Goal: Task Accomplishment & Management: Complete application form

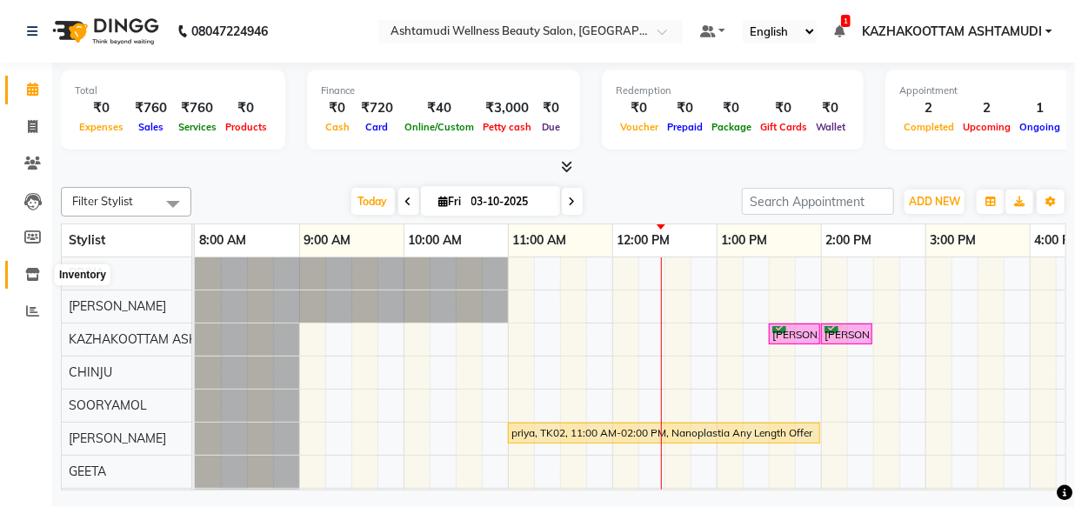
click at [30, 277] on icon at bounding box center [32, 274] width 15 height 13
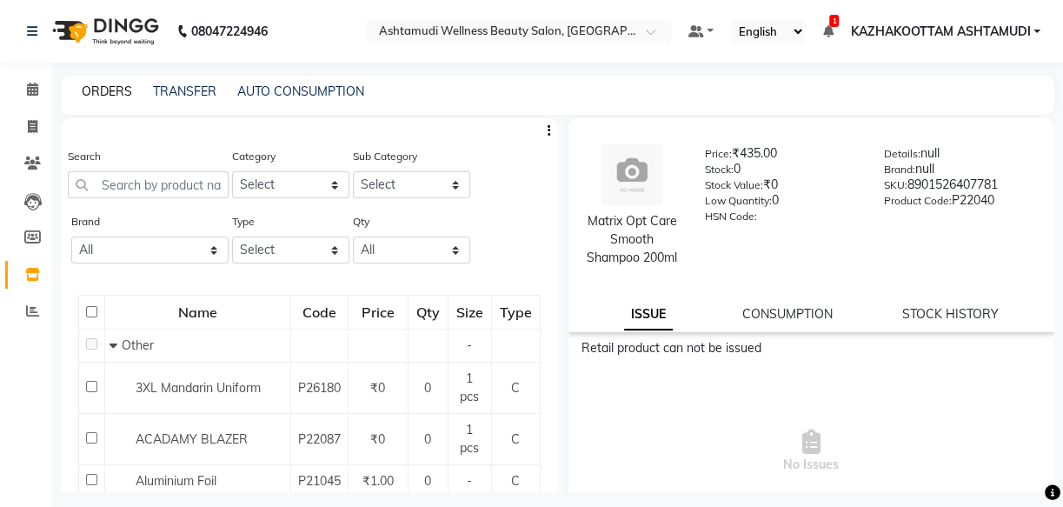
click at [106, 90] on link "ORDERS" at bounding box center [107, 91] width 50 height 16
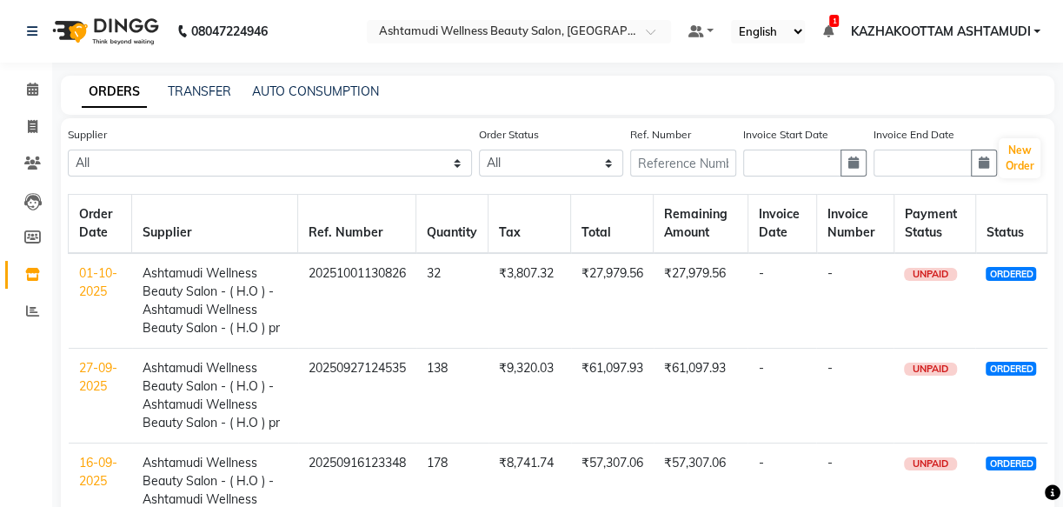
click at [93, 303] on td "01-10-2025" at bounding box center [100, 301] width 63 height 96
click at [97, 292] on link "01-10-2025" at bounding box center [98, 282] width 38 height 34
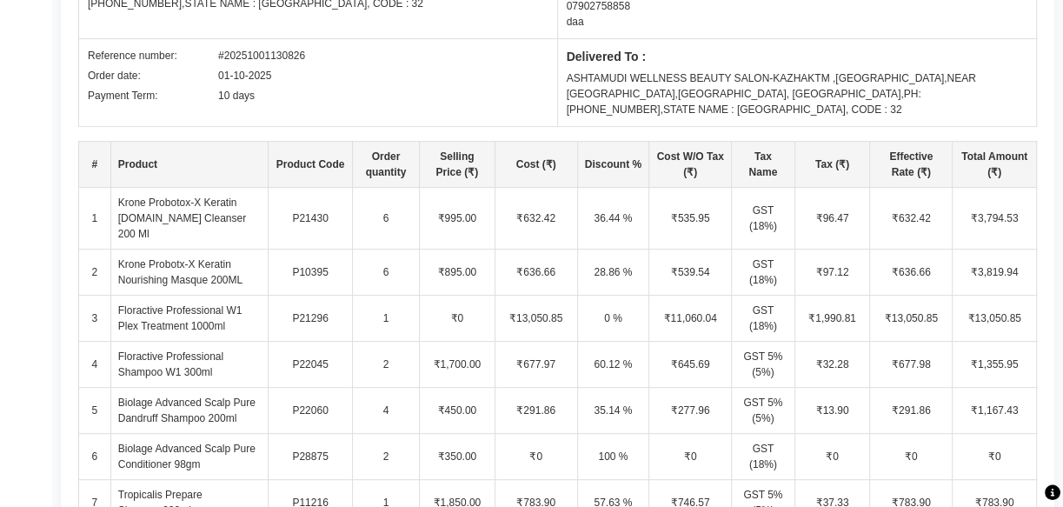
scroll to position [316, 0]
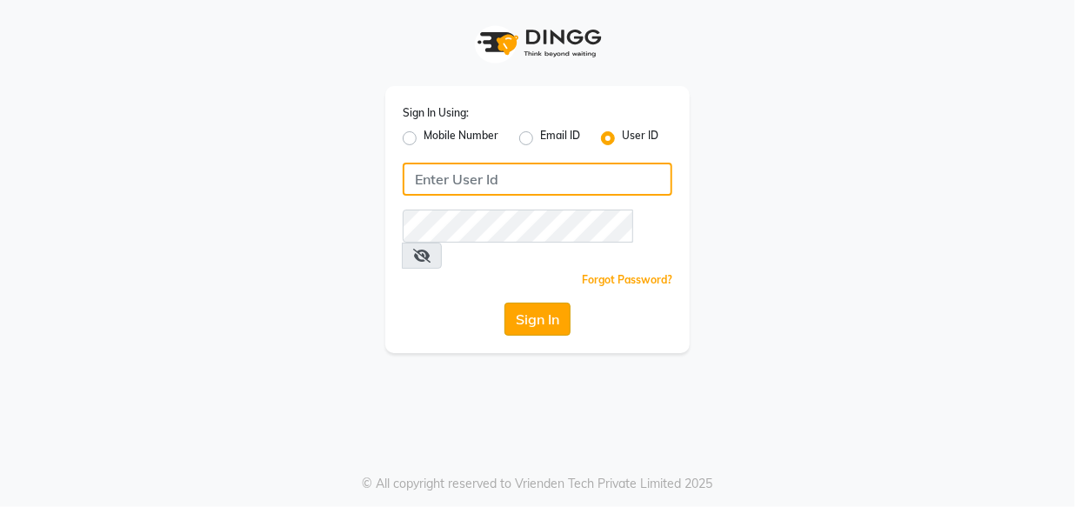
type input "e1948-11"
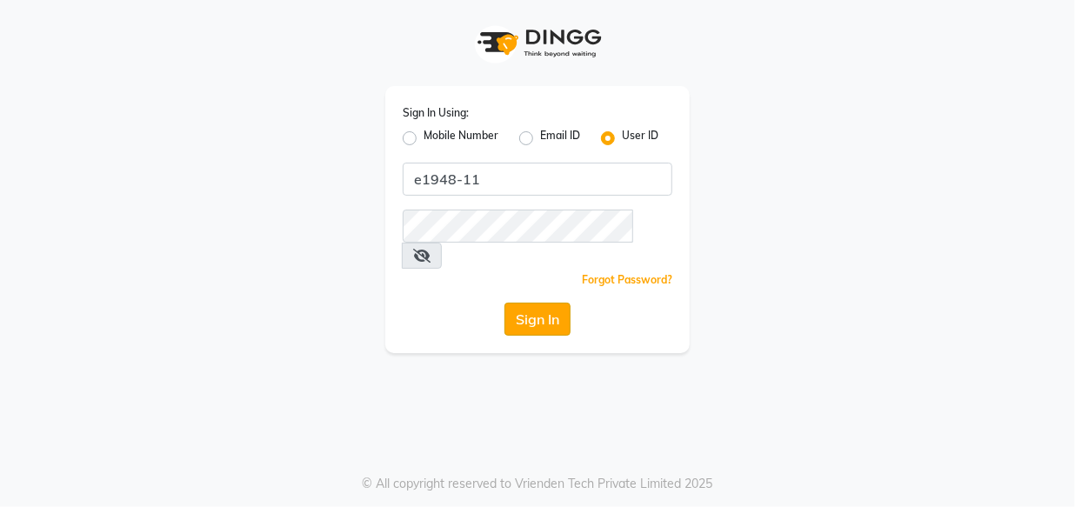
click at [539, 303] on button "Sign In" at bounding box center [537, 319] width 66 height 33
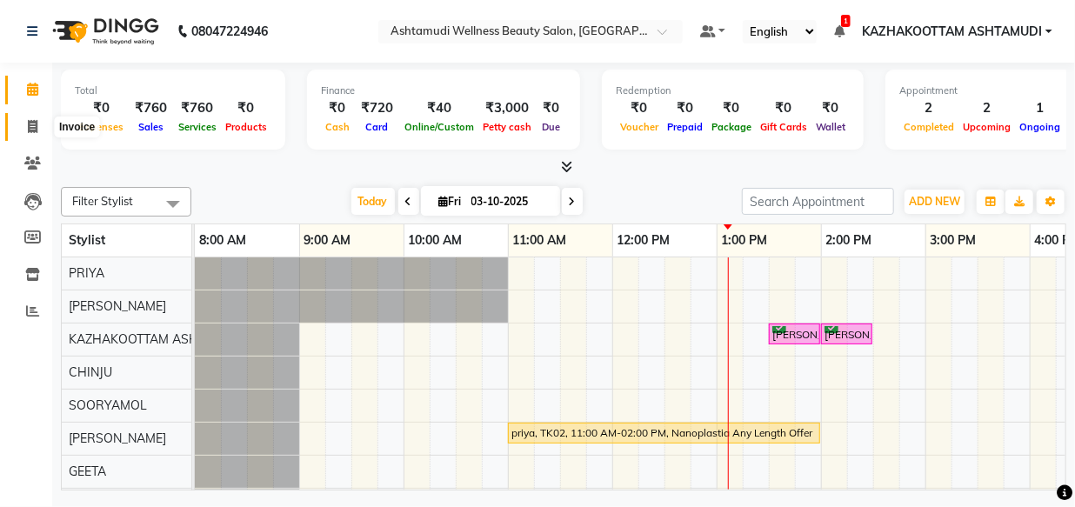
click at [30, 125] on icon at bounding box center [33, 126] width 10 height 13
select select "service"
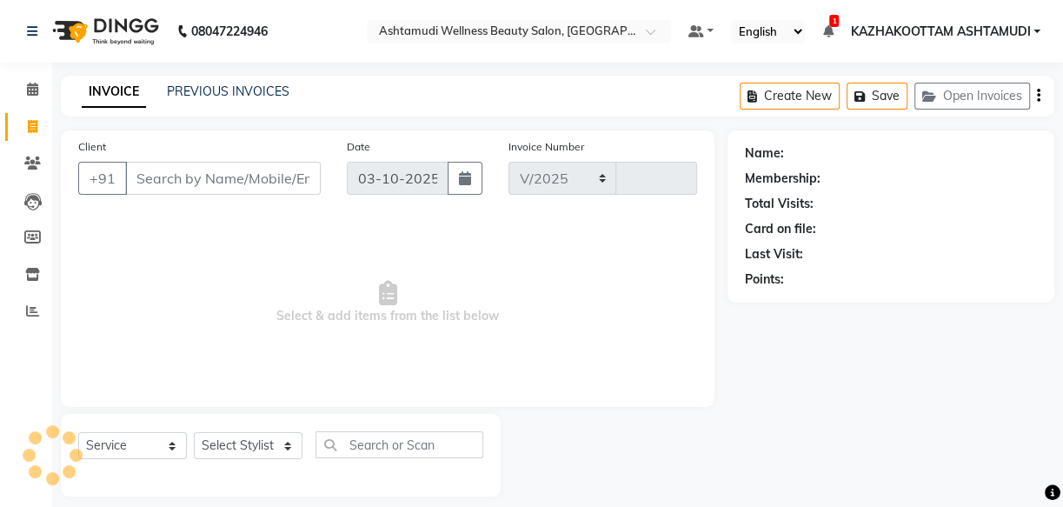
select select "4662"
type input "4198"
click at [292, 443] on select "Select Stylist" at bounding box center [248, 445] width 109 height 27
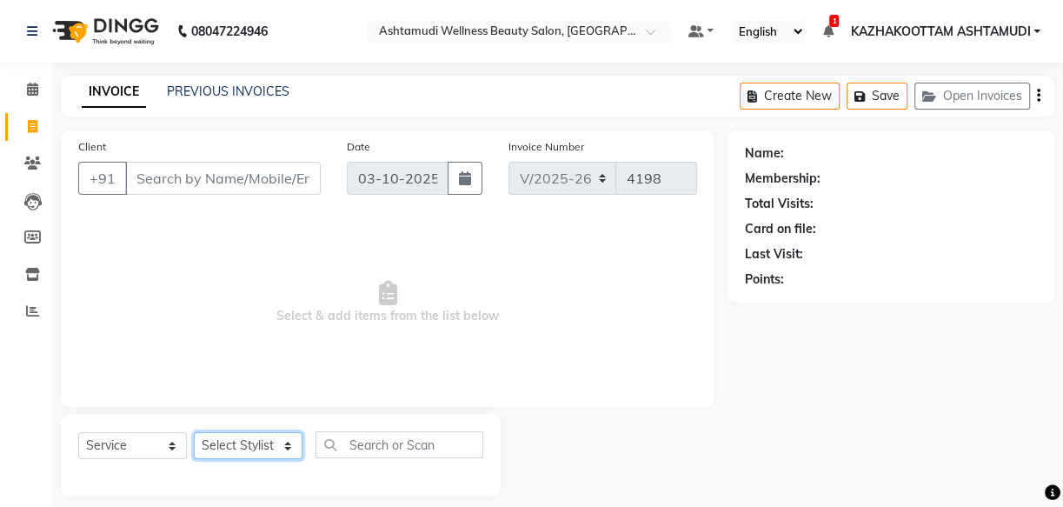
select select "85074"
click at [194, 432] on select "Select Stylist Arya CHINJU GEETA KAZHAKOOTTAM ASHTAMUDI KRISHNA LEKSHMI MINCY V…" at bounding box center [248, 445] width 109 height 27
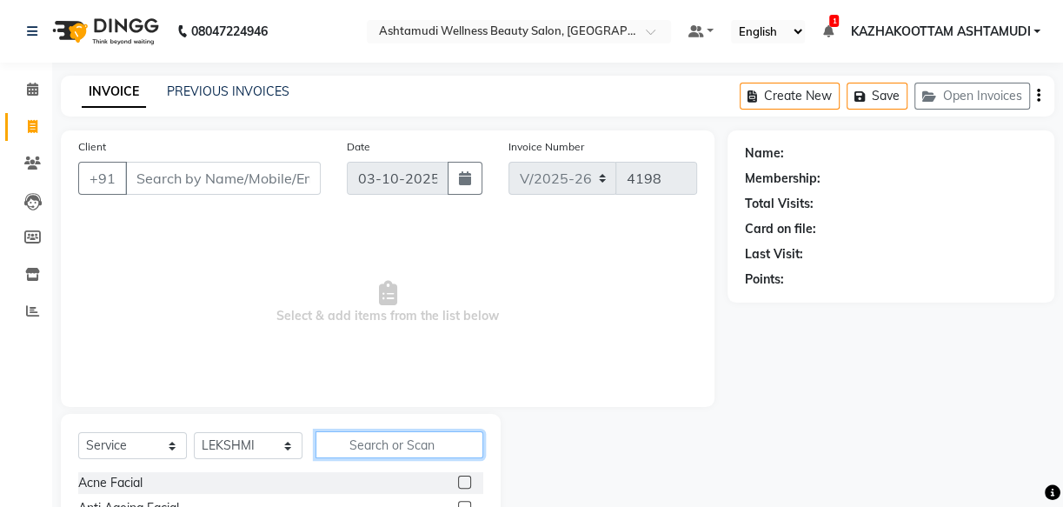
click at [373, 440] on input "text" at bounding box center [400, 444] width 168 height 27
type input "eb"
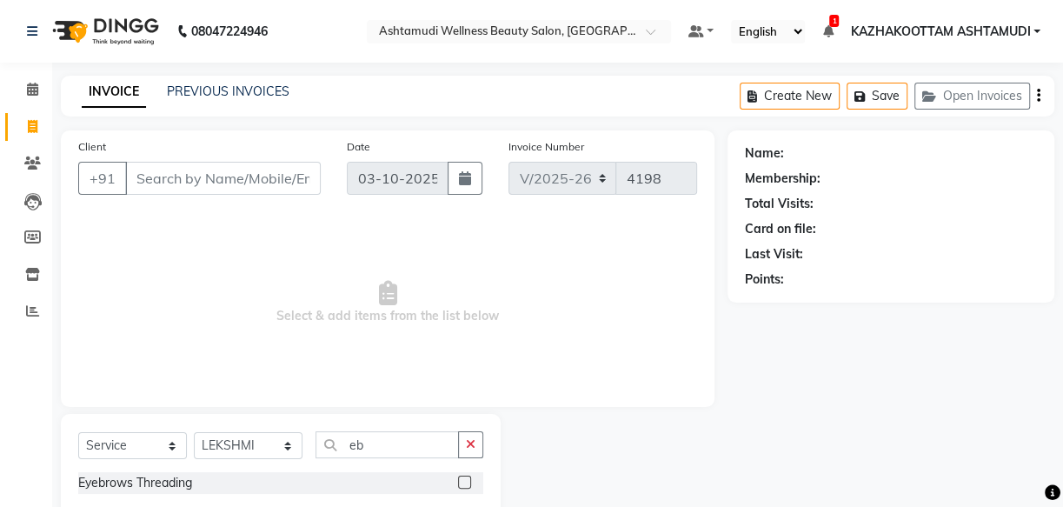
click at [461, 478] on label at bounding box center [464, 482] width 13 height 13
click at [461, 478] on input "checkbox" at bounding box center [463, 482] width 11 height 11
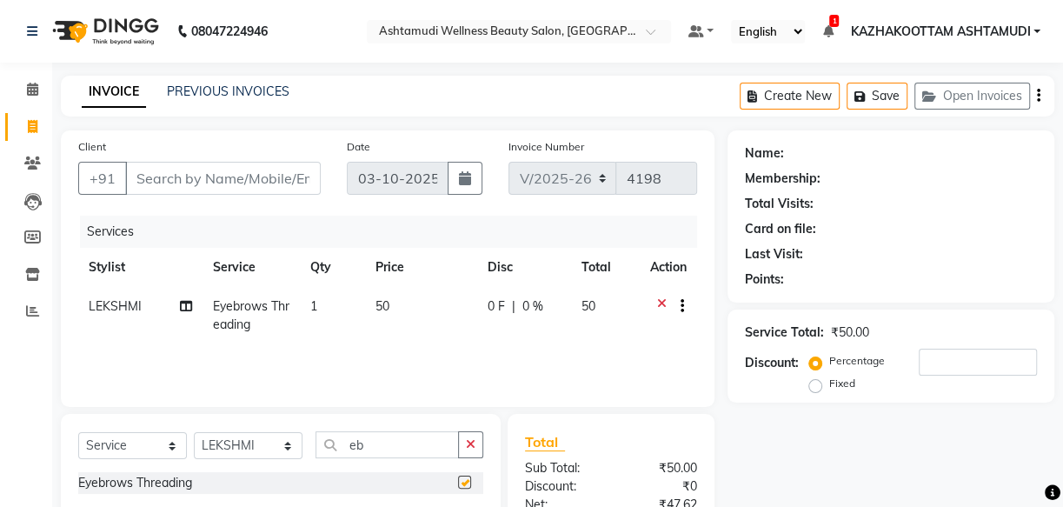
checkbox input "false"
drag, startPoint x: 431, startPoint y: 446, endPoint x: 323, endPoint y: 442, distance: 107.9
click at [323, 442] on input "eb" at bounding box center [387, 444] width 143 height 27
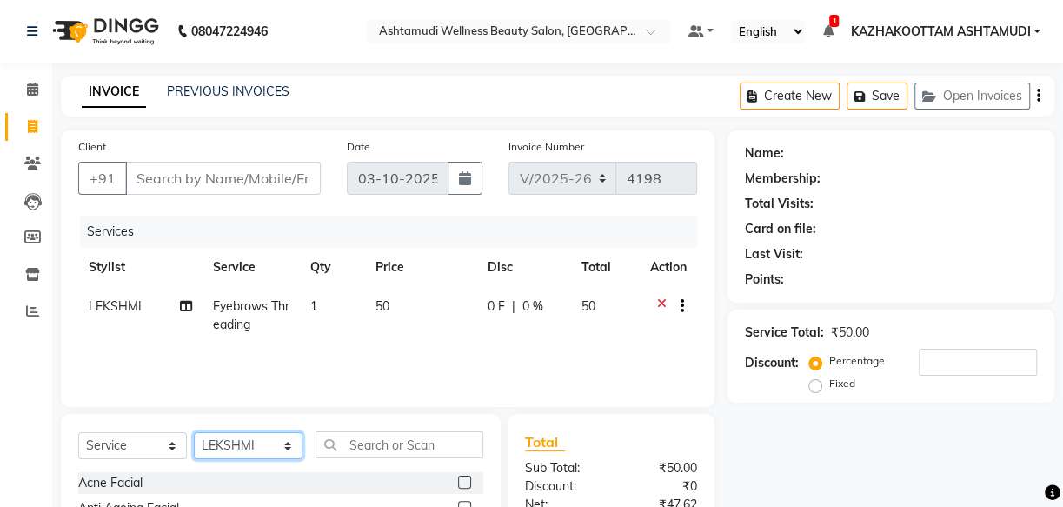
click at [247, 450] on select "Select Stylist Arya CHINJU GEETA KAZHAKOOTTAM ASHTAMUDI KRISHNA LEKSHMI MINCY V…" at bounding box center [248, 445] width 109 height 27
select select "49717"
click at [194, 432] on select "Select Stylist Arya CHINJU GEETA KAZHAKOOTTAM ASHTAMUDI KRISHNA LEKSHMI MINCY V…" at bounding box center [248, 445] width 109 height 27
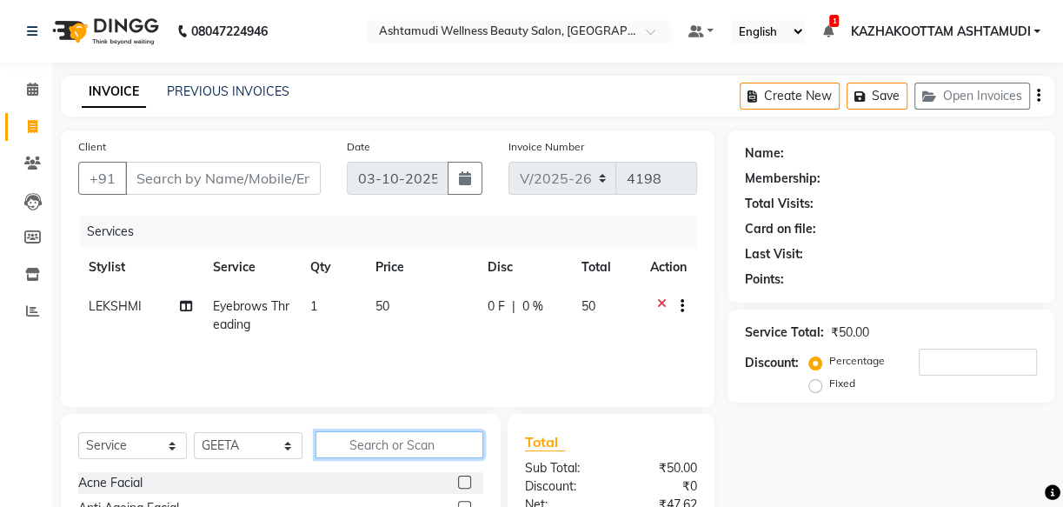
click at [406, 435] on input "text" at bounding box center [400, 444] width 168 height 27
type input "eb"
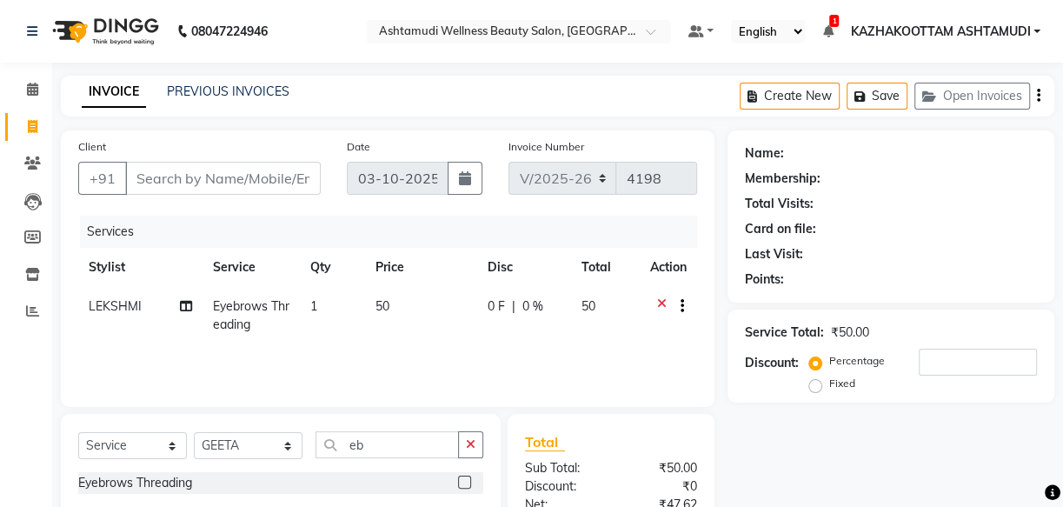
click at [461, 479] on label at bounding box center [464, 482] width 13 height 13
click at [461, 479] on input "checkbox" at bounding box center [463, 482] width 11 height 11
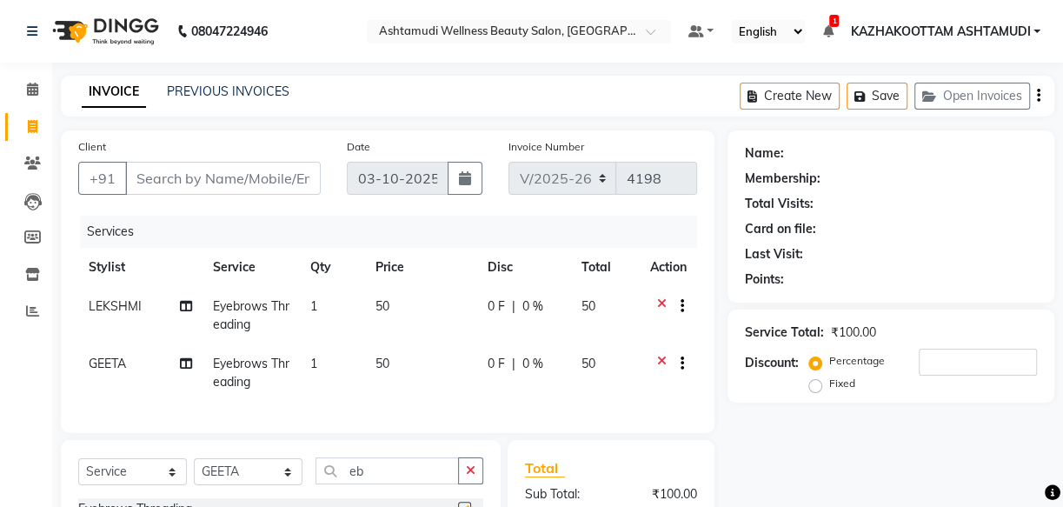
checkbox input "false"
click at [287, 481] on select "Select Stylist Arya CHINJU GEETA KAZHAKOOTTAM ASHTAMUDI KRISHNA LEKSHMI MINCY V…" at bounding box center [248, 471] width 109 height 27
select select "28048"
click at [194, 470] on select "Select Stylist Arya CHINJU GEETA KAZHAKOOTTAM ASHTAMUDI KRISHNA LEKSHMI MINCY V…" at bounding box center [248, 471] width 109 height 27
click at [400, 484] on input "eb" at bounding box center [387, 470] width 143 height 27
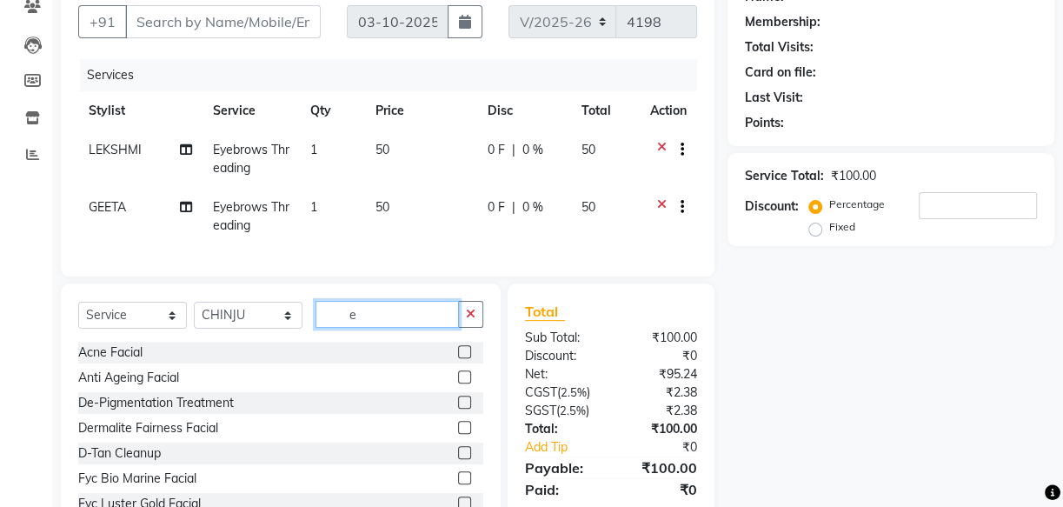
scroll to position [157, 0]
type input "eb"
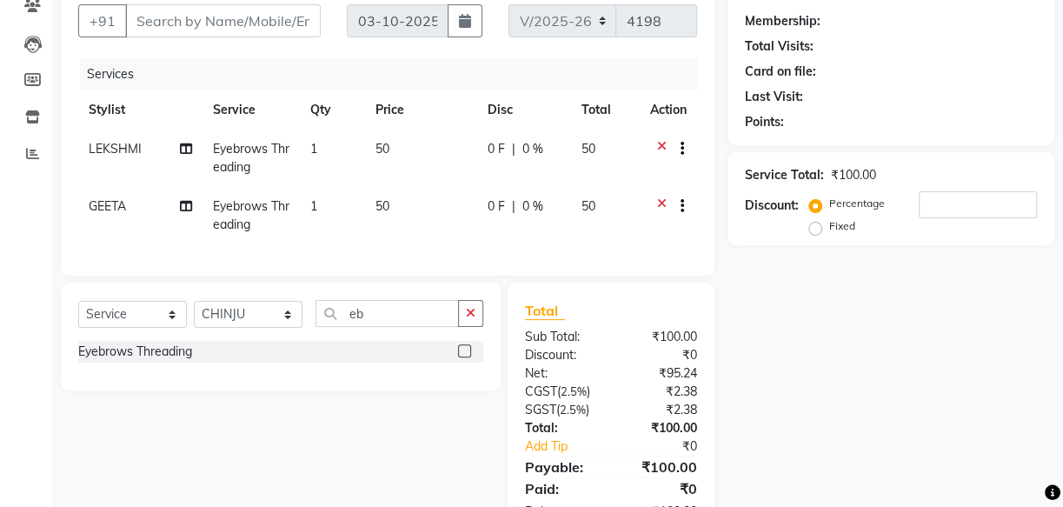
click at [464, 357] on label at bounding box center [464, 350] width 13 height 13
click at [464, 357] on input "checkbox" at bounding box center [463, 351] width 11 height 11
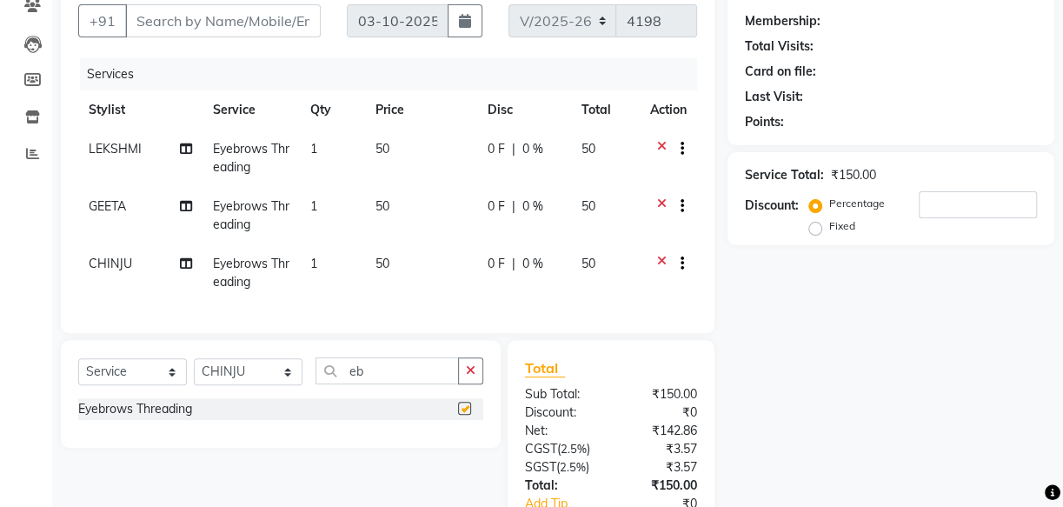
checkbox input "false"
drag, startPoint x: 405, startPoint y: 374, endPoint x: 299, endPoint y: 382, distance: 106.4
click at [299, 383] on div "Select Service Product Membership Package Voucher Prepaid Gift Card Select Styl…" at bounding box center [280, 377] width 405 height 41
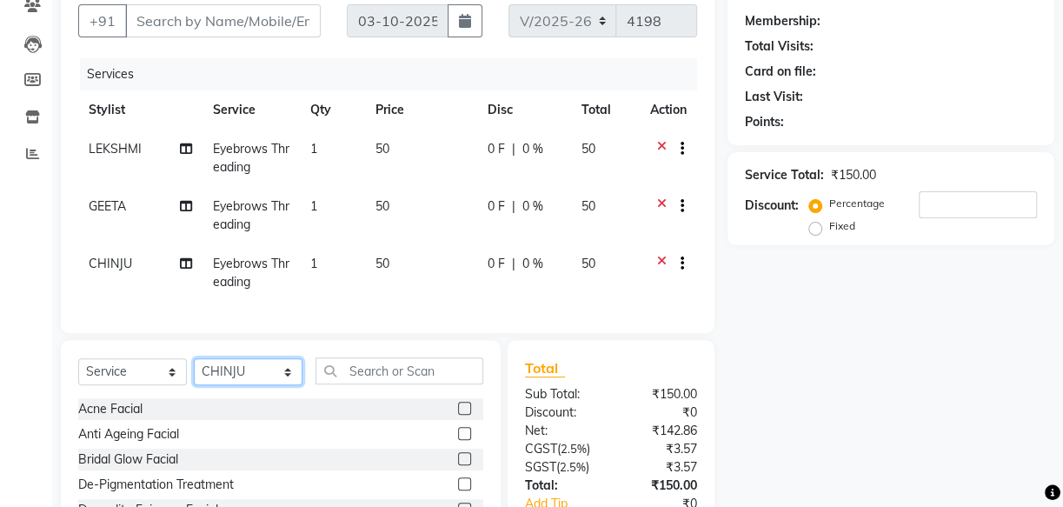
click at [278, 382] on select "Select Stylist Arya CHINJU GEETA KAZHAKOOTTAM ASHTAMUDI KRISHNA LEKSHMI MINCY V…" at bounding box center [248, 371] width 109 height 27
select select "27414"
click at [194, 370] on select "Select Stylist Arya CHINJU GEETA KAZHAKOOTTAM ASHTAMUDI KRISHNA LEKSHMI MINCY V…" at bounding box center [248, 371] width 109 height 27
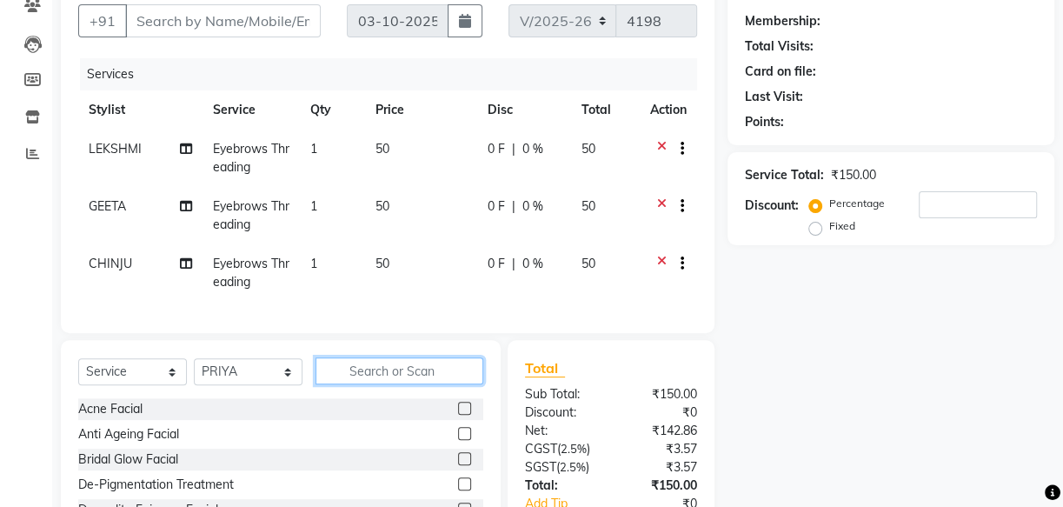
click at [347, 376] on input "text" at bounding box center [400, 370] width 168 height 27
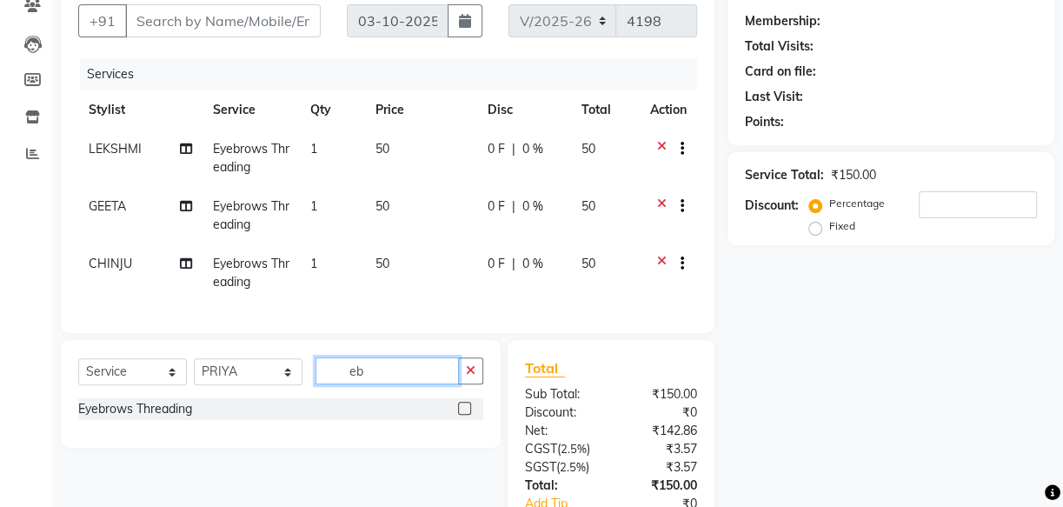
type input "eb"
click at [466, 415] on label at bounding box center [464, 408] width 13 height 13
click at [466, 415] on input "checkbox" at bounding box center [463, 408] width 11 height 11
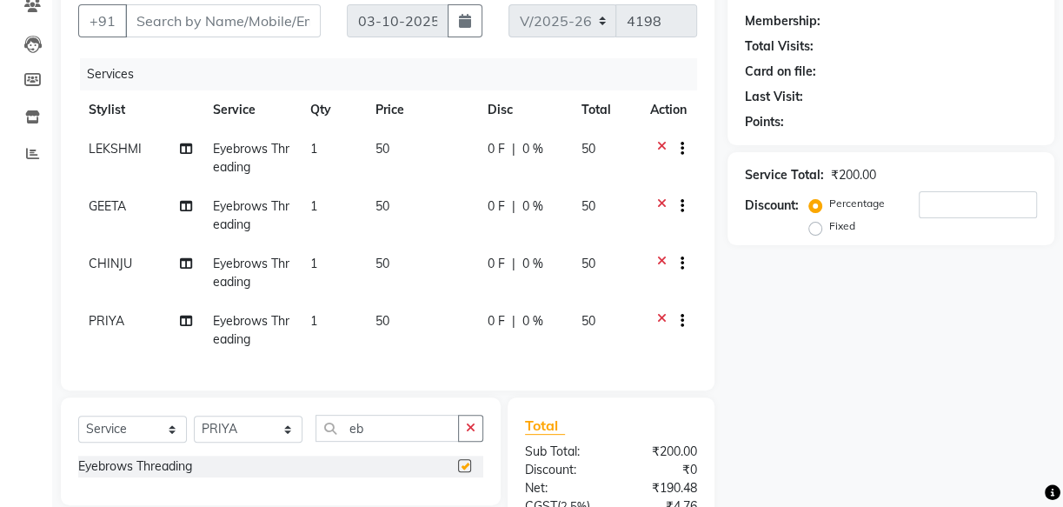
checkbox input "false"
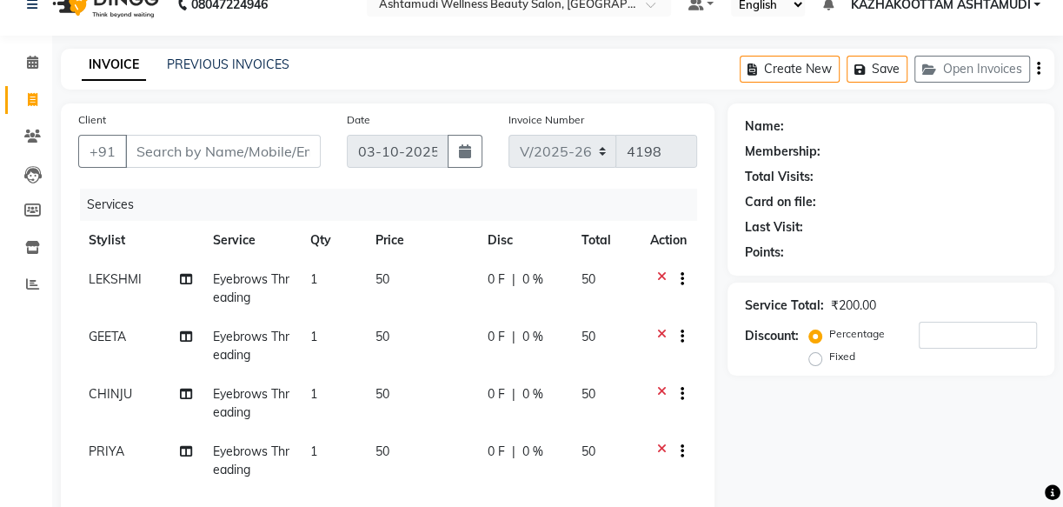
scroll to position [0, 0]
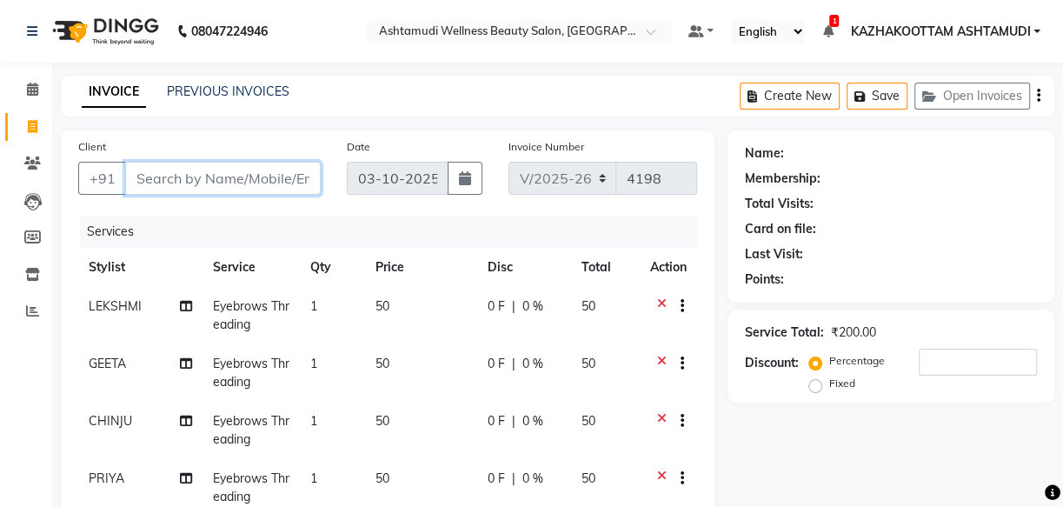
click at [215, 183] on input "Client" at bounding box center [223, 178] width 196 height 33
click at [209, 183] on input "Client" at bounding box center [223, 178] width 196 height 33
type input "9"
type input "0"
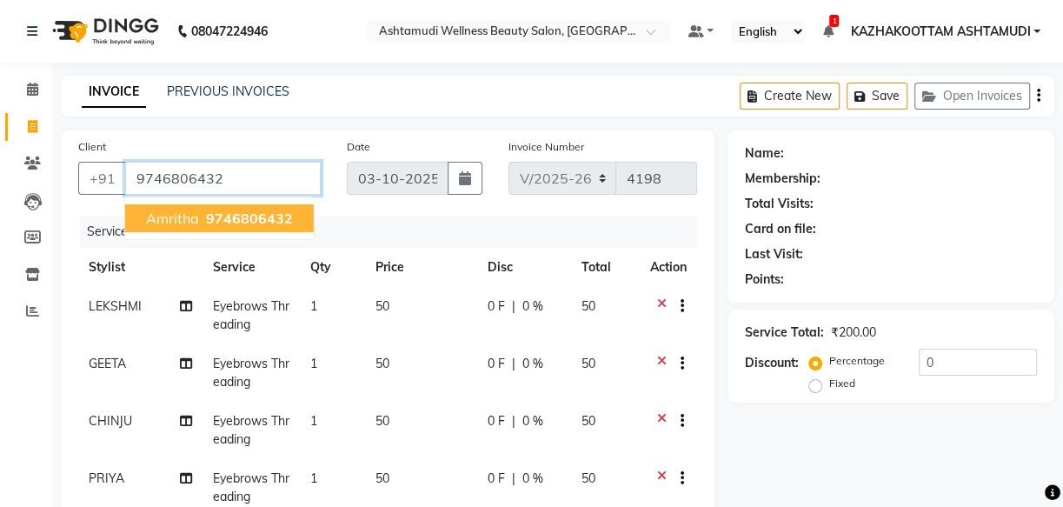
type input "9746806432"
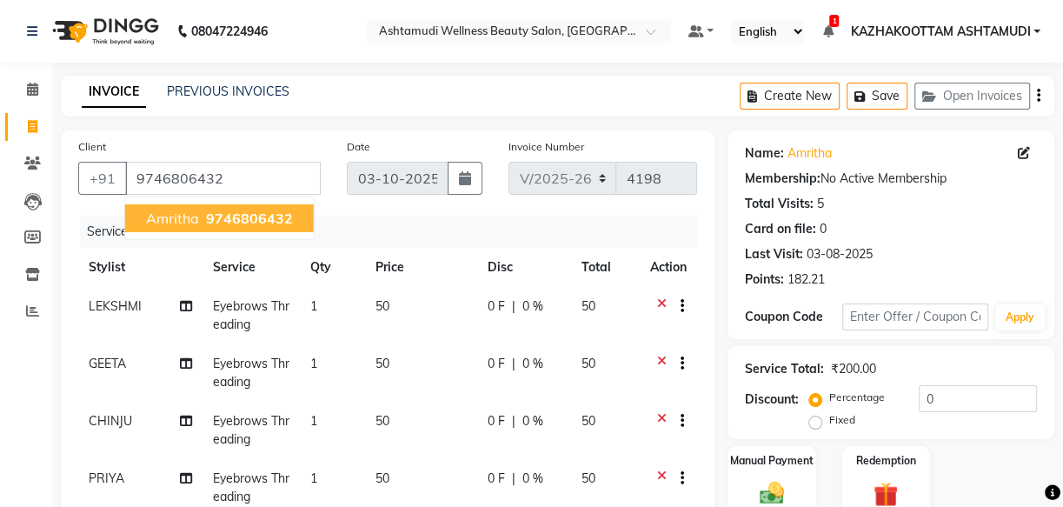
click at [278, 222] on span "9746806432" at bounding box center [249, 218] width 87 height 17
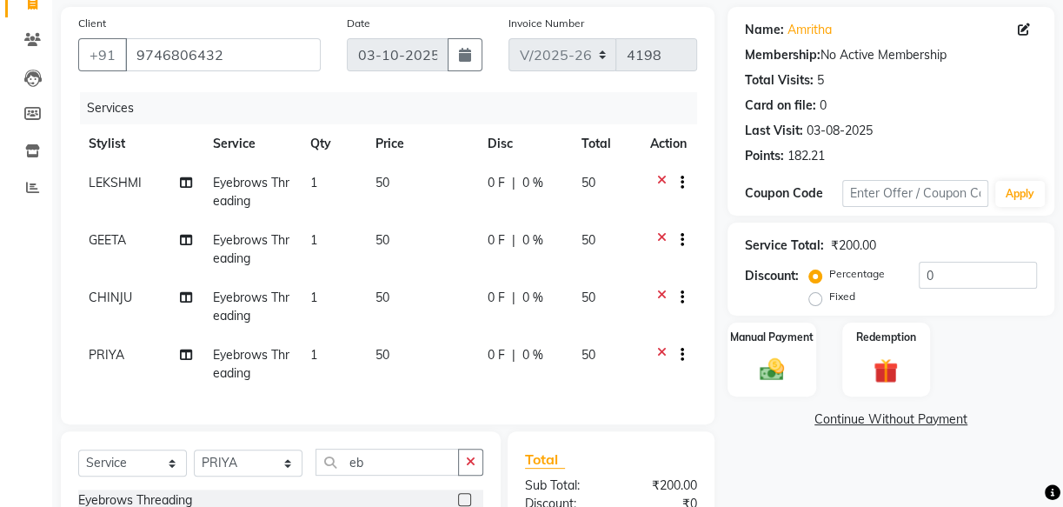
scroll to position [78, 0]
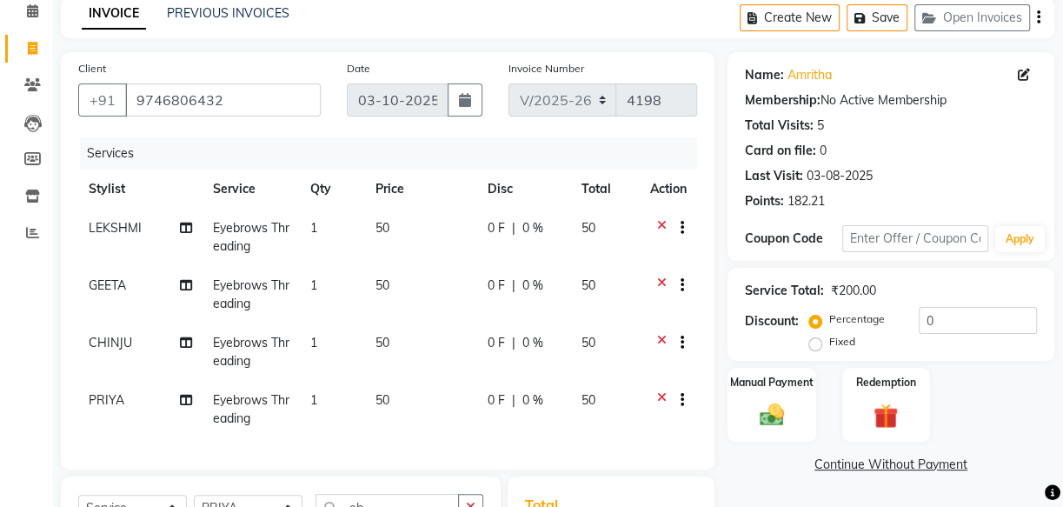
click at [249, 400] on span "Eyebrows Threading" at bounding box center [251, 409] width 77 height 34
select select "27414"
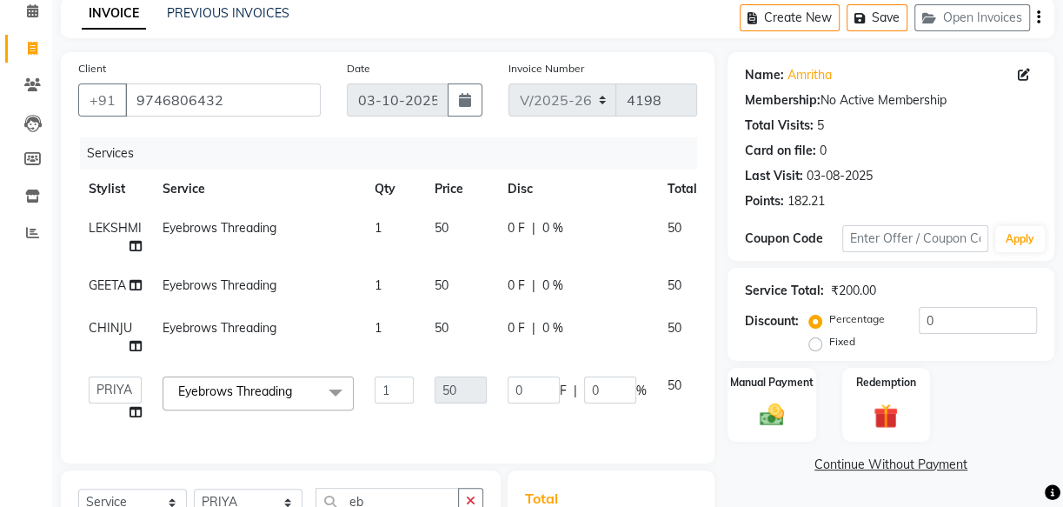
click at [256, 390] on span "Eyebrows Threading" at bounding box center [235, 391] width 114 height 16
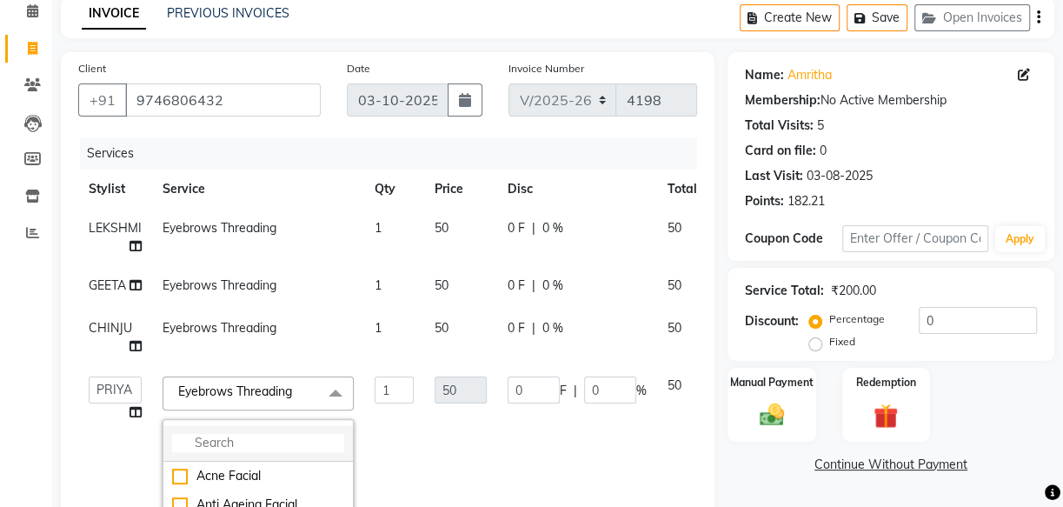
click at [244, 443] on input "multiselect-search" at bounding box center [258, 443] width 172 height 18
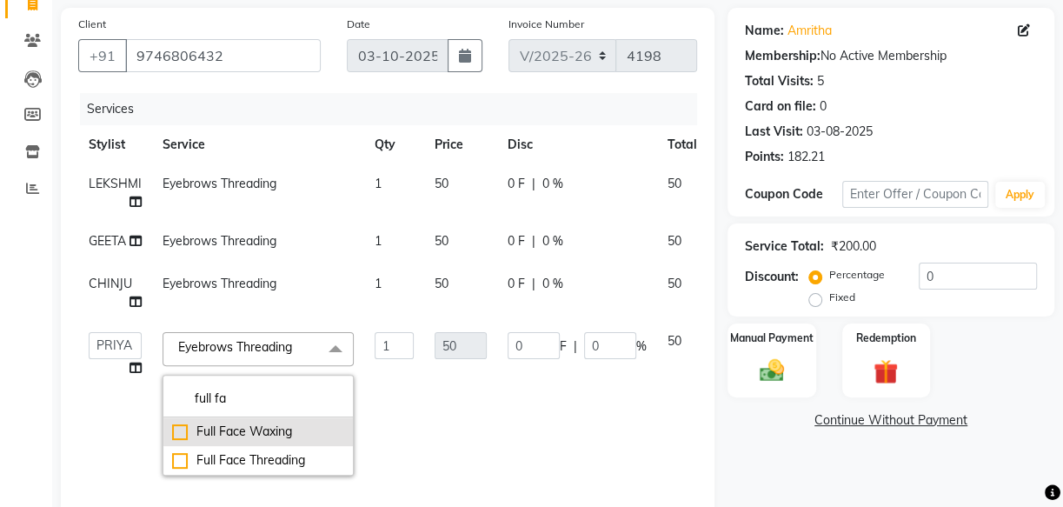
scroll to position [157, 0]
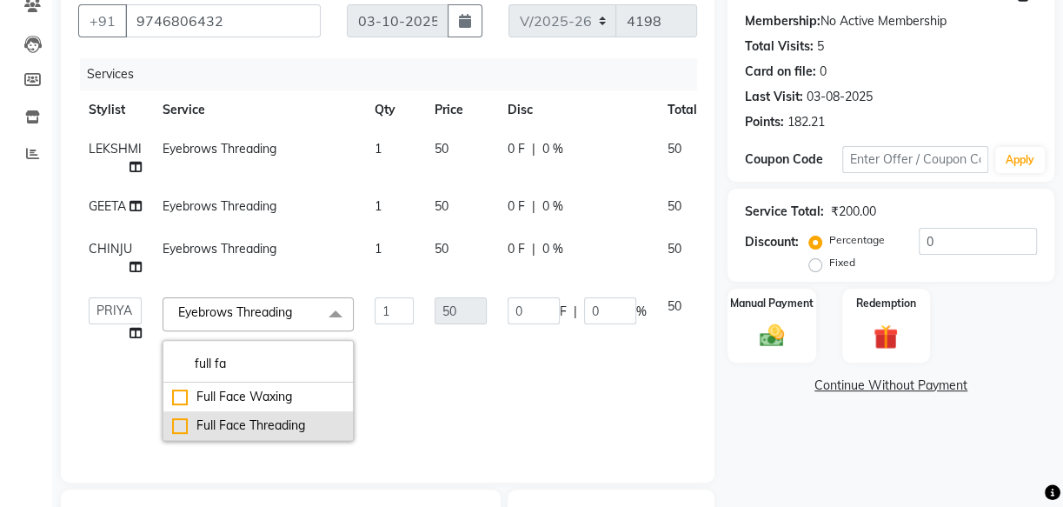
type input "full fa"
click at [179, 429] on div "Full Face Threading" at bounding box center [258, 426] width 172 height 18
checkbox input "true"
type input "275"
click at [488, 377] on td "275" at bounding box center [460, 369] width 73 height 164
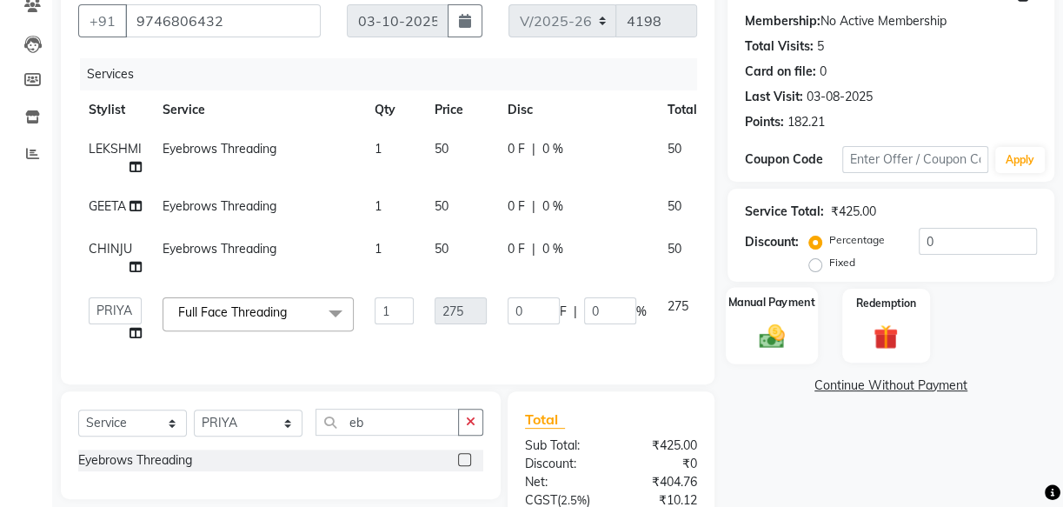
click at [767, 321] on img at bounding box center [772, 336] width 42 height 30
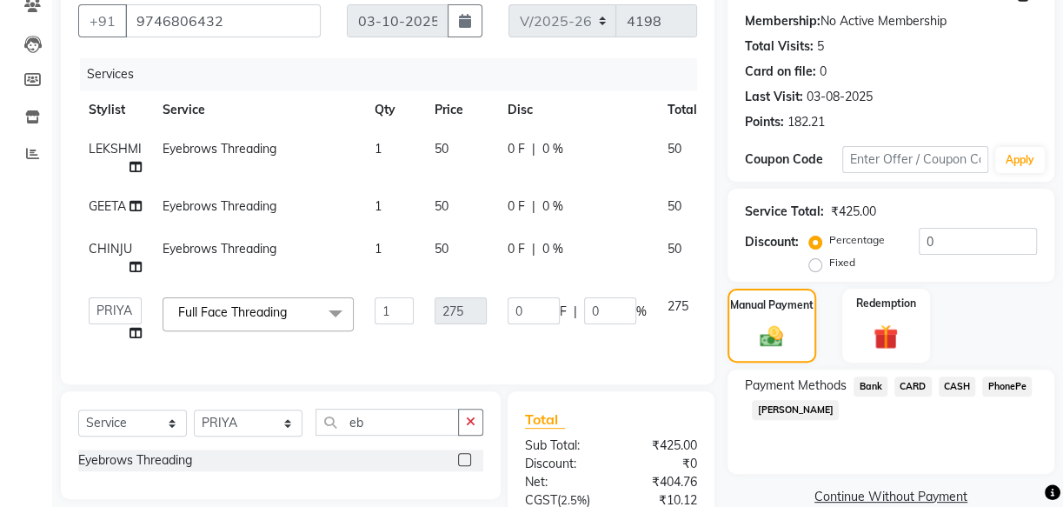
click at [1018, 384] on span "PhonePe" at bounding box center [1008, 387] width 50 height 20
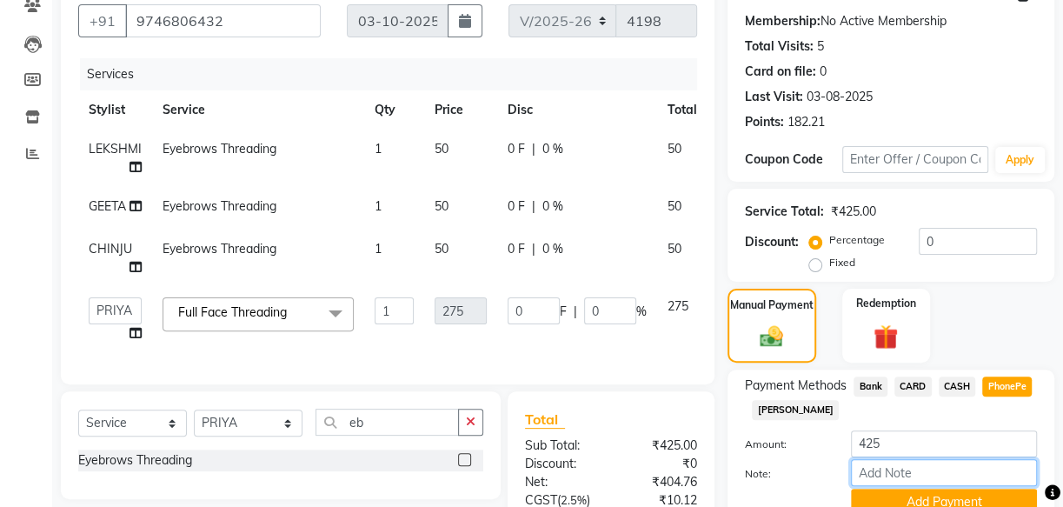
click at [949, 463] on input "Note:" at bounding box center [944, 472] width 186 height 27
type input "mincy"
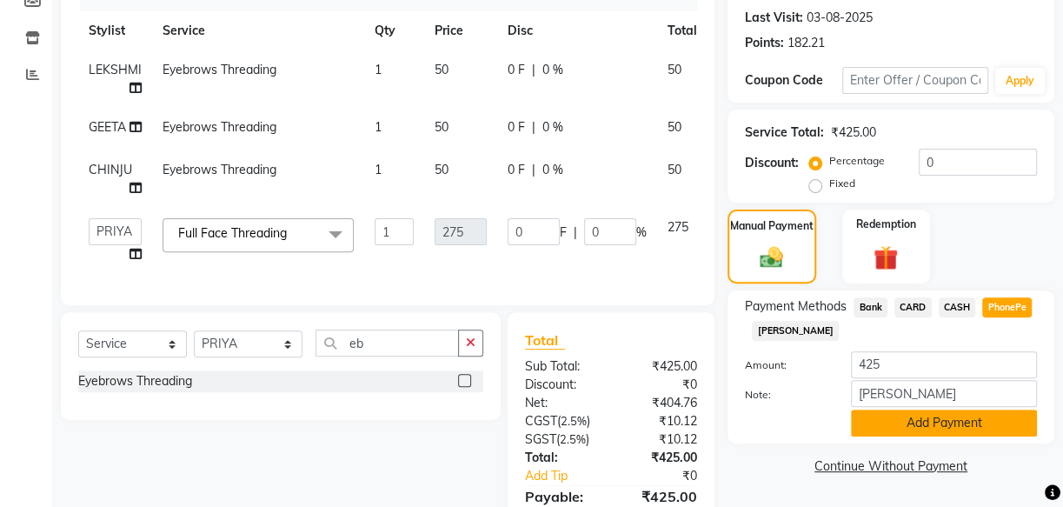
click at [930, 416] on button "Add Payment" at bounding box center [944, 423] width 186 height 27
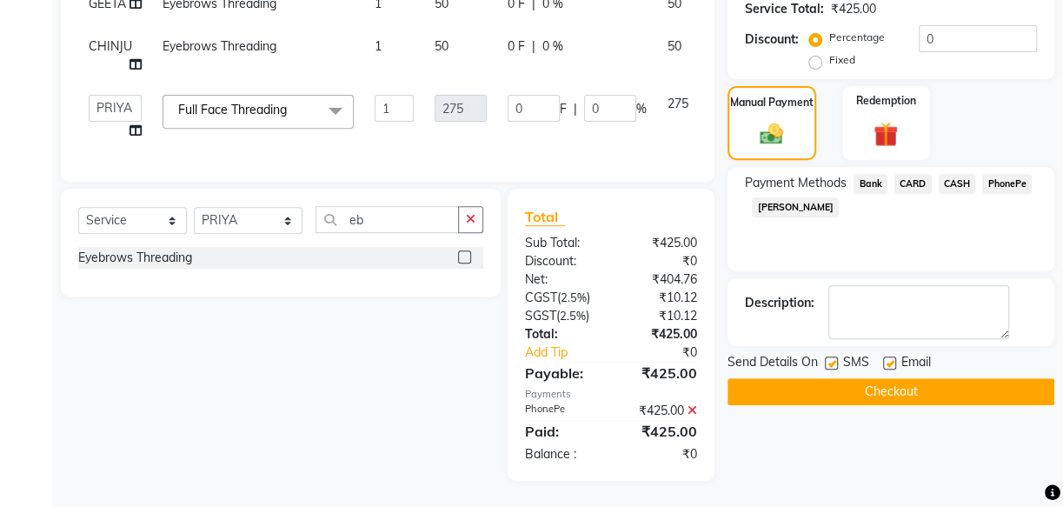
scroll to position [372, 0]
click at [828, 357] on label at bounding box center [831, 363] width 13 height 13
click at [828, 358] on input "checkbox" at bounding box center [830, 363] width 11 height 11
checkbox input "false"
click at [891, 357] on label at bounding box center [889, 363] width 13 height 13
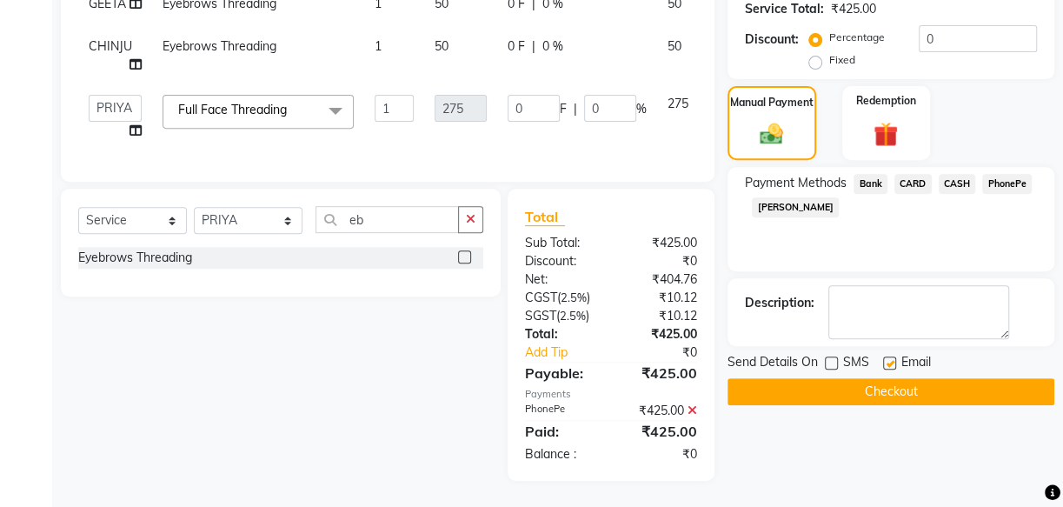
click at [891, 358] on input "checkbox" at bounding box center [888, 363] width 11 height 11
checkbox input "false"
click at [890, 382] on button "Checkout" at bounding box center [891, 391] width 327 height 27
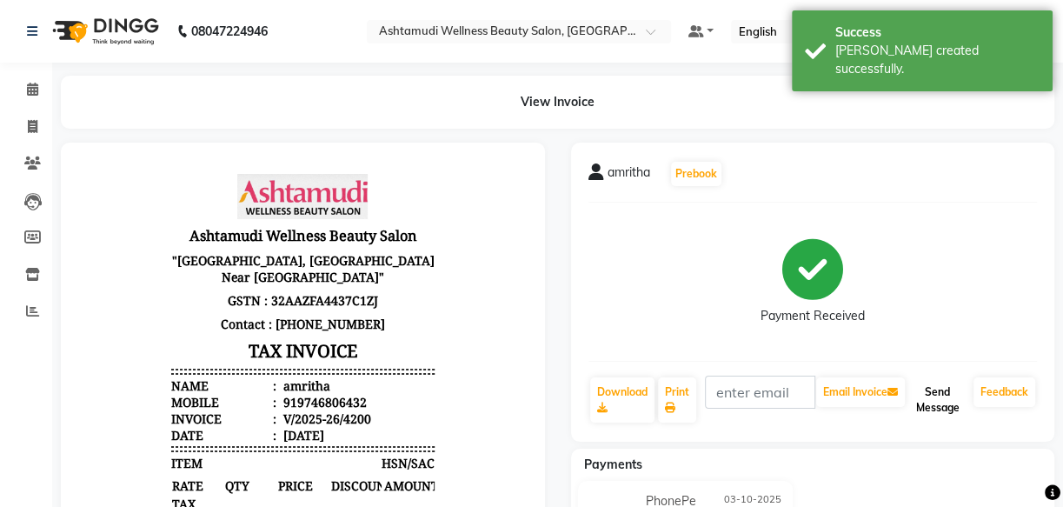
click at [933, 406] on button "Send Message" at bounding box center [938, 399] width 58 height 45
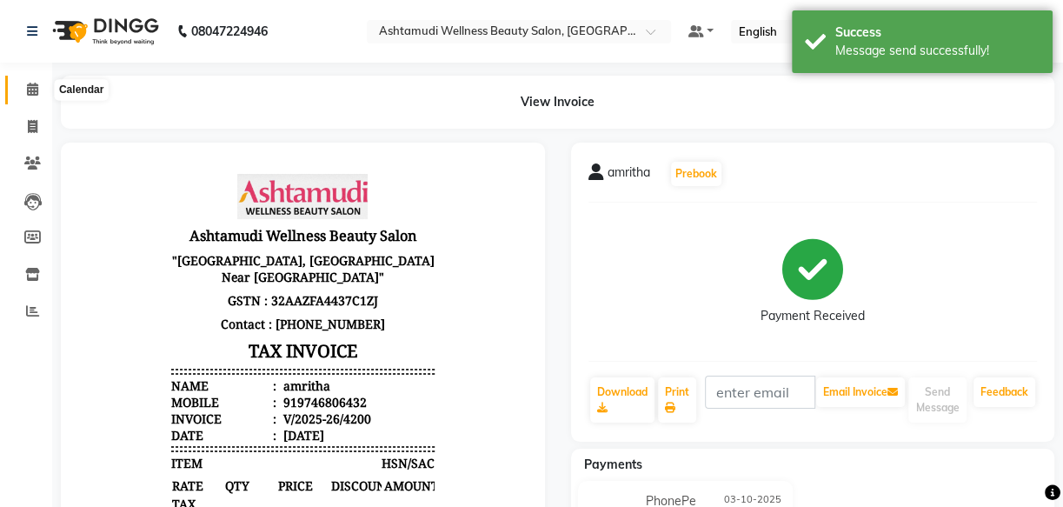
click at [30, 91] on icon at bounding box center [32, 89] width 11 height 13
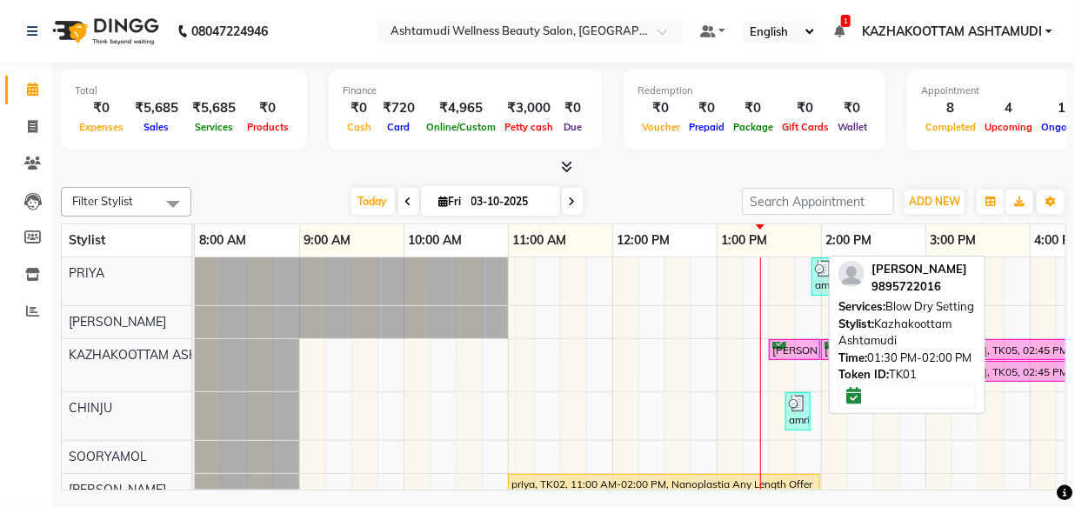
click at [794, 344] on div "[PERSON_NAME], TK01, 01:30 PM-02:00 PM, Blow Dry Setting" at bounding box center [794, 350] width 48 height 17
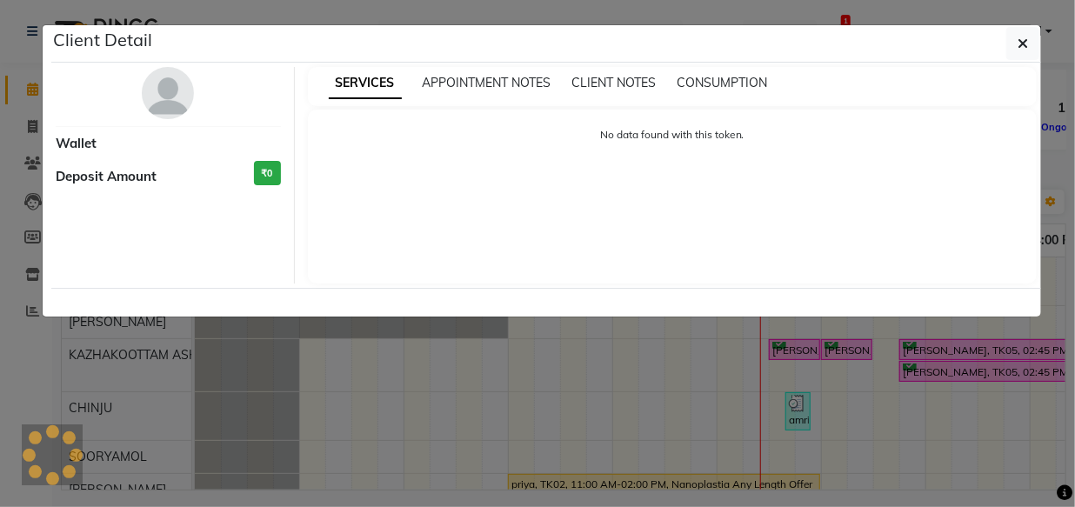
select select "6"
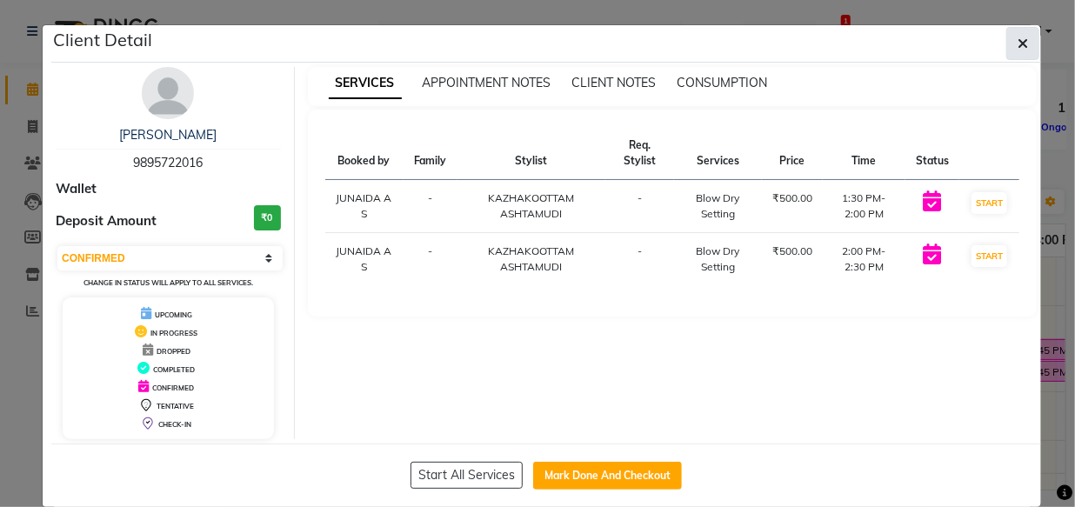
click at [1021, 46] on icon "button" at bounding box center [1022, 44] width 10 height 14
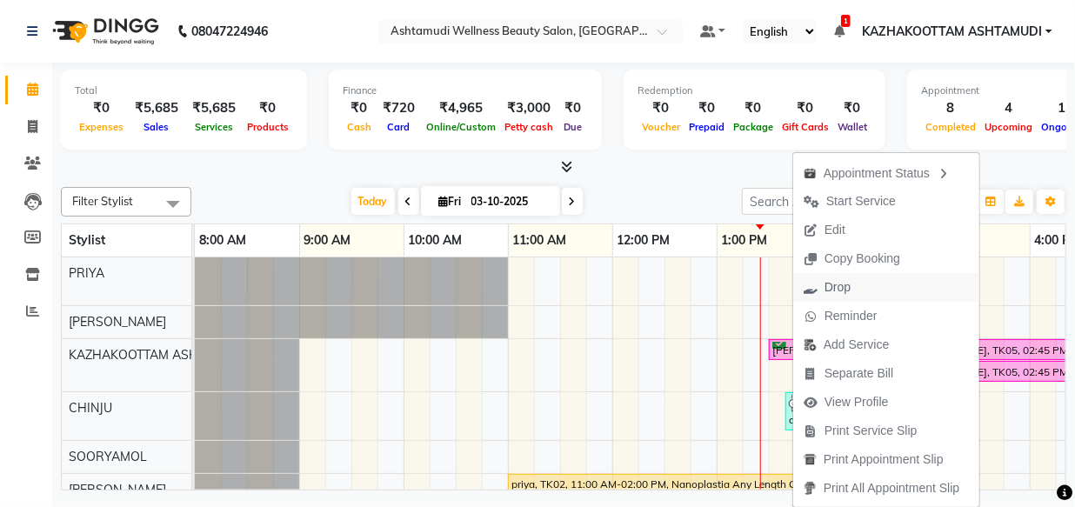
click at [842, 282] on span "Drop" at bounding box center [837, 287] width 26 height 18
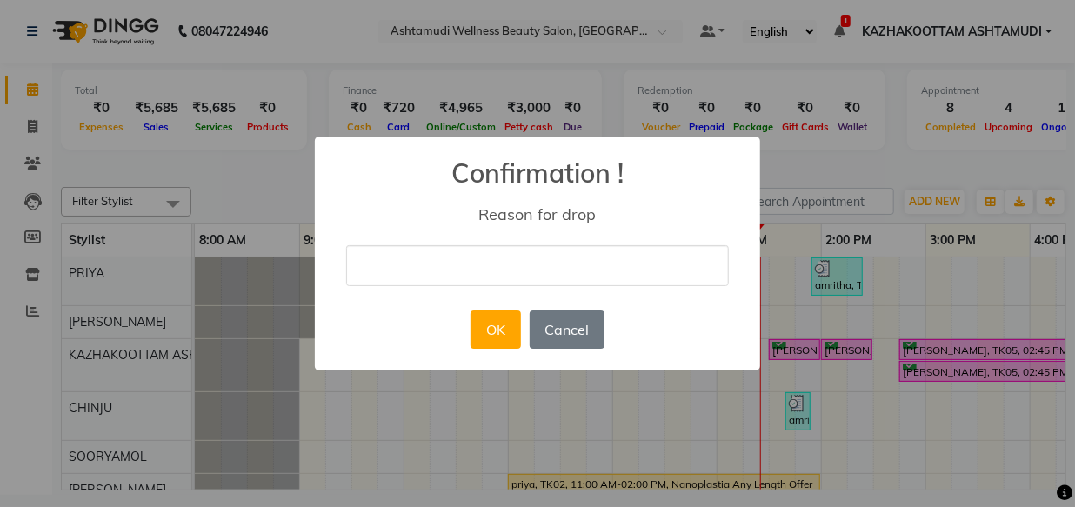
click at [523, 255] on input "text" at bounding box center [537, 265] width 383 height 41
type input "delet"
click at [493, 328] on button "OK" at bounding box center [495, 329] width 50 height 38
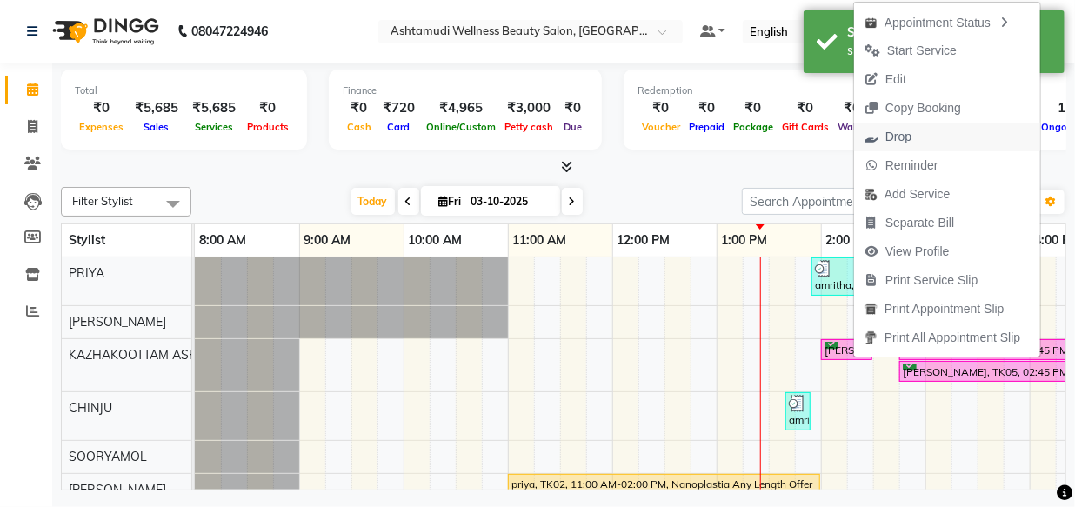
click at [894, 138] on span "Drop" at bounding box center [898, 137] width 26 height 18
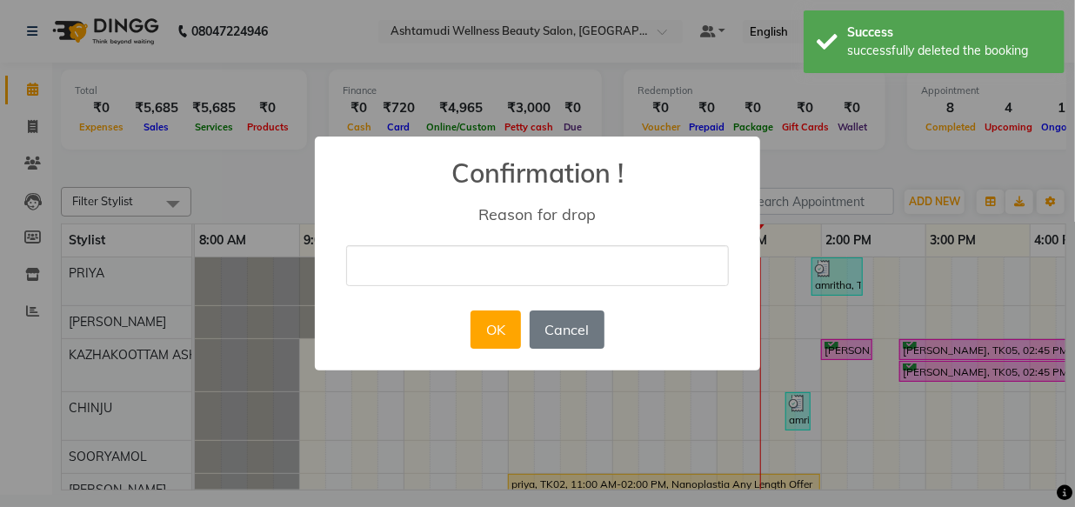
click at [610, 257] on input "text" at bounding box center [537, 265] width 383 height 41
type input "delet"
click at [497, 326] on button "OK" at bounding box center [495, 329] width 50 height 38
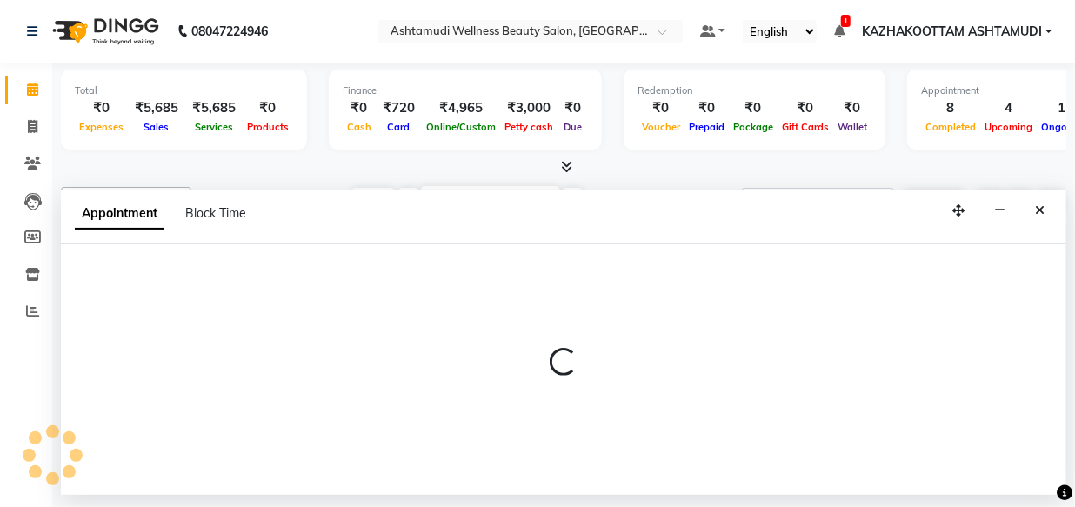
select select "27528"
select select "tentative"
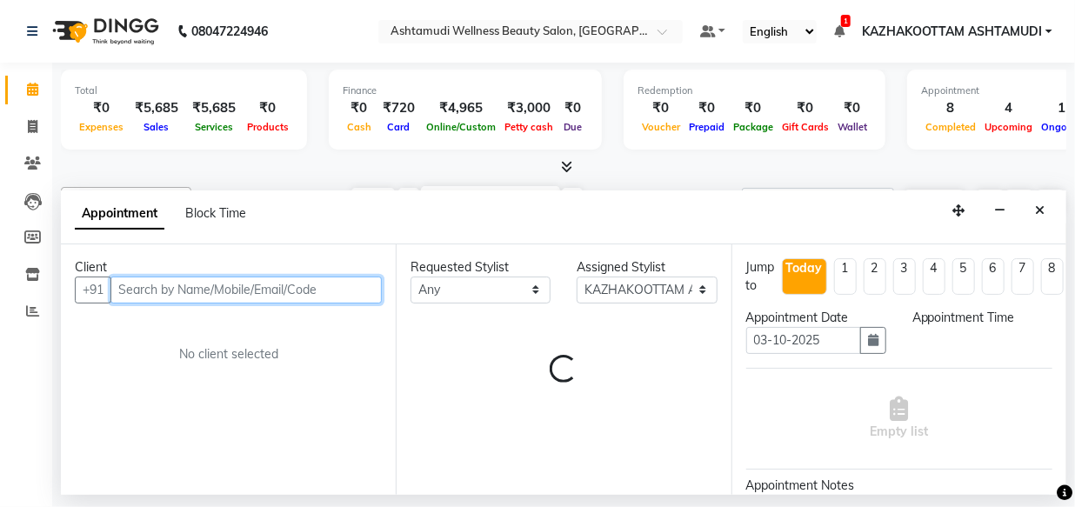
select select "765"
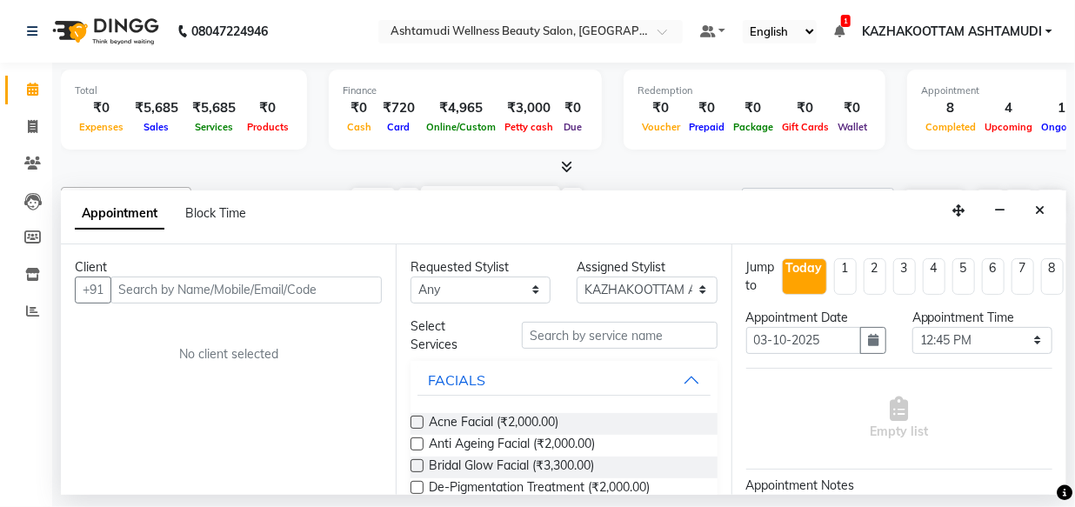
click at [1039, 214] on icon "Close" at bounding box center [1040, 210] width 10 height 12
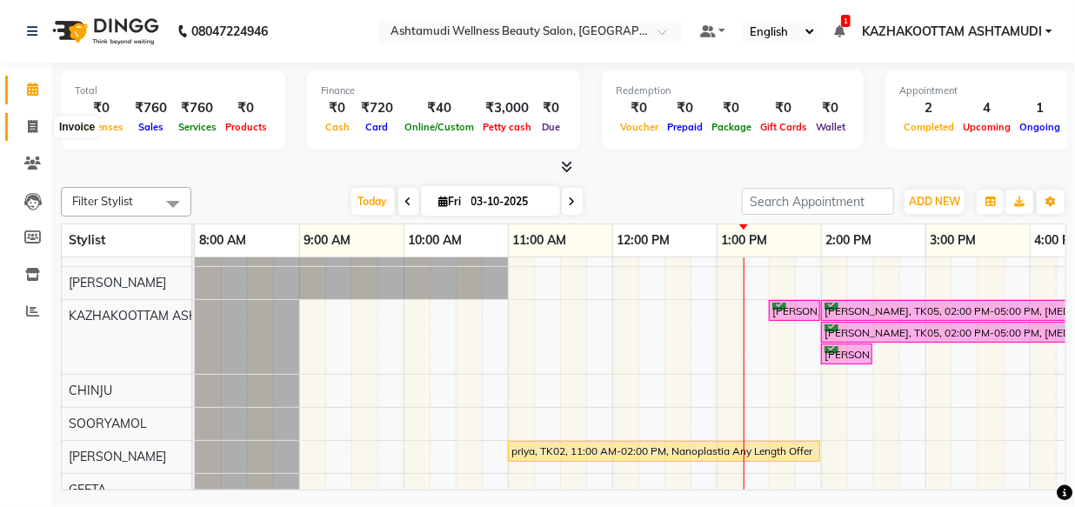
click at [34, 122] on icon at bounding box center [33, 126] width 10 height 13
select select "service"
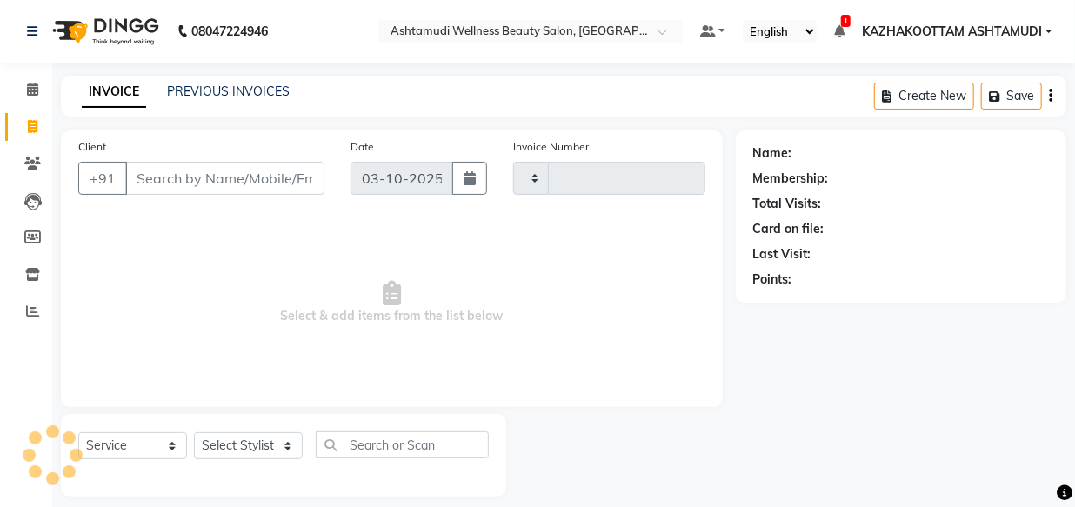
type input "4198"
select select "4662"
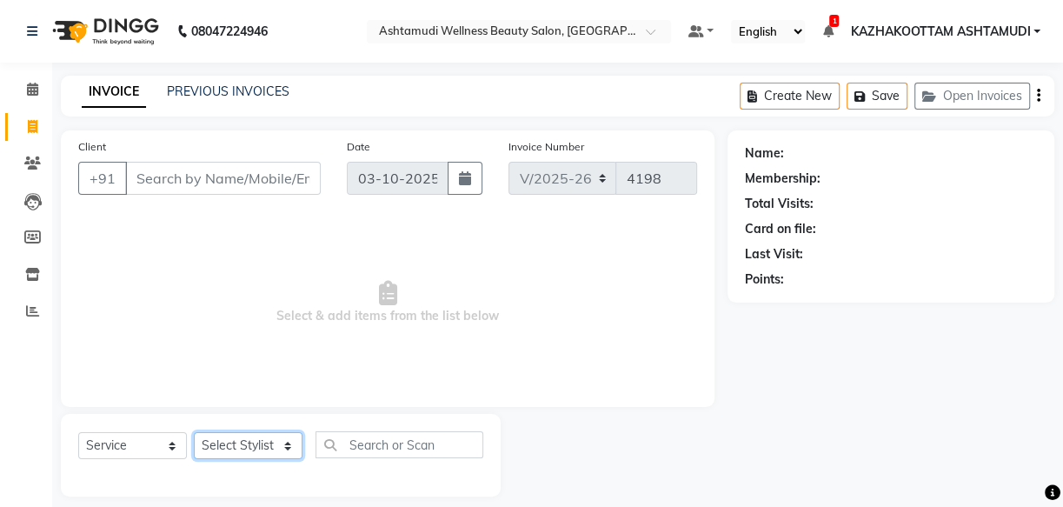
click at [232, 457] on select "Select Stylist" at bounding box center [248, 445] width 109 height 27
select select "52755"
click at [194, 432] on select "Select Stylist Arya CHINJU GEETA KAZHAKOOTTAM ASHTAMUDI KRISHNA LEKSHMI MINCY V…" at bounding box center [248, 445] width 109 height 27
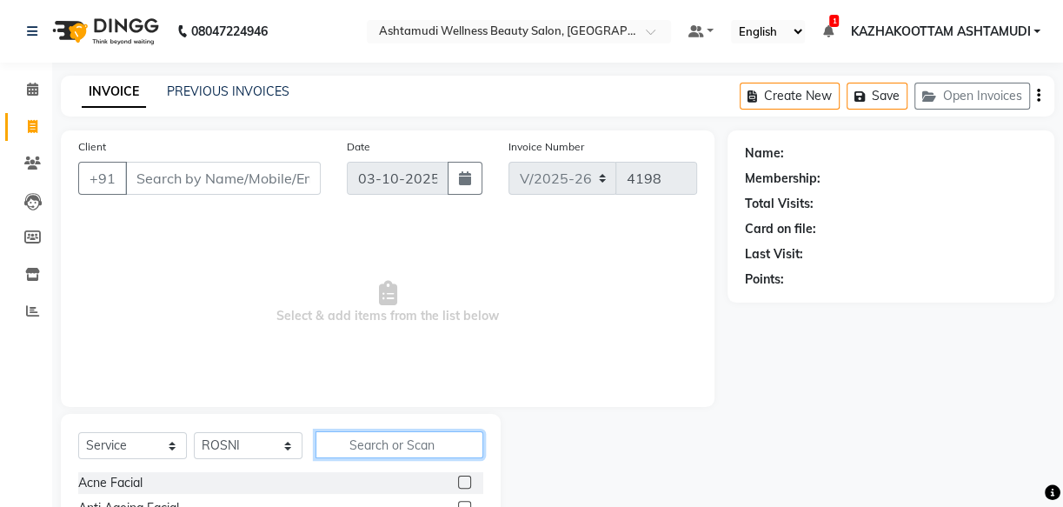
click at [372, 444] on input "text" at bounding box center [400, 444] width 168 height 27
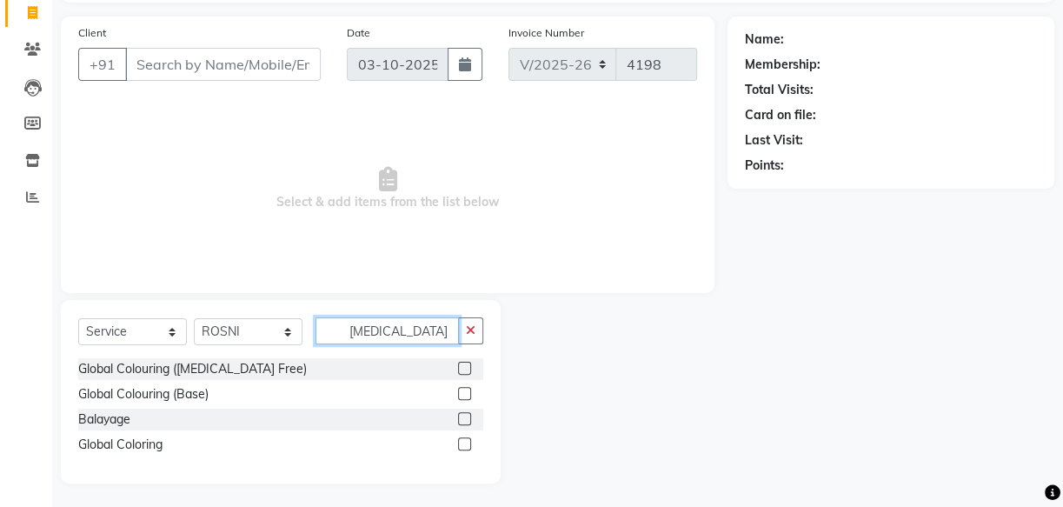
scroll to position [117, 0]
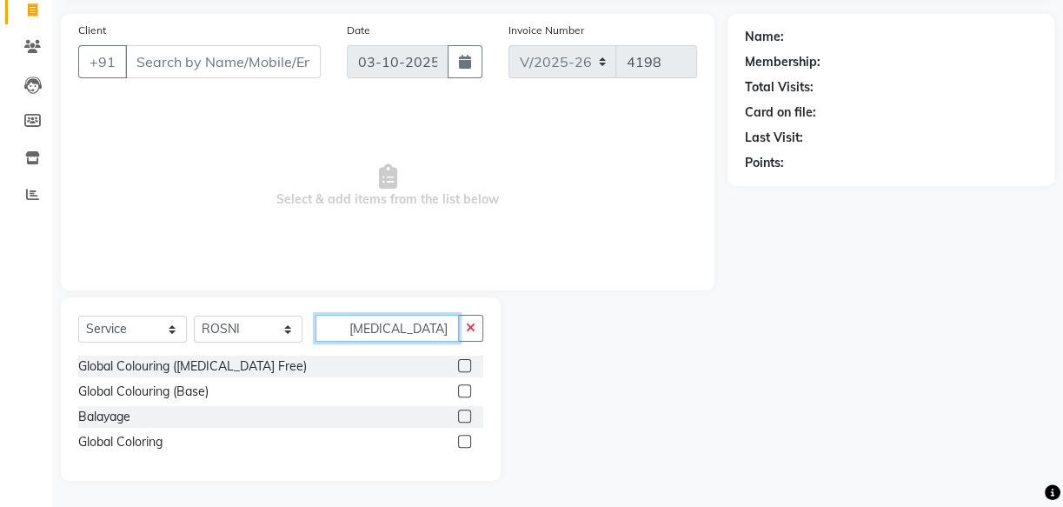
type input "bal"
click at [461, 417] on label at bounding box center [464, 416] width 13 height 13
click at [461, 417] on input "checkbox" at bounding box center [463, 416] width 11 height 11
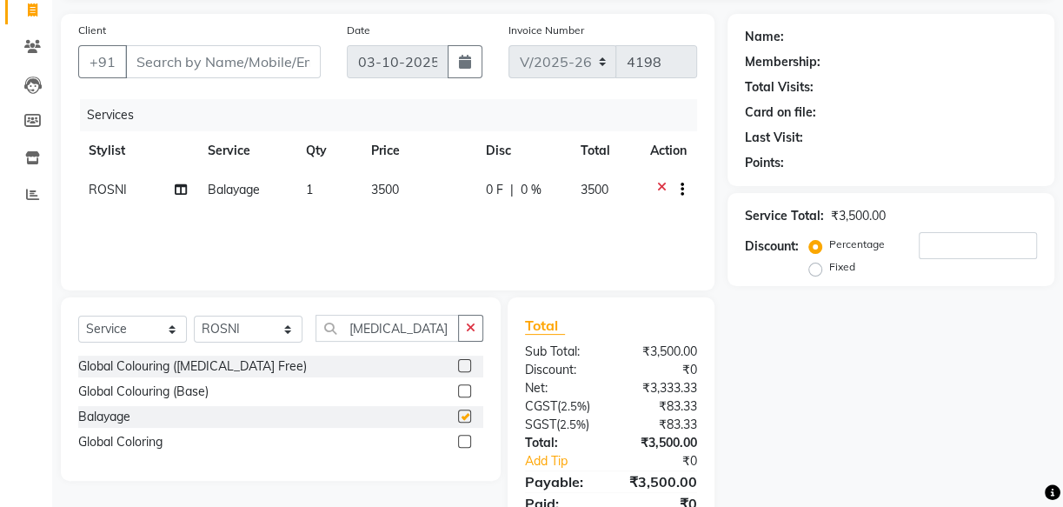
checkbox input "false"
drag, startPoint x: 406, startPoint y: 333, endPoint x: 310, endPoint y: 328, distance: 96.7
click at [310, 328] on div "Select Service Product Membership Package Voucher Prepaid Gift Card Select Styl…" at bounding box center [280, 335] width 405 height 41
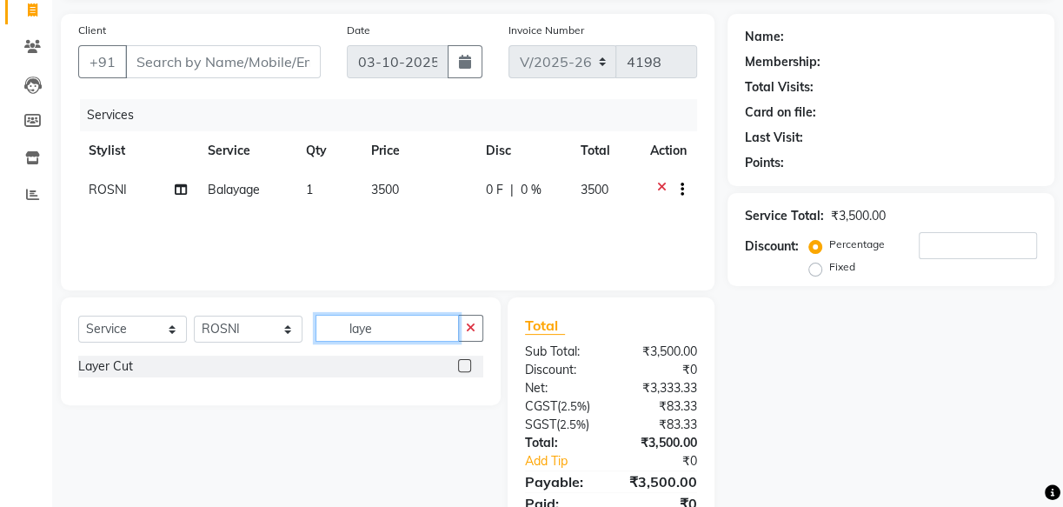
type input "laye"
click at [461, 367] on label at bounding box center [464, 365] width 13 height 13
click at [461, 367] on input "checkbox" at bounding box center [463, 366] width 11 height 11
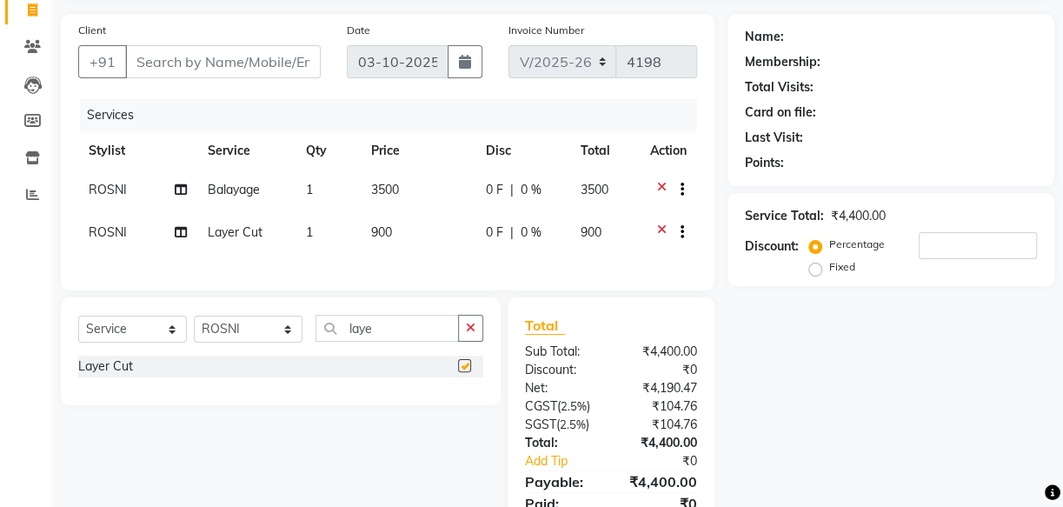
checkbox input "false"
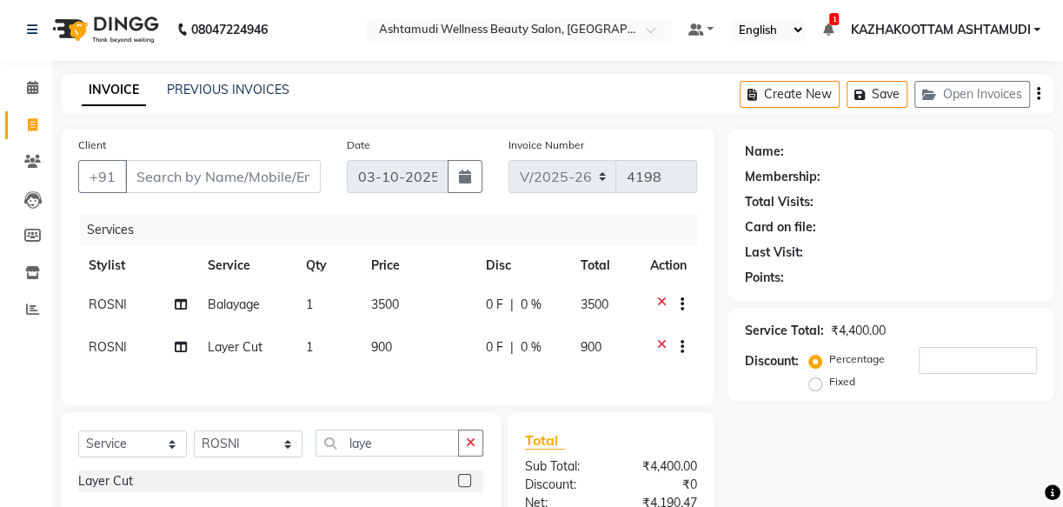
scroll to position [0, 0]
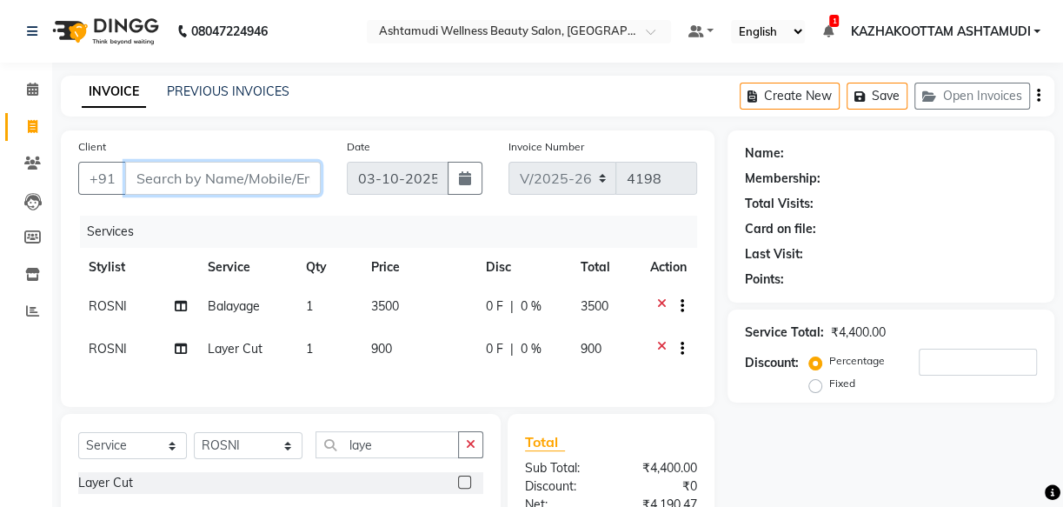
click at [217, 183] on input "Client" at bounding box center [223, 178] width 196 height 33
type input "7"
type input "0"
click at [156, 185] on input "77" at bounding box center [223, 178] width 196 height 33
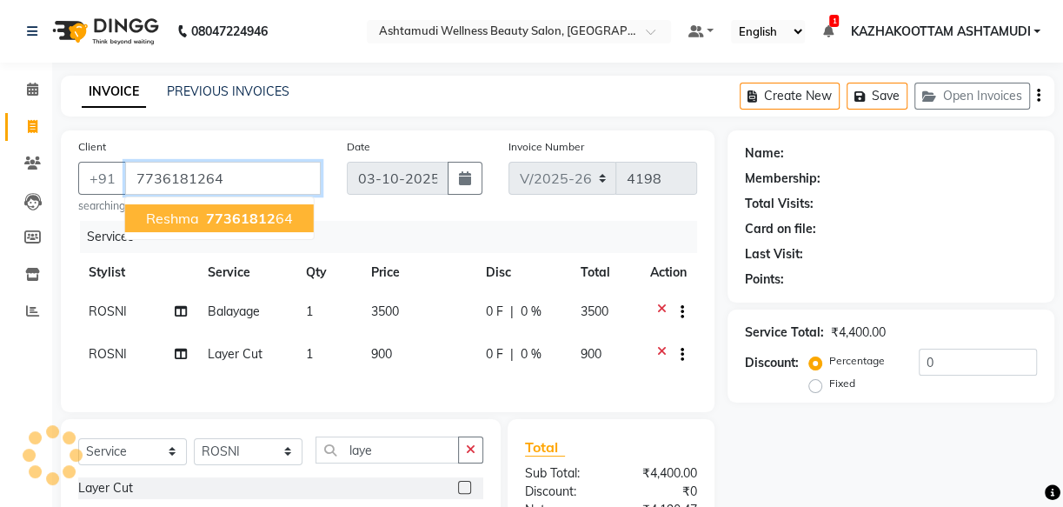
type input "7736181264"
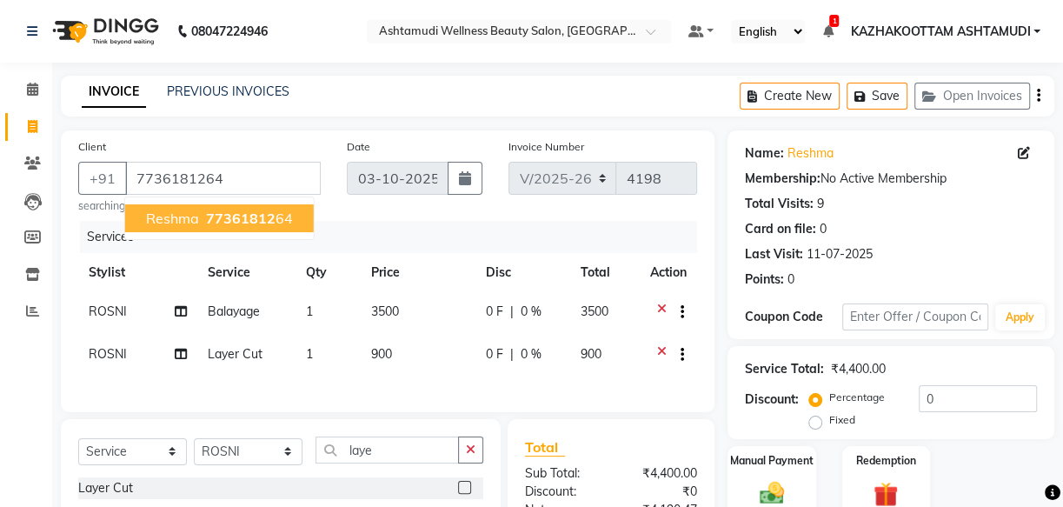
click at [235, 221] on span "77361812" at bounding box center [241, 218] width 70 height 17
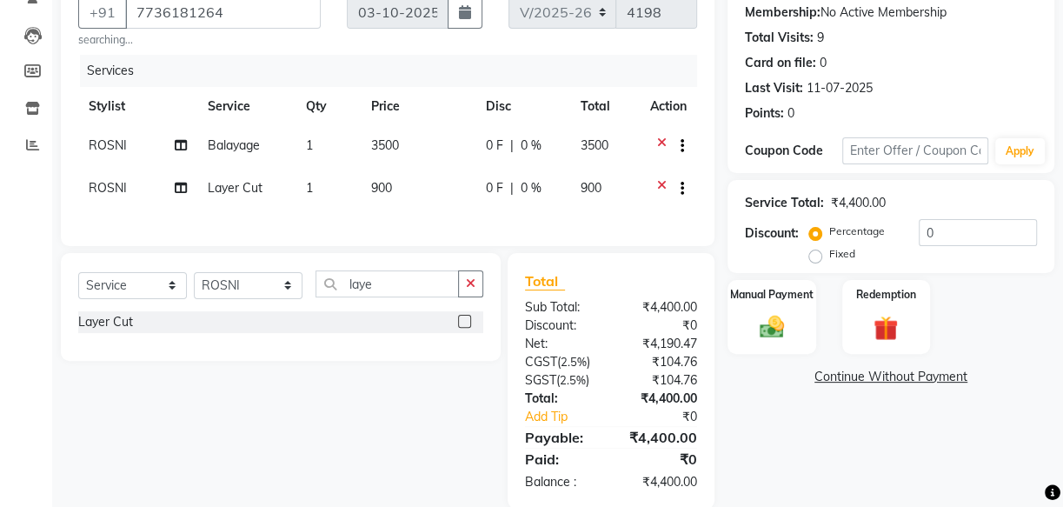
scroll to position [203, 0]
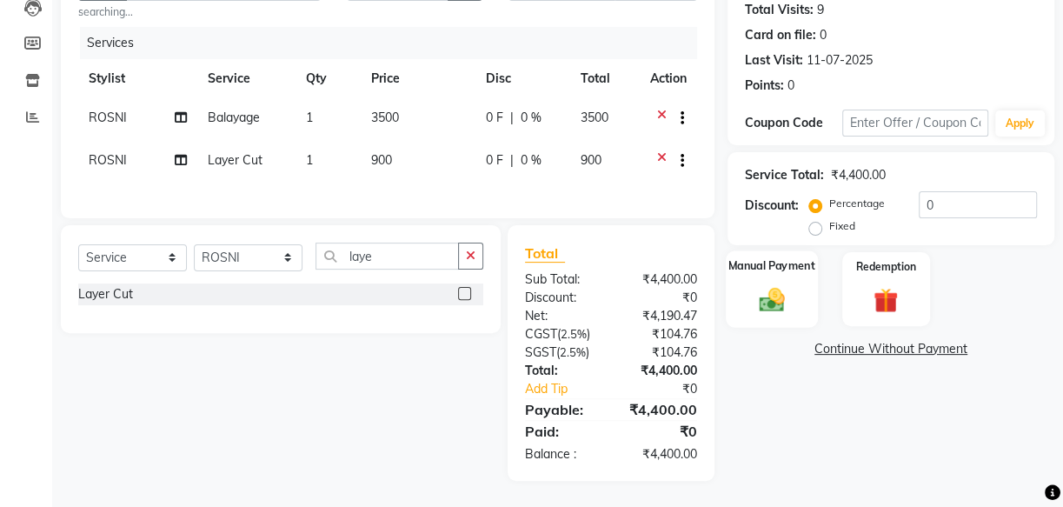
click at [769, 284] on img at bounding box center [772, 299] width 42 height 30
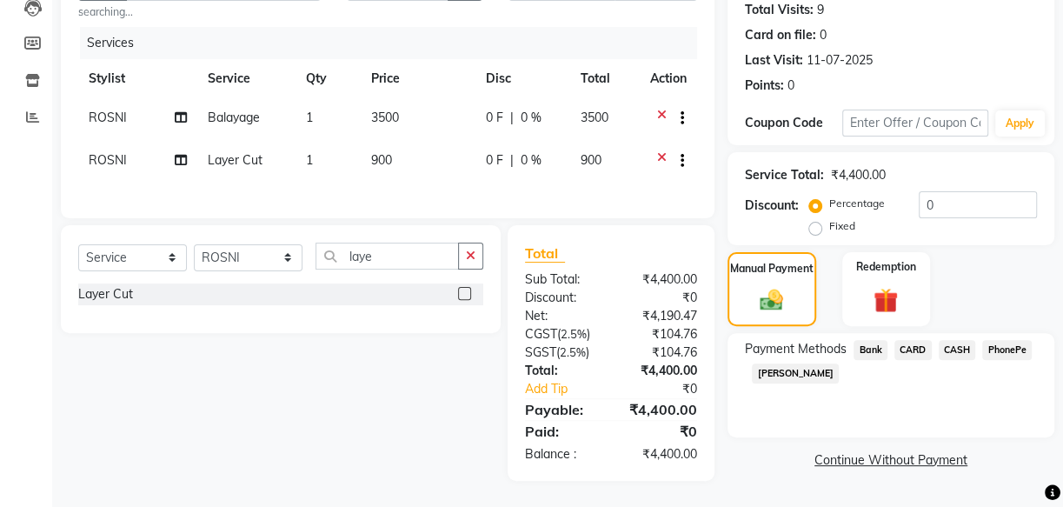
click at [1006, 340] on span "PhonePe" at bounding box center [1008, 350] width 50 height 20
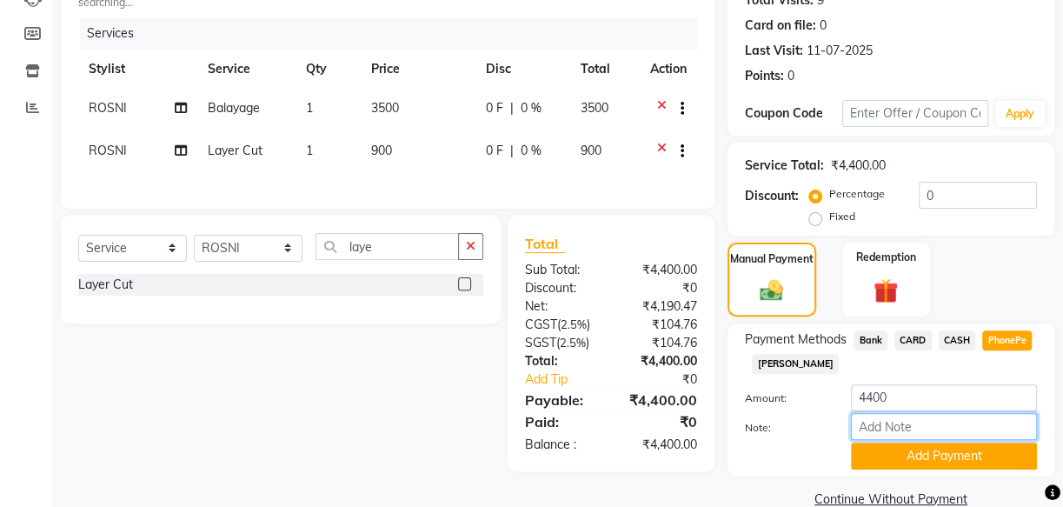
click at [943, 423] on input "Note:" at bounding box center [944, 426] width 186 height 27
type input "mincy"
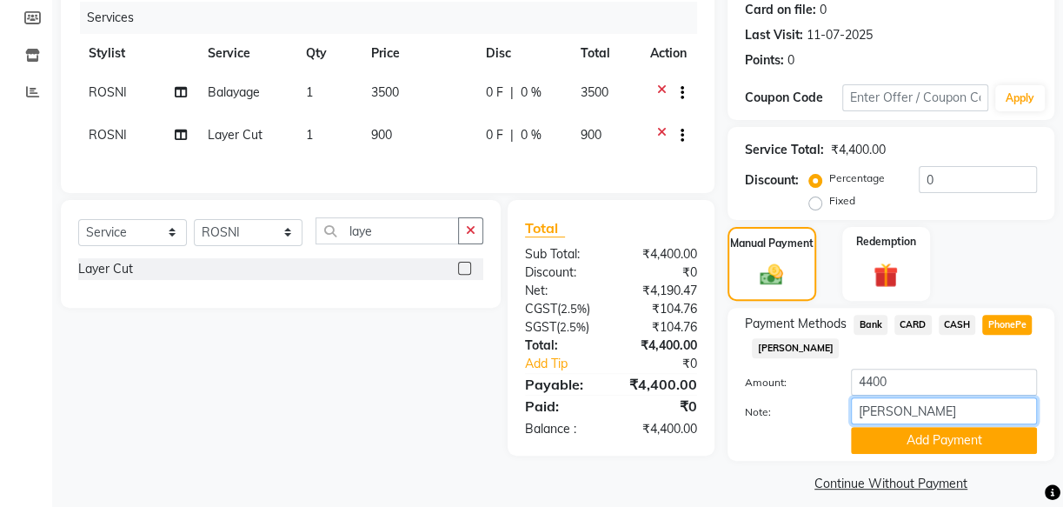
scroll to position [235, 0]
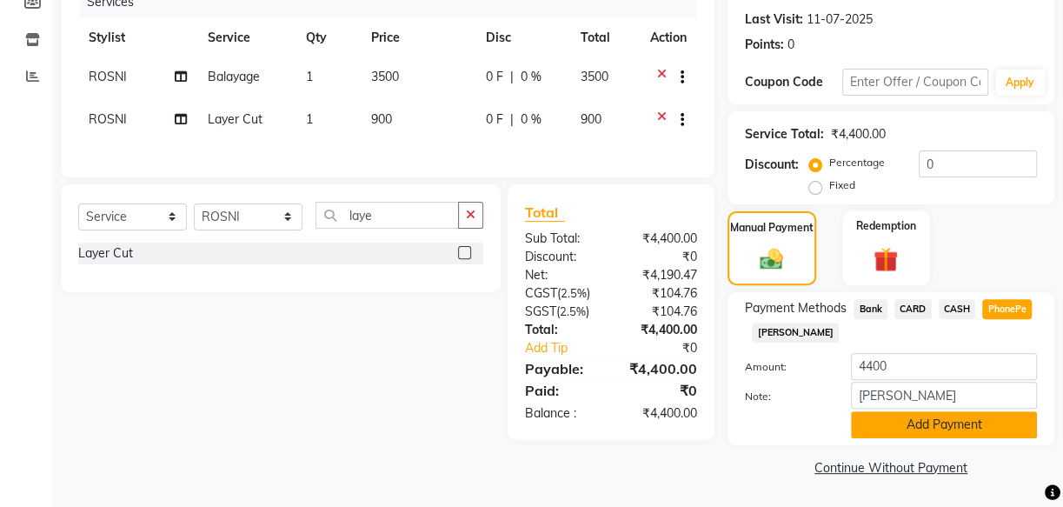
click at [921, 420] on button "Add Payment" at bounding box center [944, 424] width 186 height 27
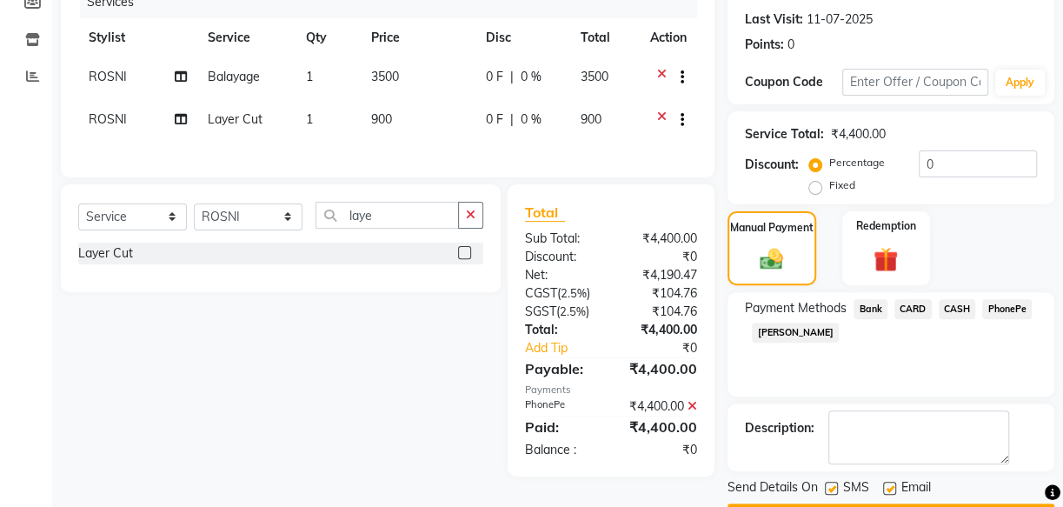
scroll to position [283, 0]
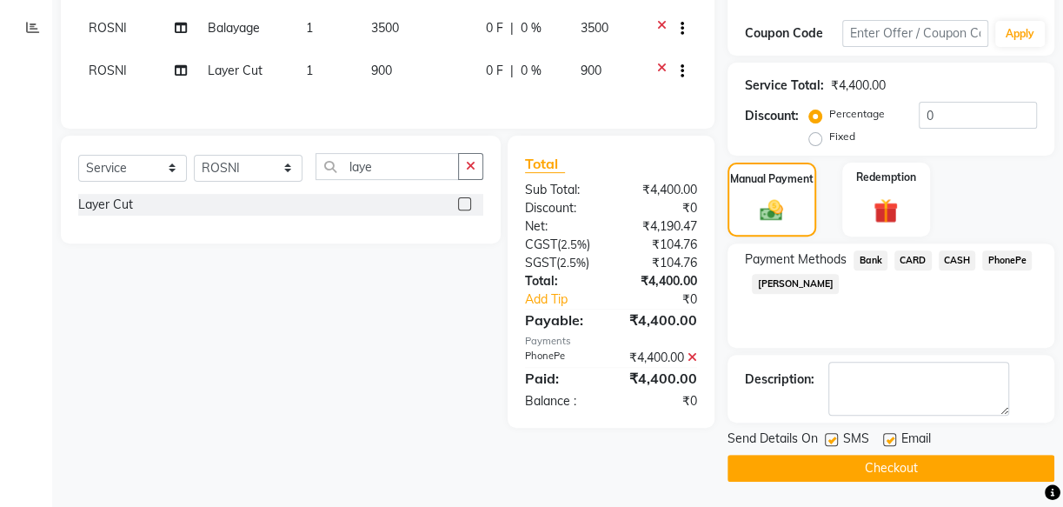
click at [834, 441] on label at bounding box center [831, 439] width 13 height 13
click at [834, 441] on input "checkbox" at bounding box center [830, 440] width 11 height 11
checkbox input "false"
click at [879, 439] on div "SMS" at bounding box center [854, 441] width 58 height 22
click at [886, 439] on label at bounding box center [889, 439] width 13 height 13
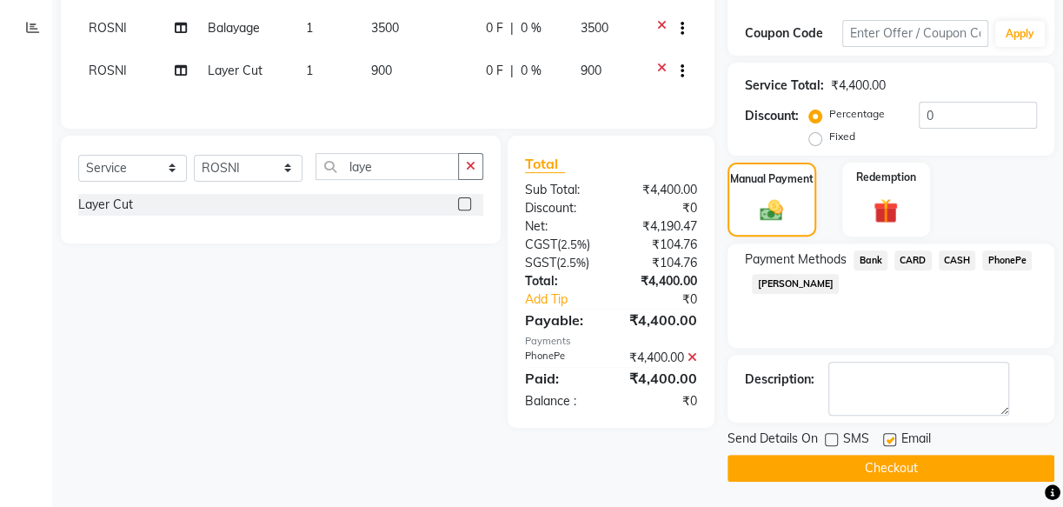
click at [886, 439] on input "checkbox" at bounding box center [888, 440] width 11 height 11
checkbox input "false"
click at [896, 461] on button "Checkout" at bounding box center [891, 468] width 327 height 27
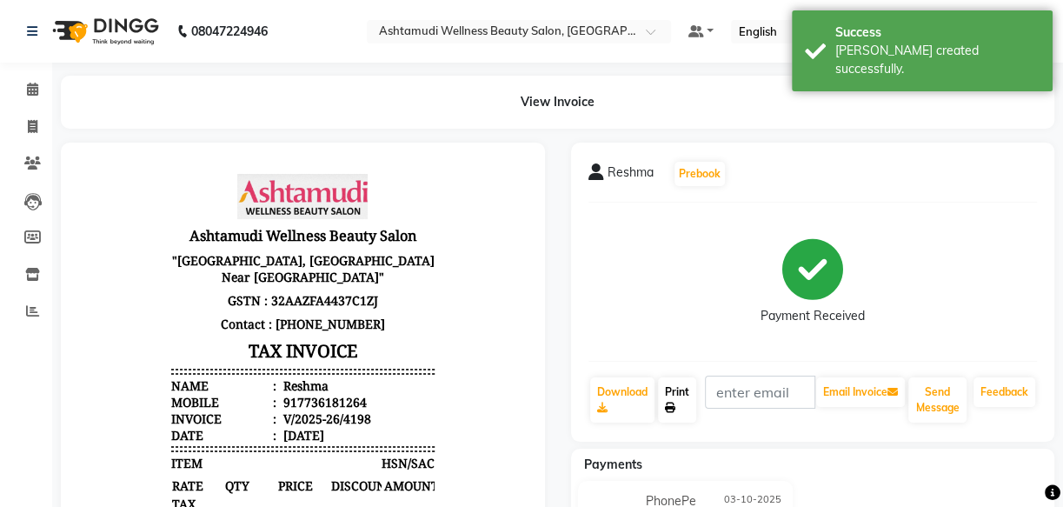
click at [679, 403] on link "Print" at bounding box center [677, 399] width 38 height 45
click at [21, 95] on span at bounding box center [32, 90] width 30 height 20
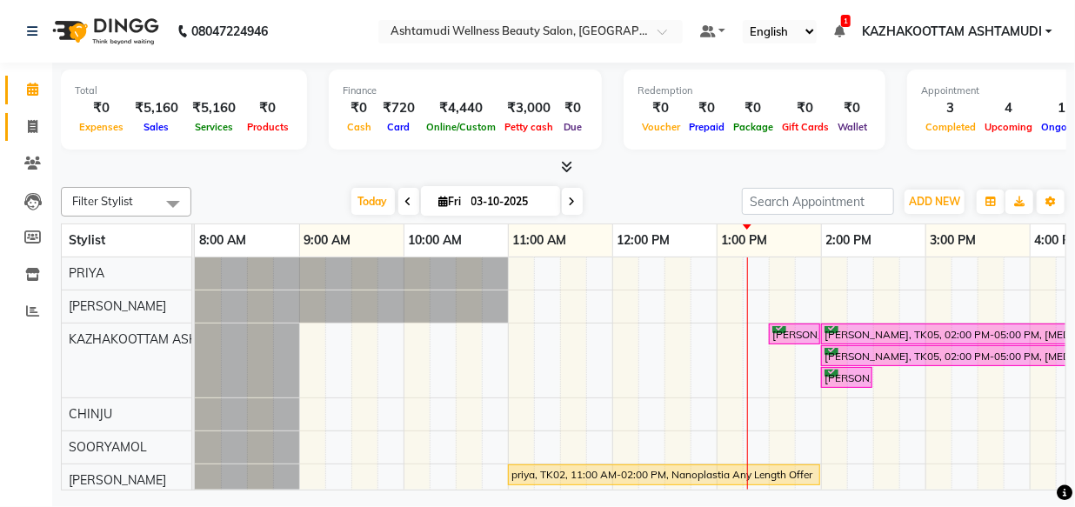
click at [32, 124] on icon at bounding box center [33, 126] width 10 height 13
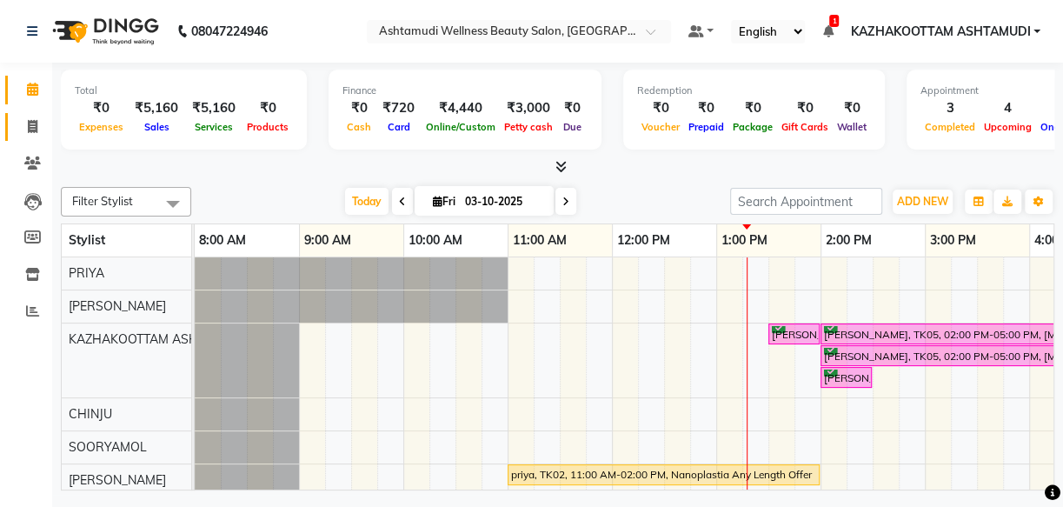
select select "service"
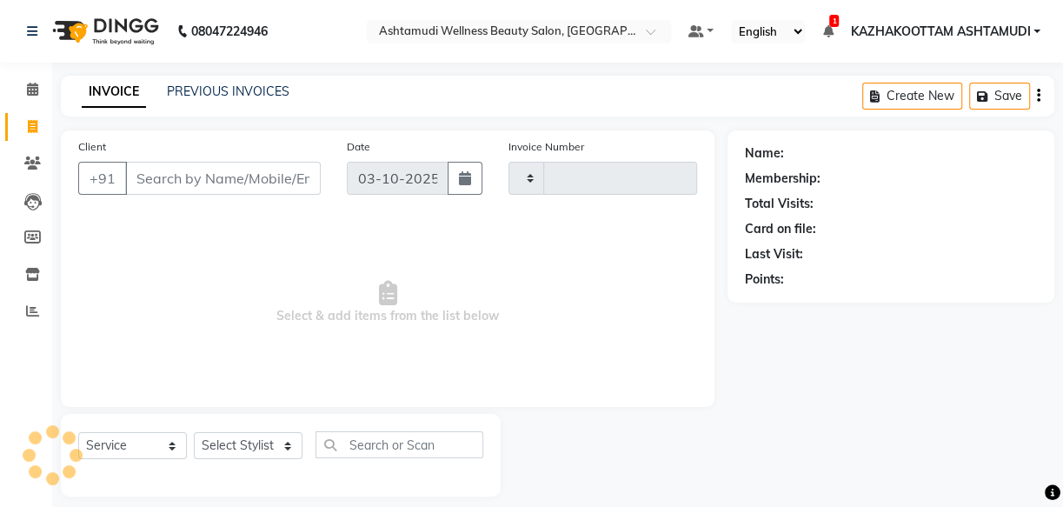
type input "4199"
select select "4662"
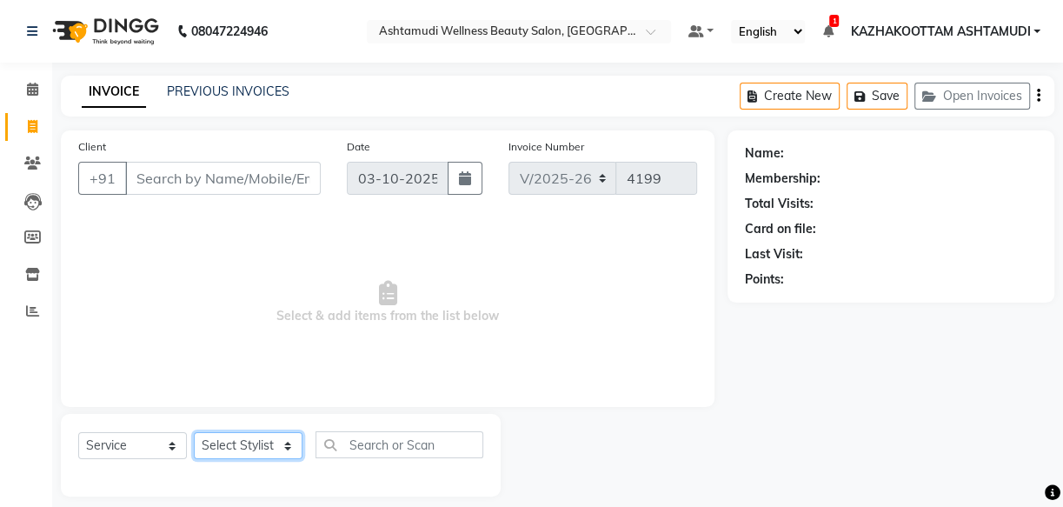
click at [263, 450] on select "Select Stylist Arya CHINJU GEETA KAZHAKOOTTAM ASHTAMUDI KRISHNA LEKSHMI MINCY V…" at bounding box center [248, 445] width 109 height 27
select select "49525"
click at [194, 432] on select "Select Stylist Arya CHINJU GEETA KAZHAKOOTTAM ASHTAMUDI KRISHNA LEKSHMI MINCY V…" at bounding box center [248, 445] width 109 height 27
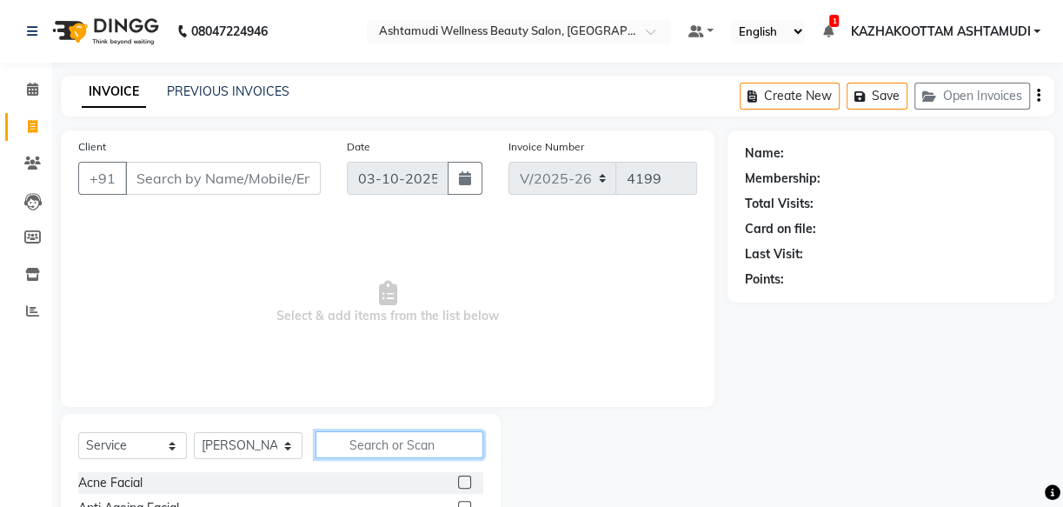
click at [390, 443] on input "text" at bounding box center [400, 444] width 168 height 27
type input "eb"
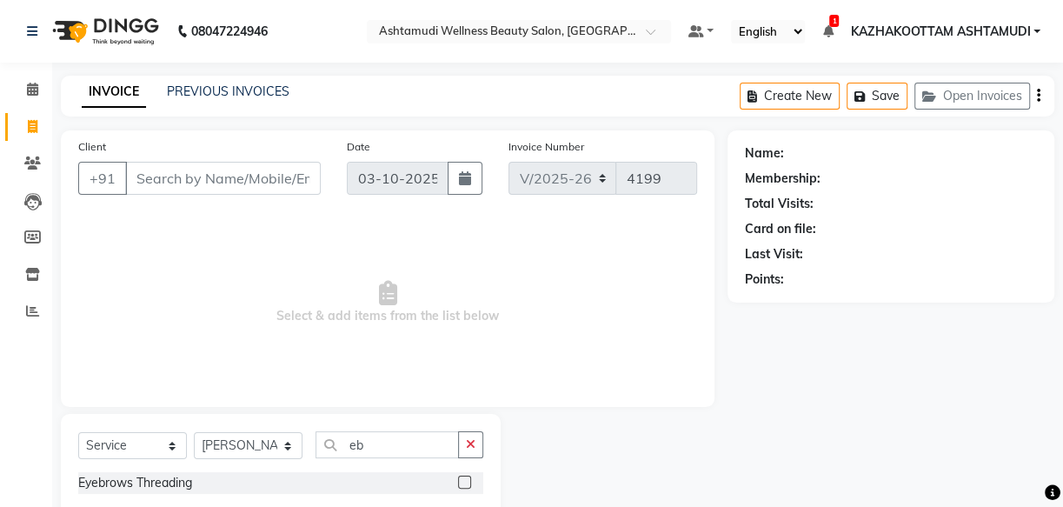
click at [463, 482] on label at bounding box center [464, 482] width 13 height 13
click at [463, 482] on input "checkbox" at bounding box center [463, 482] width 11 height 11
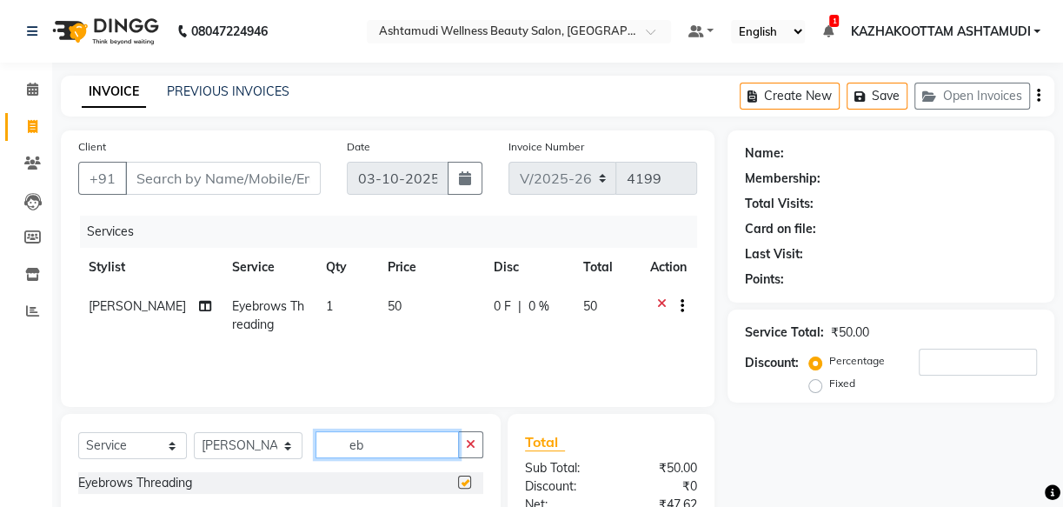
checkbox input "false"
drag, startPoint x: 417, startPoint y: 445, endPoint x: 287, endPoint y: 433, distance: 130.1
click at [287, 433] on div "Select Service Product Membership Package Voucher Prepaid Gift Card Select Styl…" at bounding box center [280, 451] width 405 height 41
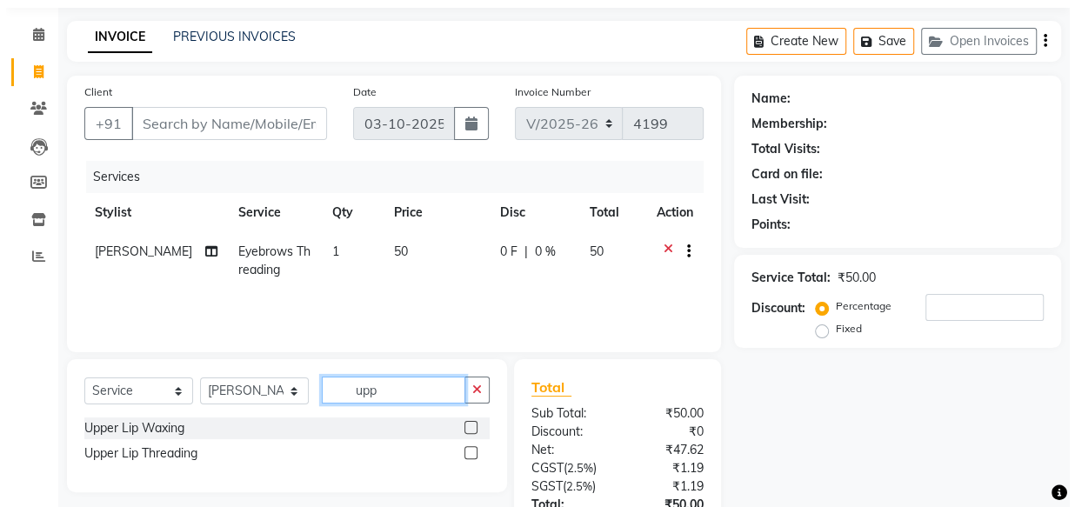
scroll to position [78, 0]
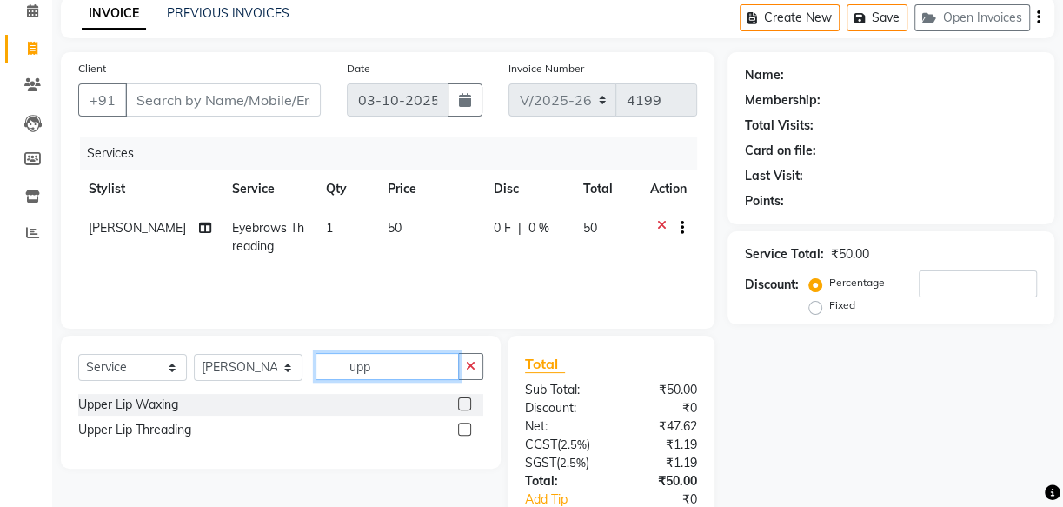
type input "upp"
click at [463, 426] on label at bounding box center [464, 429] width 13 height 13
click at [463, 426] on input "checkbox" at bounding box center [463, 429] width 11 height 11
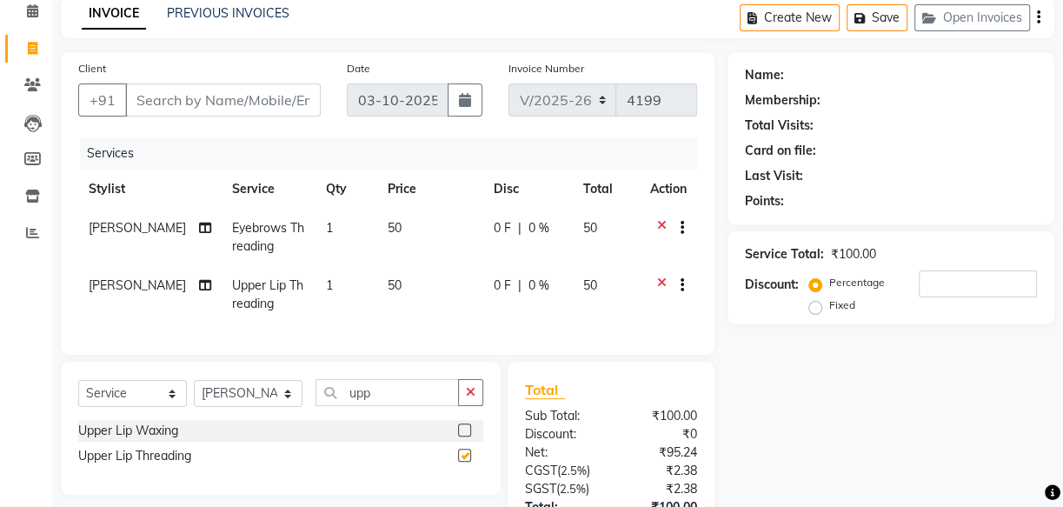
checkbox input "false"
drag, startPoint x: 337, startPoint y: 404, endPoint x: 307, endPoint y: 407, distance: 29.7
click at [307, 407] on div "Select Service Product Membership Package Voucher Prepaid Gift Card Select Styl…" at bounding box center [280, 399] width 405 height 41
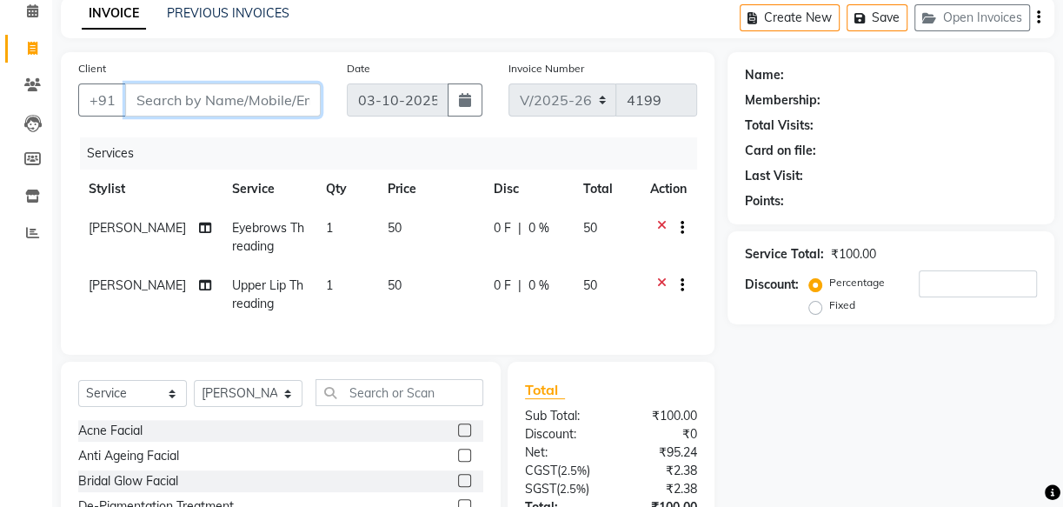
click at [201, 92] on input "Client" at bounding box center [223, 99] width 196 height 33
type input "8"
type input "0"
type input "8281388643"
click at [259, 106] on span "Add Client" at bounding box center [276, 99] width 69 height 17
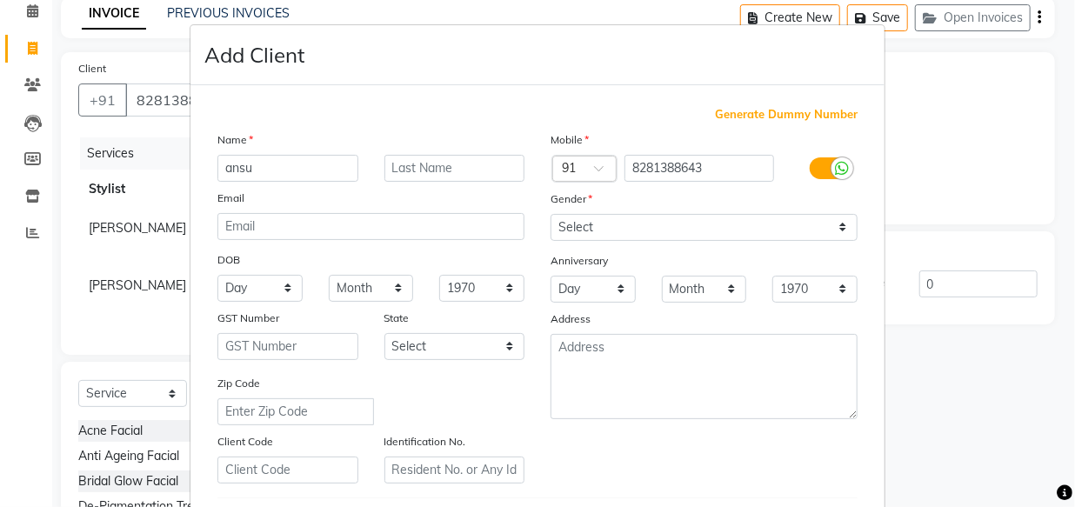
type input "ansu"
click at [701, 230] on select "Select Male Female Other Prefer Not To Say" at bounding box center [703, 227] width 307 height 27
select select "female"
click at [550, 214] on select "Select Male Female Other Prefer Not To Say" at bounding box center [703, 227] width 307 height 27
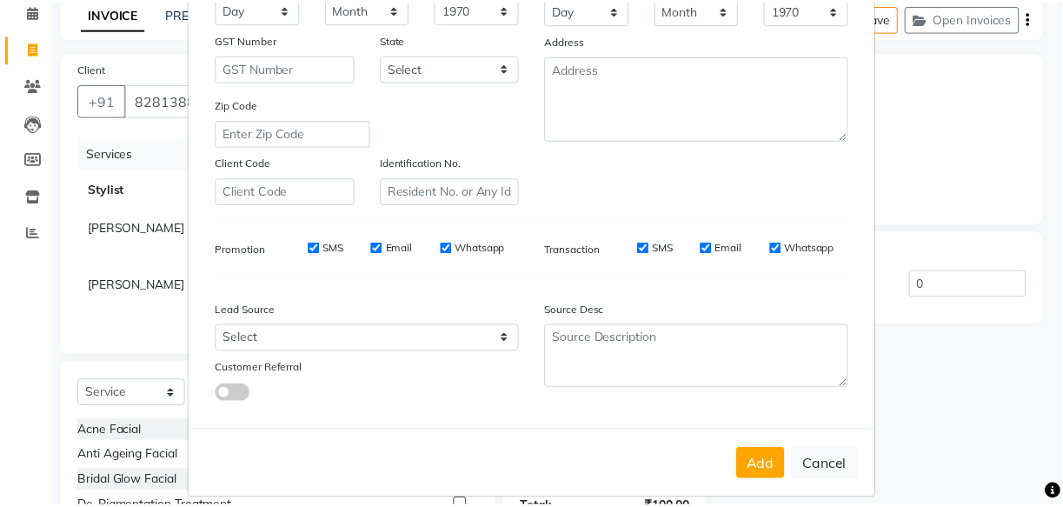
scroll to position [301, 0]
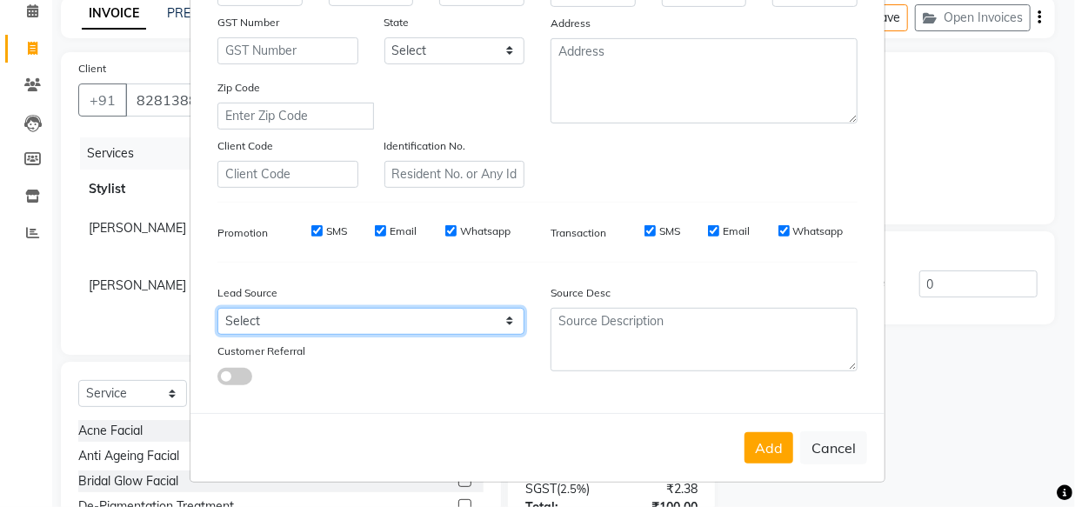
click at [487, 323] on select "Select Walk-in Referral Internet Friend Word of Mouth Advertisement Facebook Ju…" at bounding box center [370, 321] width 307 height 27
select select "31508"
click at [217, 308] on select "Select Walk-in Referral Internet Friend Word of Mouth Advertisement Facebook Ju…" at bounding box center [370, 321] width 307 height 27
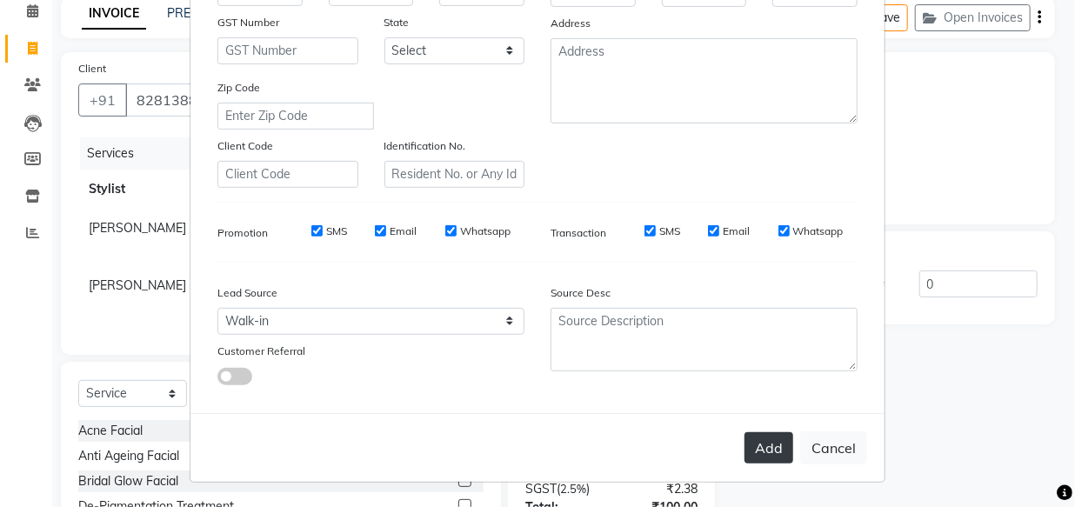
click at [755, 450] on button "Add" at bounding box center [768, 447] width 49 height 31
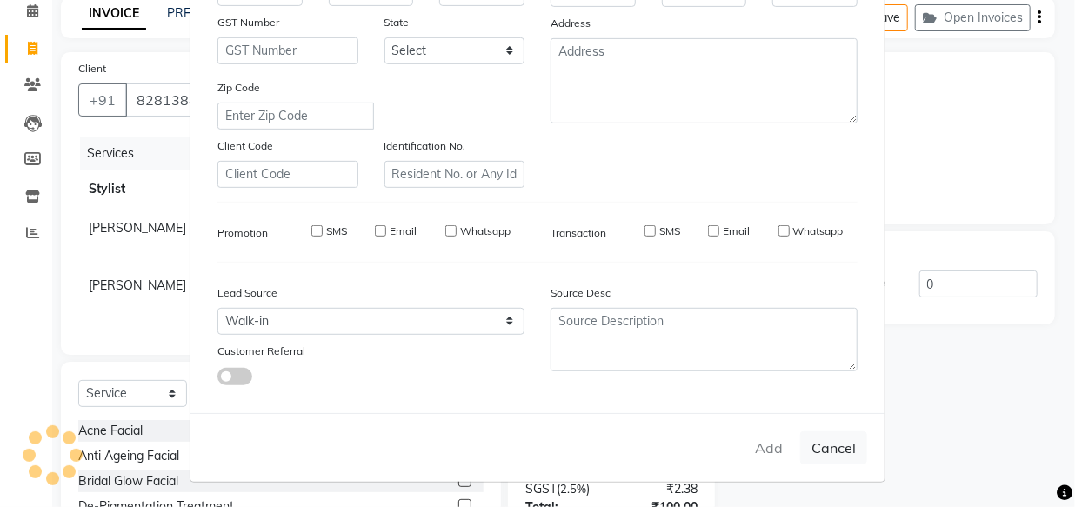
select select
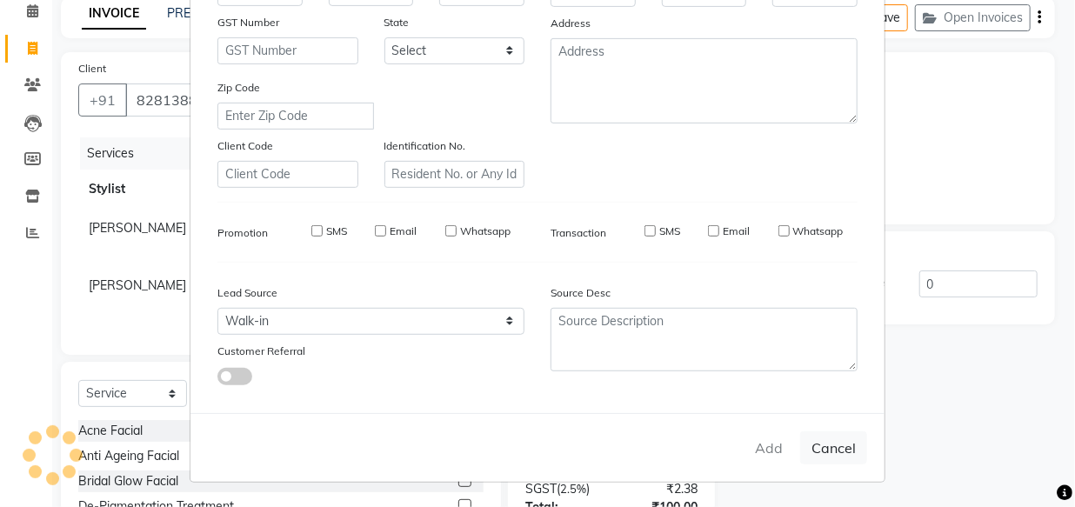
select select
checkbox input "false"
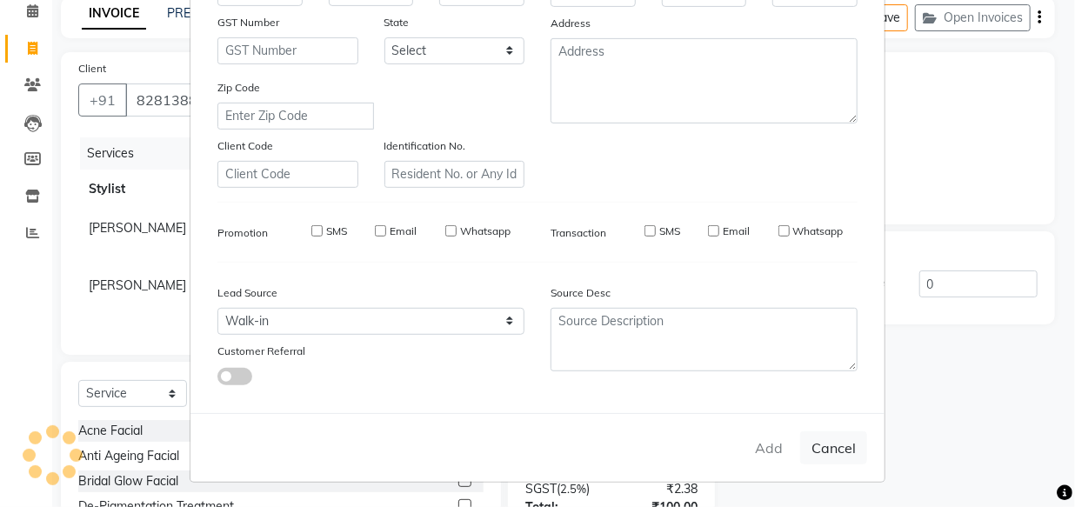
checkbox input "false"
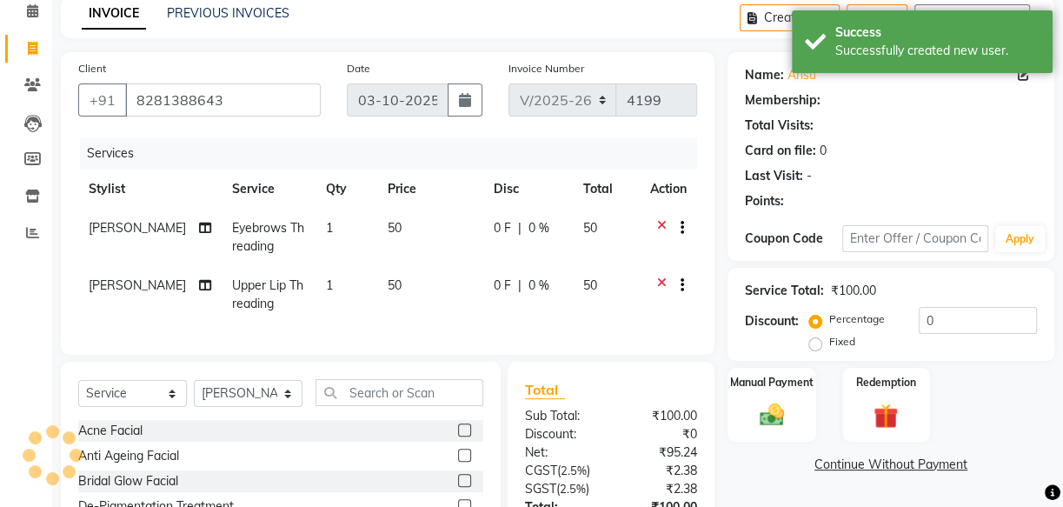
select select "1: Object"
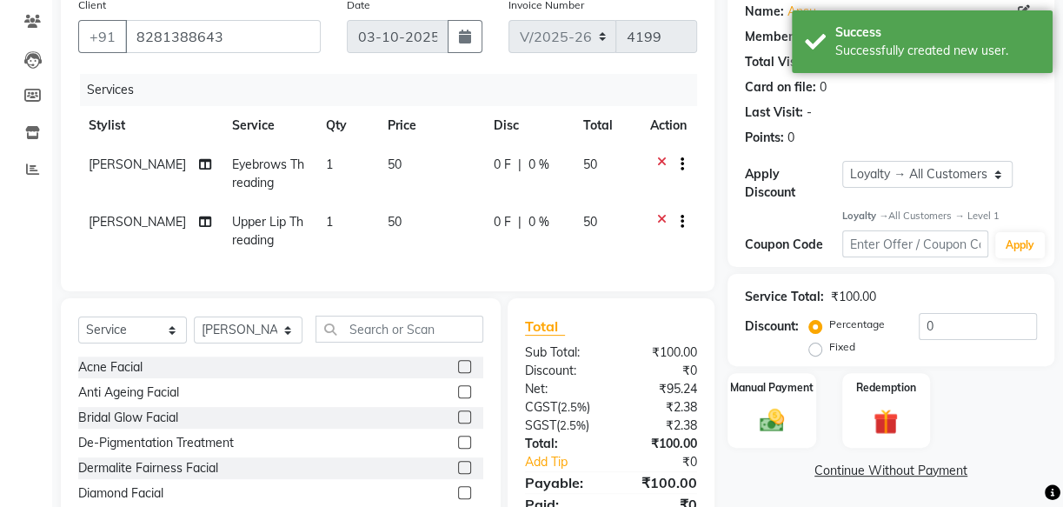
scroll to position [228, 0]
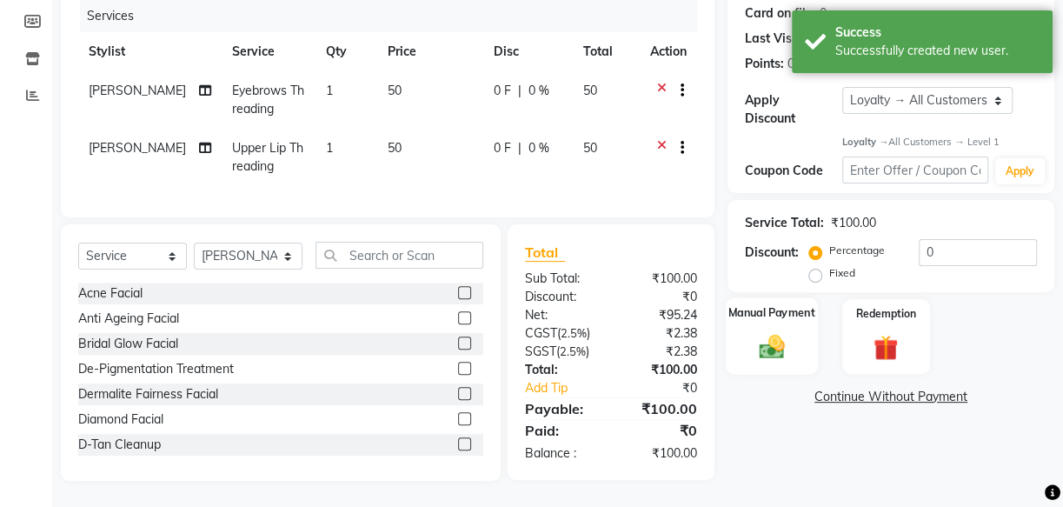
click at [750, 319] on div "Manual Payment" at bounding box center [772, 336] width 92 height 77
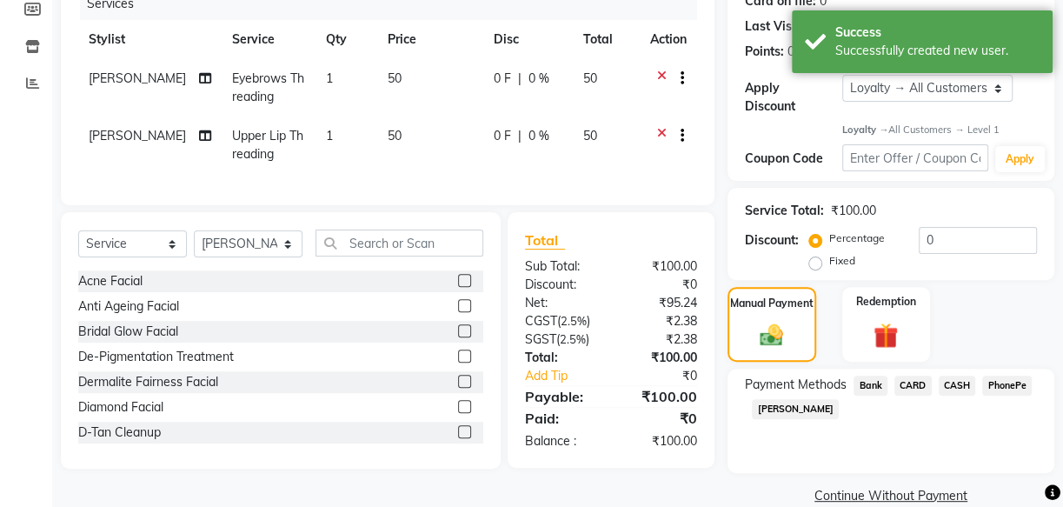
click at [1013, 378] on span "PhonePe" at bounding box center [1008, 386] width 50 height 20
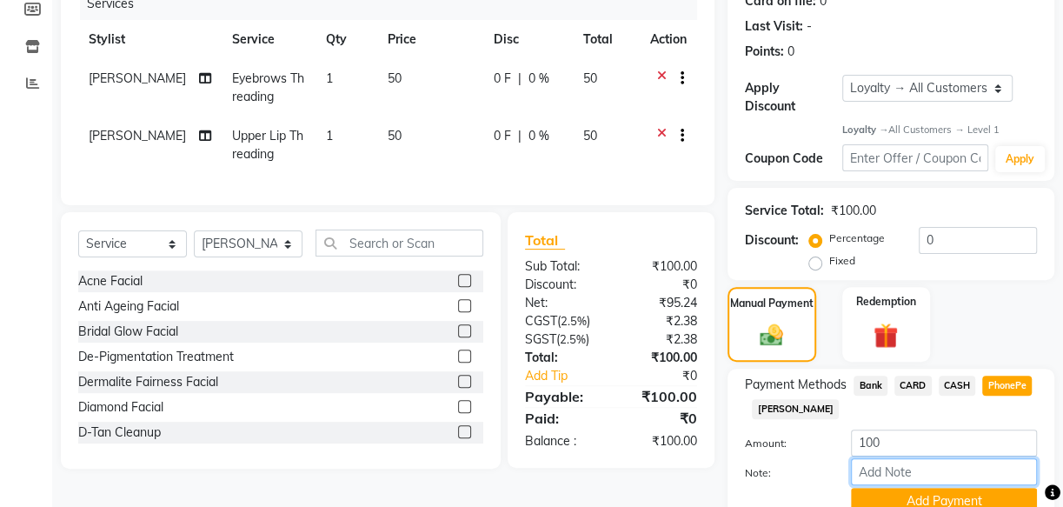
click at [979, 467] on input "Note:" at bounding box center [944, 471] width 186 height 27
type input "mincy"
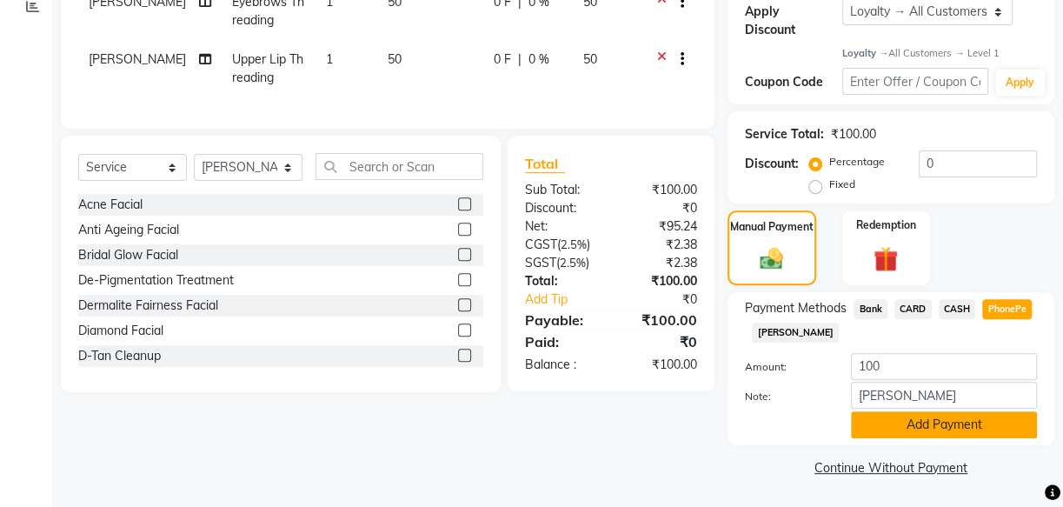
click at [967, 420] on button "Add Payment" at bounding box center [944, 424] width 186 height 27
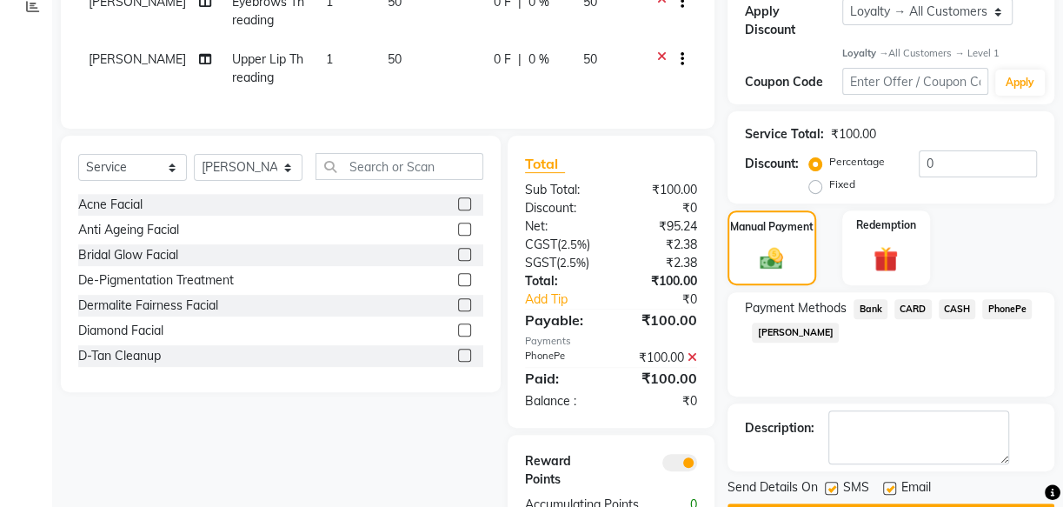
click at [830, 487] on label at bounding box center [831, 488] width 13 height 13
click at [830, 487] on input "checkbox" at bounding box center [830, 488] width 11 height 11
checkbox input "false"
click at [887, 486] on label at bounding box center [889, 488] width 13 height 13
click at [887, 486] on input "checkbox" at bounding box center [888, 488] width 11 height 11
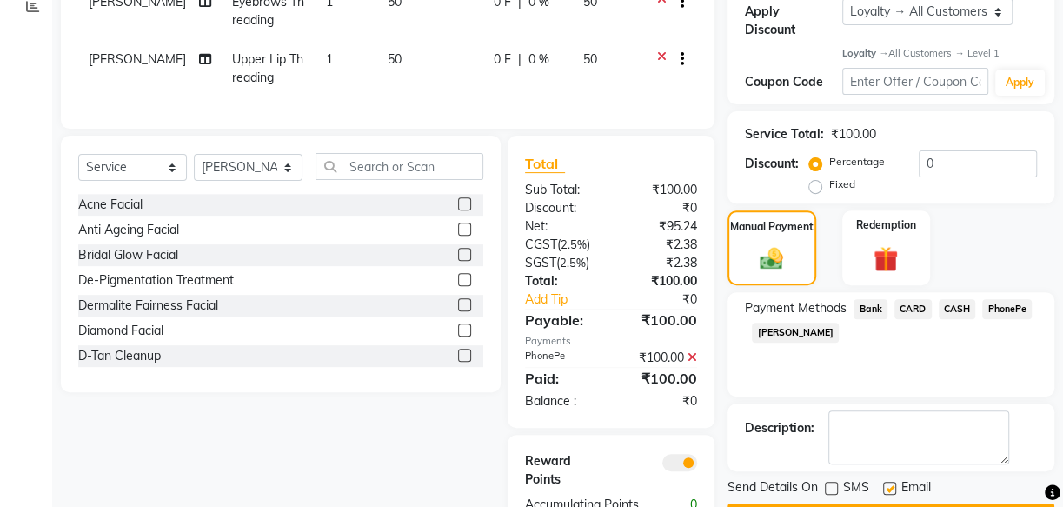
checkbox input "false"
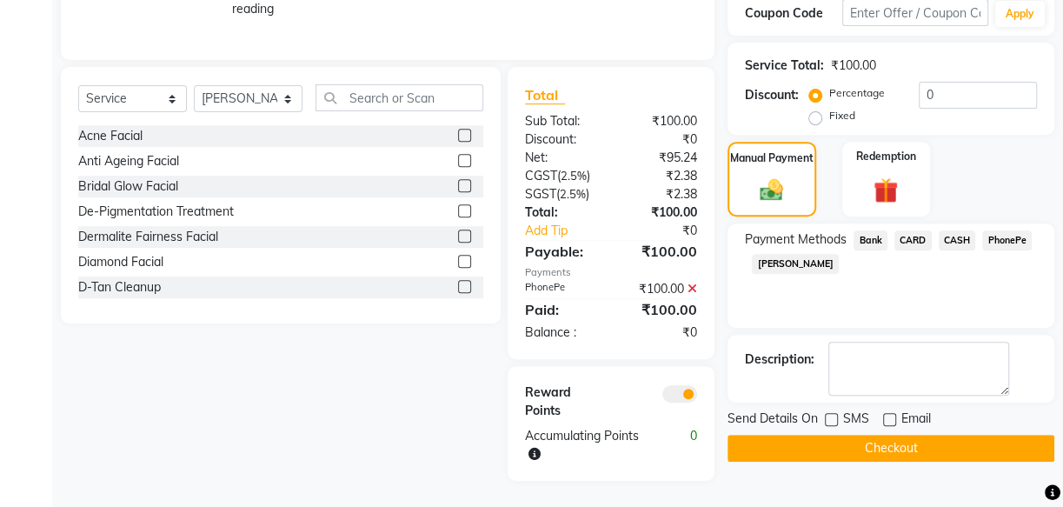
scroll to position [385, 0]
click at [950, 437] on button "Checkout" at bounding box center [891, 448] width 327 height 27
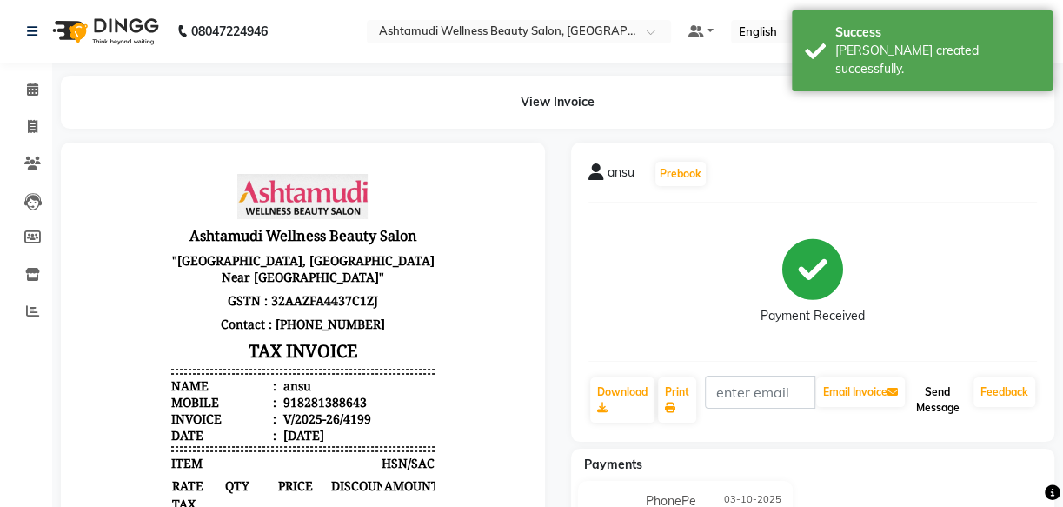
click at [937, 402] on button "Send Message" at bounding box center [938, 399] width 58 height 45
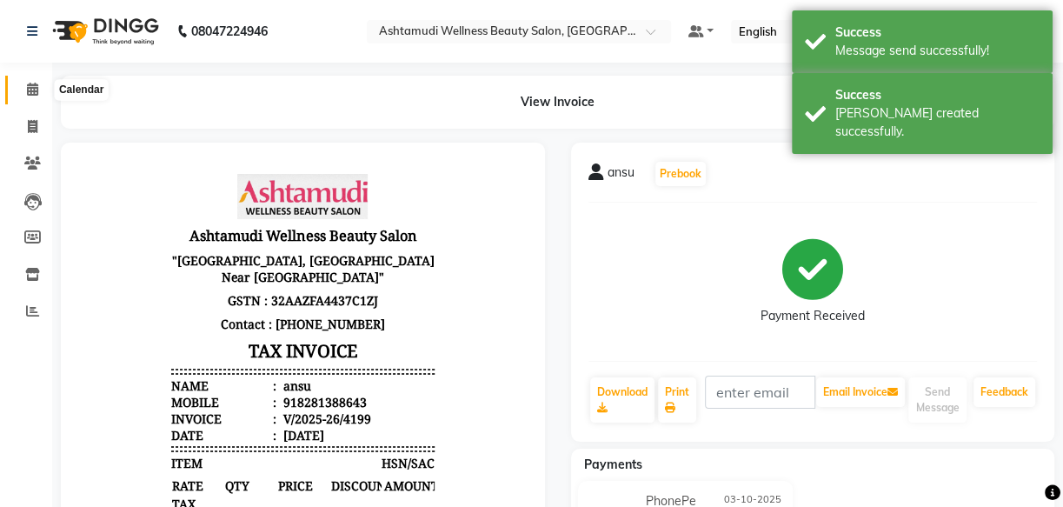
click at [23, 83] on span at bounding box center [32, 90] width 30 height 20
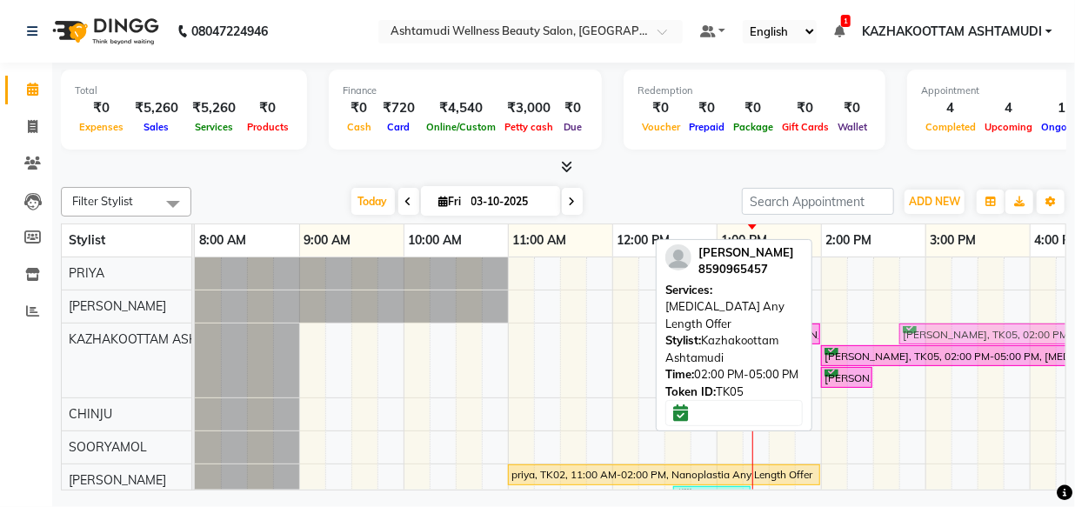
drag, startPoint x: 908, startPoint y: 328, endPoint x: 993, endPoint y: 336, distance: 85.6
click at [195, 336] on div "RINI, TK01, 01:30 PM-02:00 PM, Blow Dry Setting DRISHYA, TK05, 02:00 PM-05:00 P…" at bounding box center [195, 360] width 0 height 74
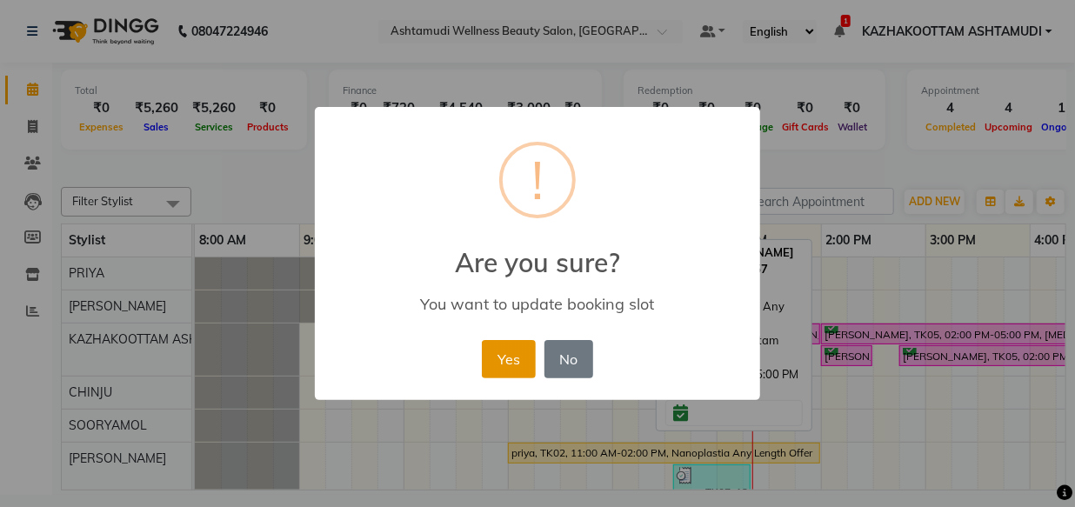
click at [500, 356] on button "Yes" at bounding box center [508, 359] width 53 height 38
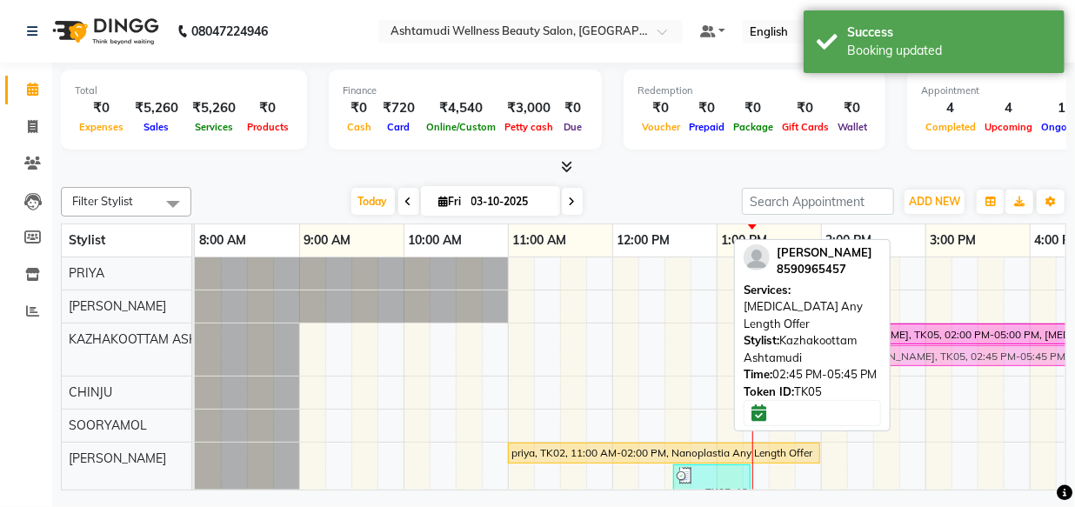
drag, startPoint x: 936, startPoint y: 348, endPoint x: 887, endPoint y: 351, distance: 48.8
click at [887, 351] on div "Filter Stylist Select All Arya CHINJU GEETA KAZHAKOOTTAM ASHTAMUDI KRISHNA LEKS…" at bounding box center [563, 335] width 1005 height 310
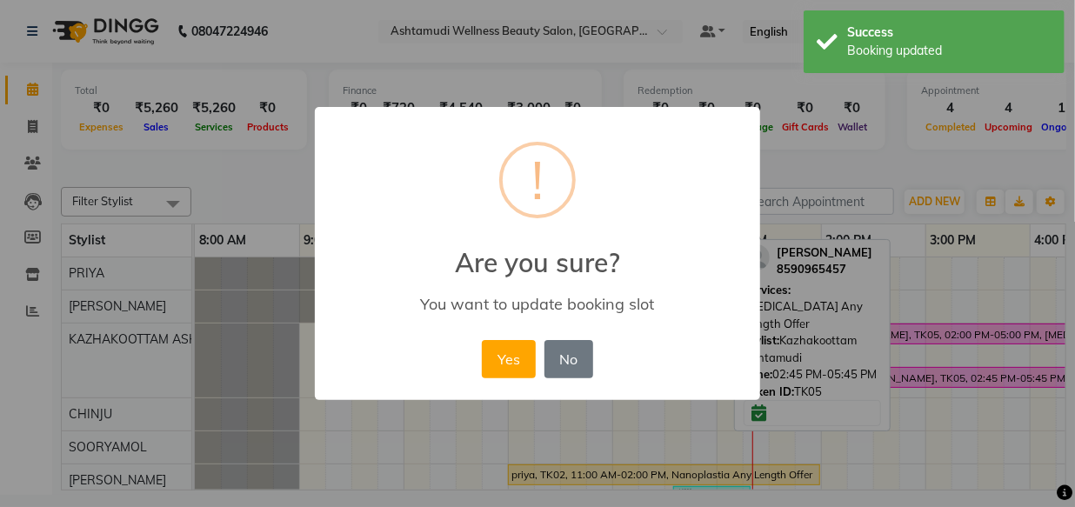
click at [512, 349] on button "Yes" at bounding box center [508, 359] width 53 height 38
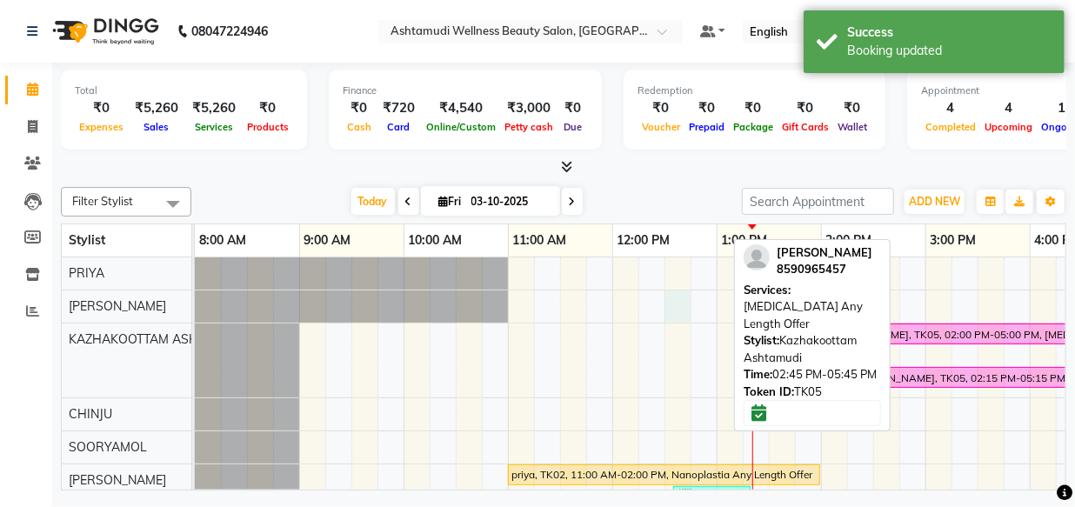
click at [675, 303] on div "RINI, TK01, 01:30 PM-02:00 PM, Blow Dry Setting DRISHYA, TK05, 02:00 PM-05:00 P…" at bounding box center [873, 510] width 1357 height 506
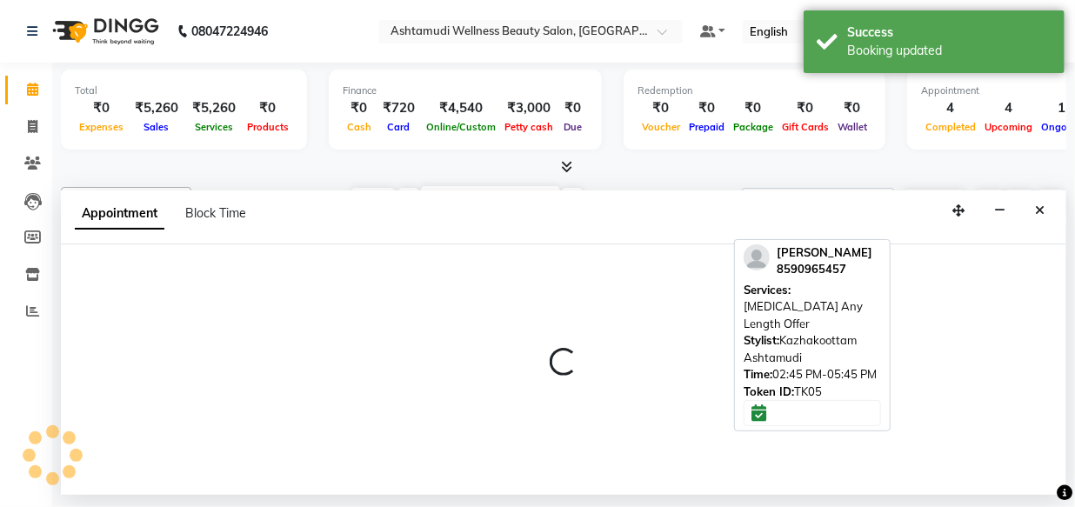
select select "27419"
select select "tentative"
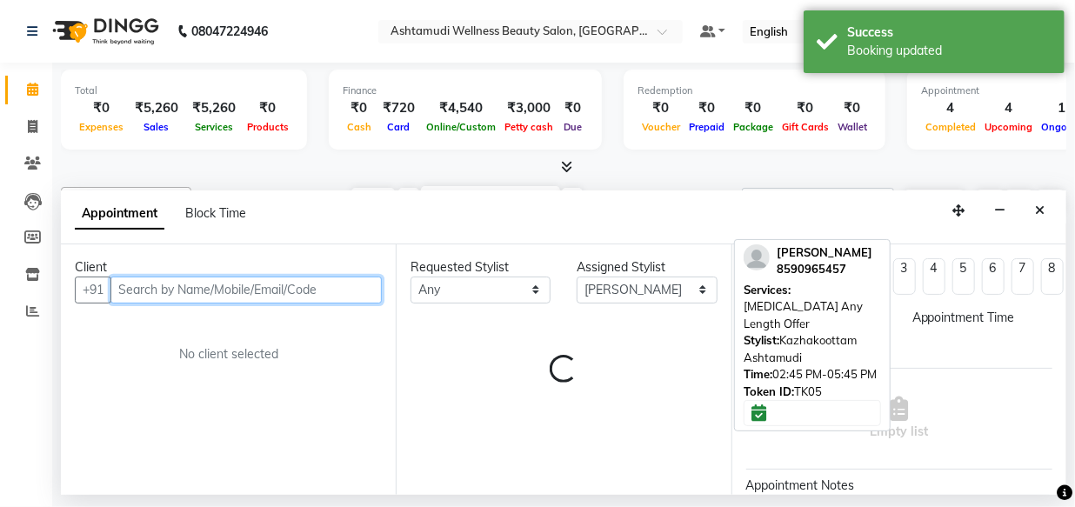
select select "750"
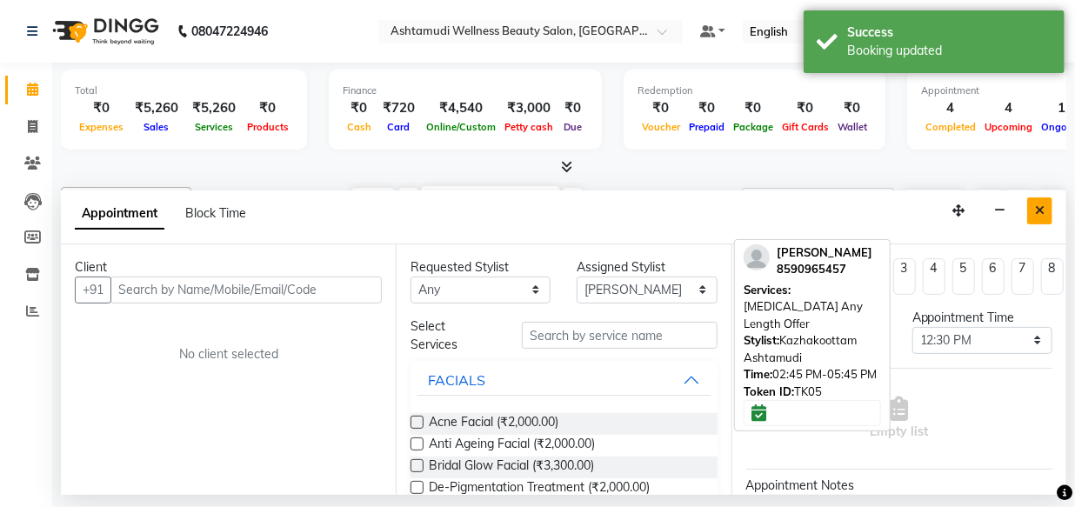
click at [1045, 212] on button "Close" at bounding box center [1039, 210] width 25 height 27
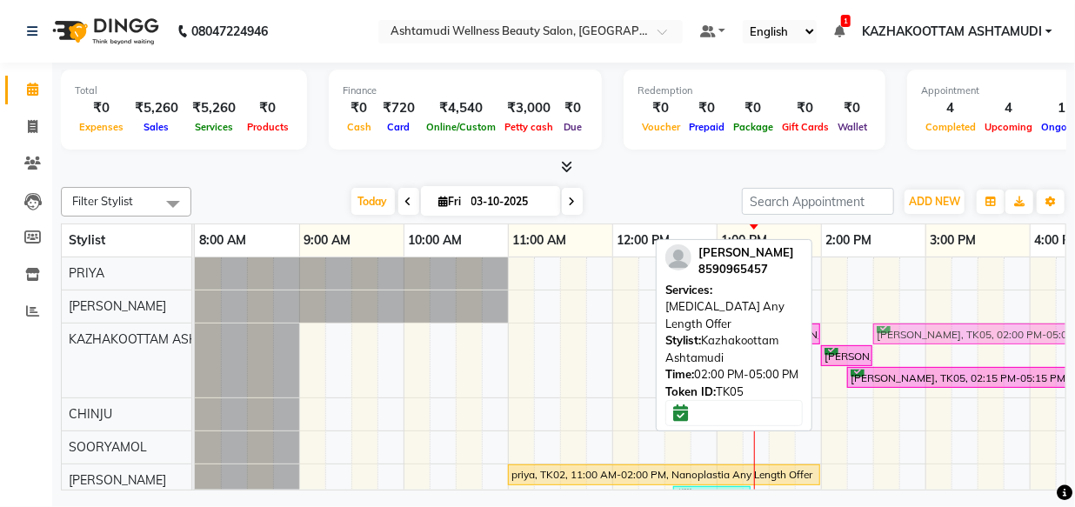
drag, startPoint x: 916, startPoint y: 333, endPoint x: 983, endPoint y: 333, distance: 67.8
click at [195, 333] on div "RINI, TK01, 01:30 PM-02:00 PM, Blow Dry Setting DRISHYA, TK05, 02:00 PM-05:00 P…" at bounding box center [195, 360] width 0 height 74
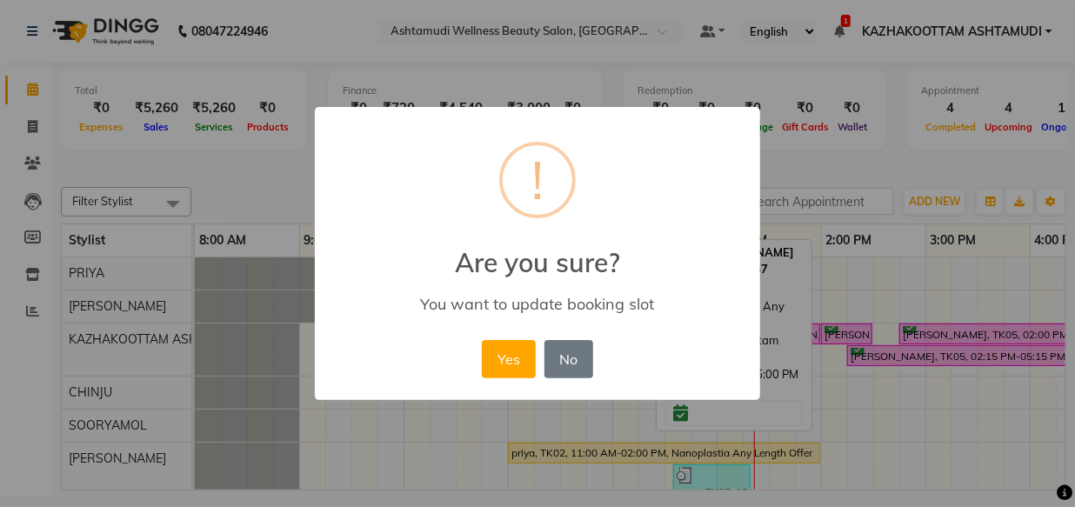
drag, startPoint x: 912, startPoint y: 353, endPoint x: 931, endPoint y: 355, distance: 19.2
click at [931, 355] on div "× ! Are you sure? You want to update booking slot Yes No No" at bounding box center [537, 253] width 1075 height 507
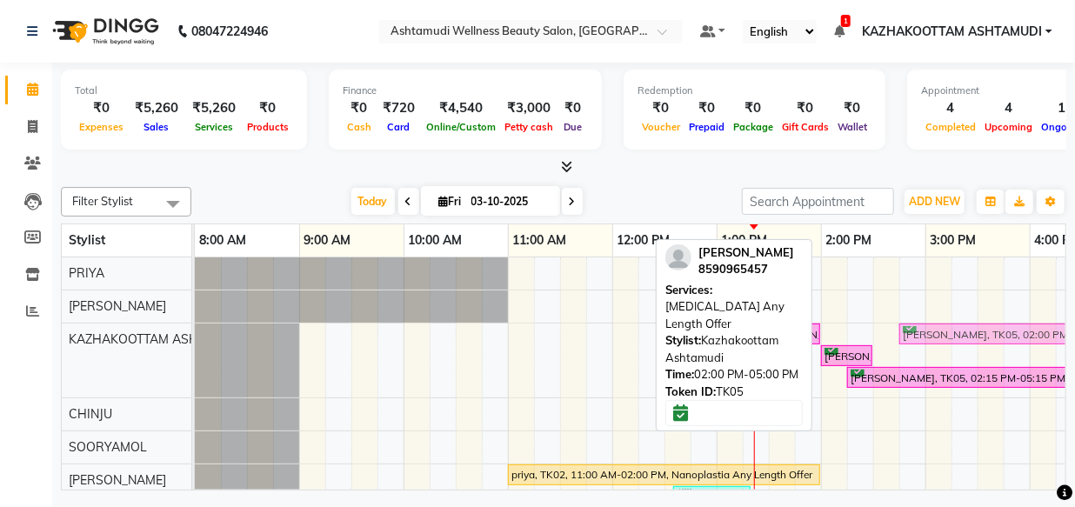
drag, startPoint x: 913, startPoint y: 335, endPoint x: 992, endPoint y: 339, distance: 79.3
click at [195, 339] on div "RINI, TK01, 01:30 PM-02:00 PM, Blow Dry Setting DRISHYA, TK05, 02:00 PM-05:00 P…" at bounding box center [195, 360] width 0 height 74
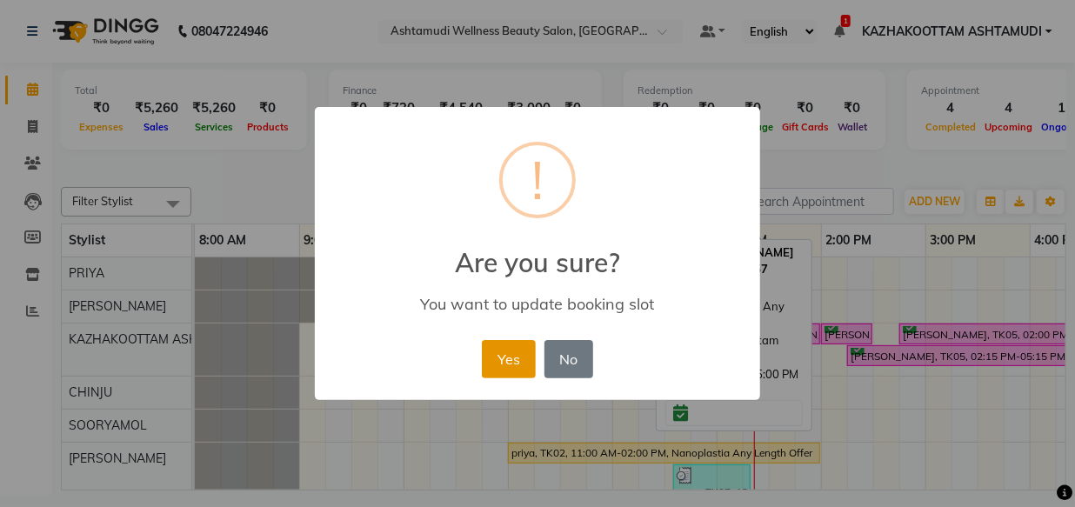
click at [523, 355] on button "Yes" at bounding box center [508, 359] width 53 height 38
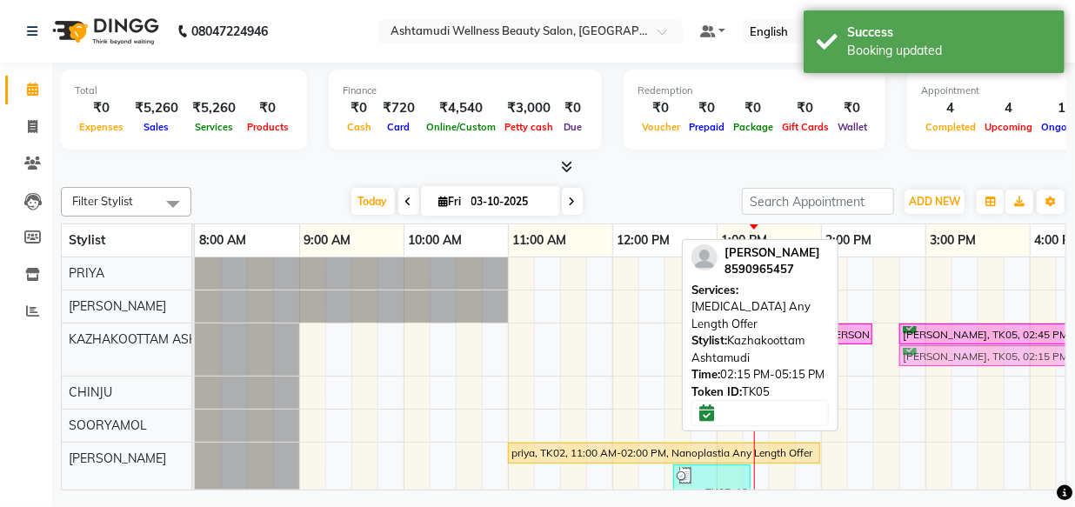
drag, startPoint x: 885, startPoint y: 356, endPoint x: 937, endPoint y: 363, distance: 52.6
click at [195, 363] on div "RINI, TK01, 01:30 PM-02:00 PM, Blow Dry Setting RINI, TK01, 02:00 PM-02:30 PM, …" at bounding box center [195, 349] width 0 height 52
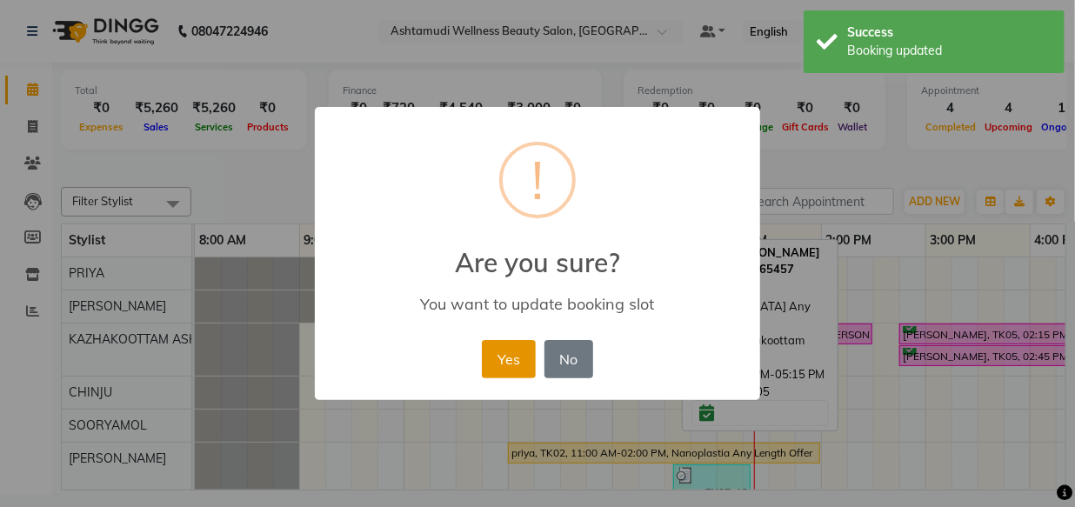
click at [517, 354] on button "Yes" at bounding box center [508, 359] width 53 height 38
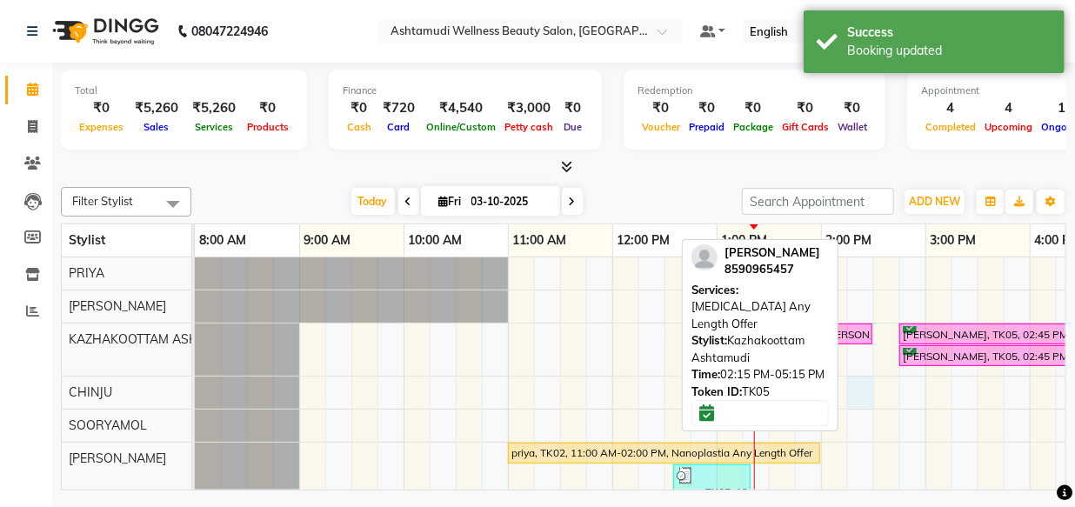
click at [855, 401] on div "RINI, TK01, 01:30 PM-02:00 PM, Blow Dry Setting RINI, TK01, 02:00 PM-02:30 PM, …" at bounding box center [873, 499] width 1357 height 484
select select "28048"
select select "tentative"
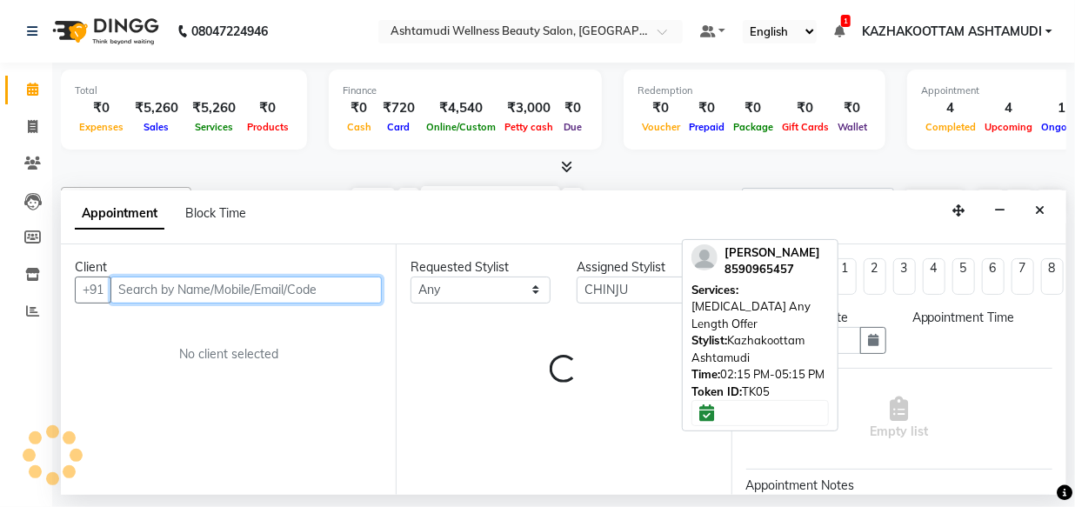
select select "855"
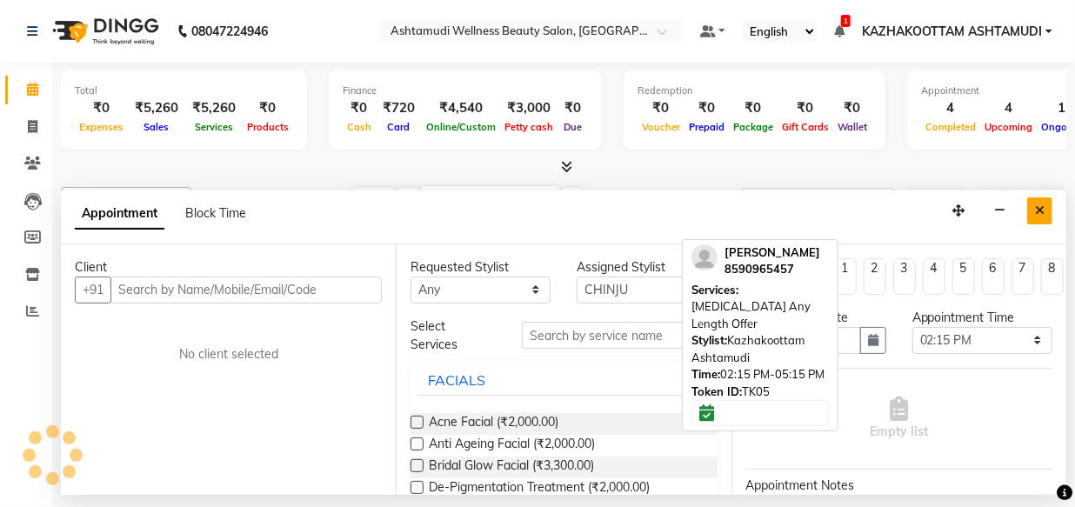
click at [1044, 210] on button "Close" at bounding box center [1039, 210] width 25 height 27
